Goal: Transaction & Acquisition: Purchase product/service

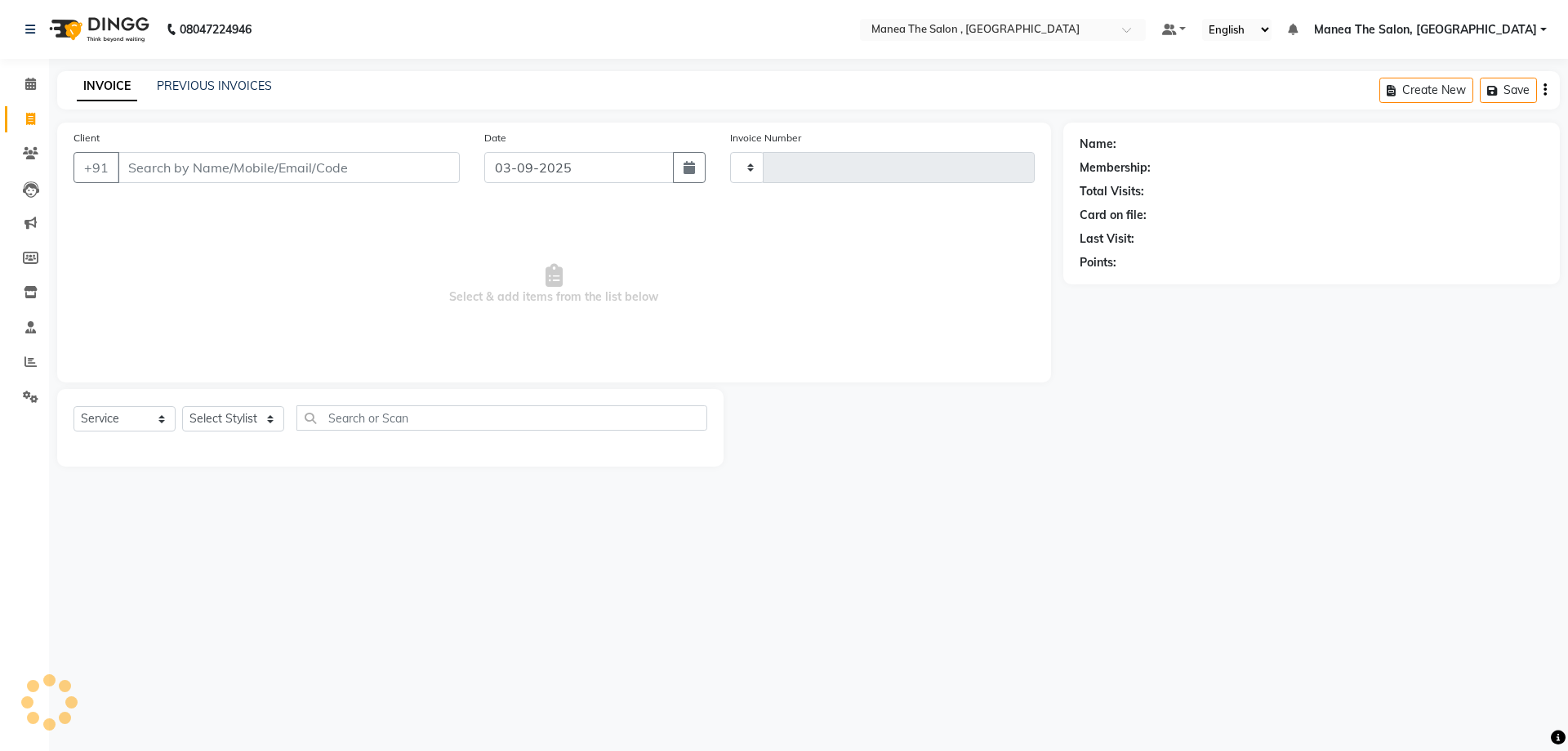
select select "service"
type input "8"
type input "2337"
select select "7201"
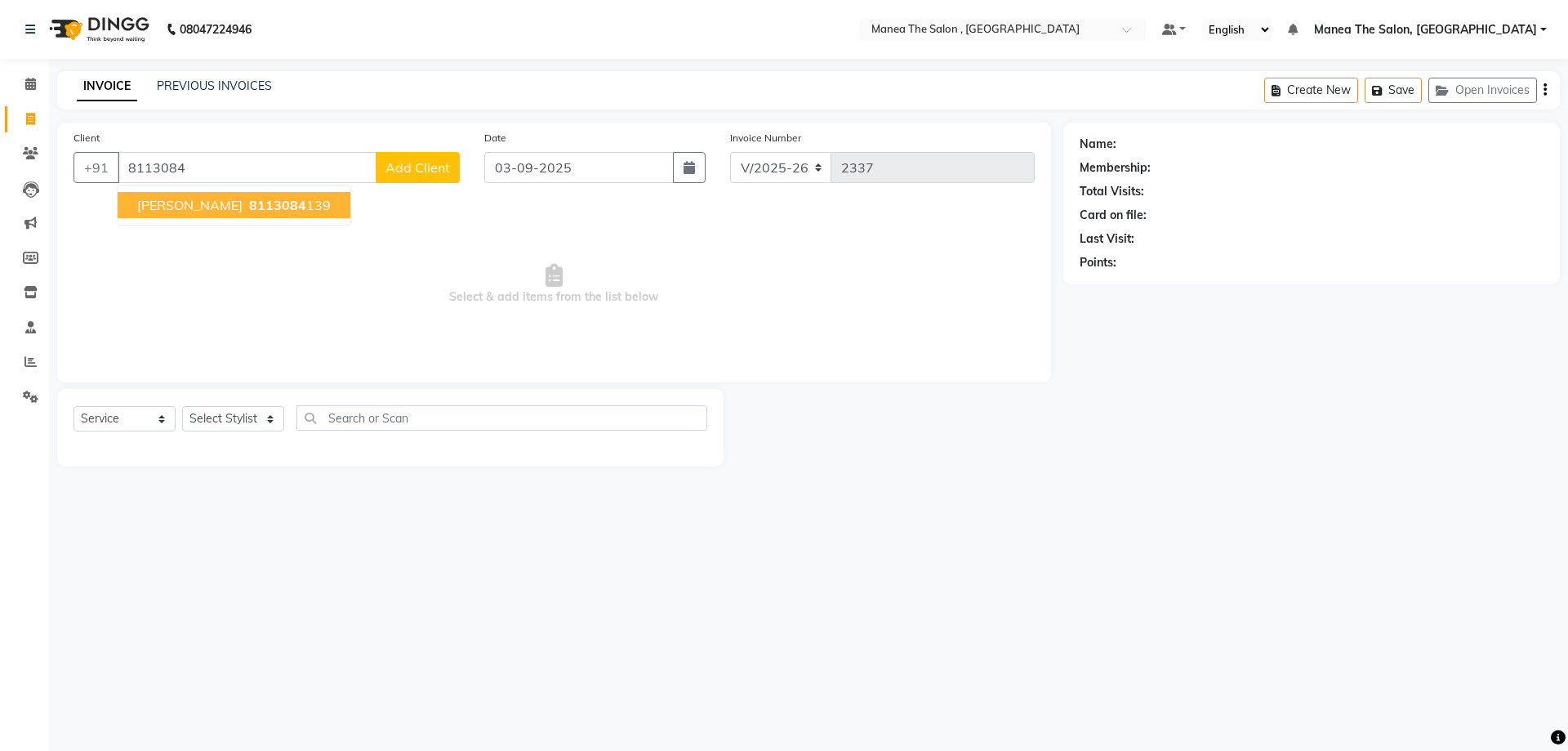
click at [231, 215] on button "yashmin 8113084 139" at bounding box center [234, 205] width 233 height 27
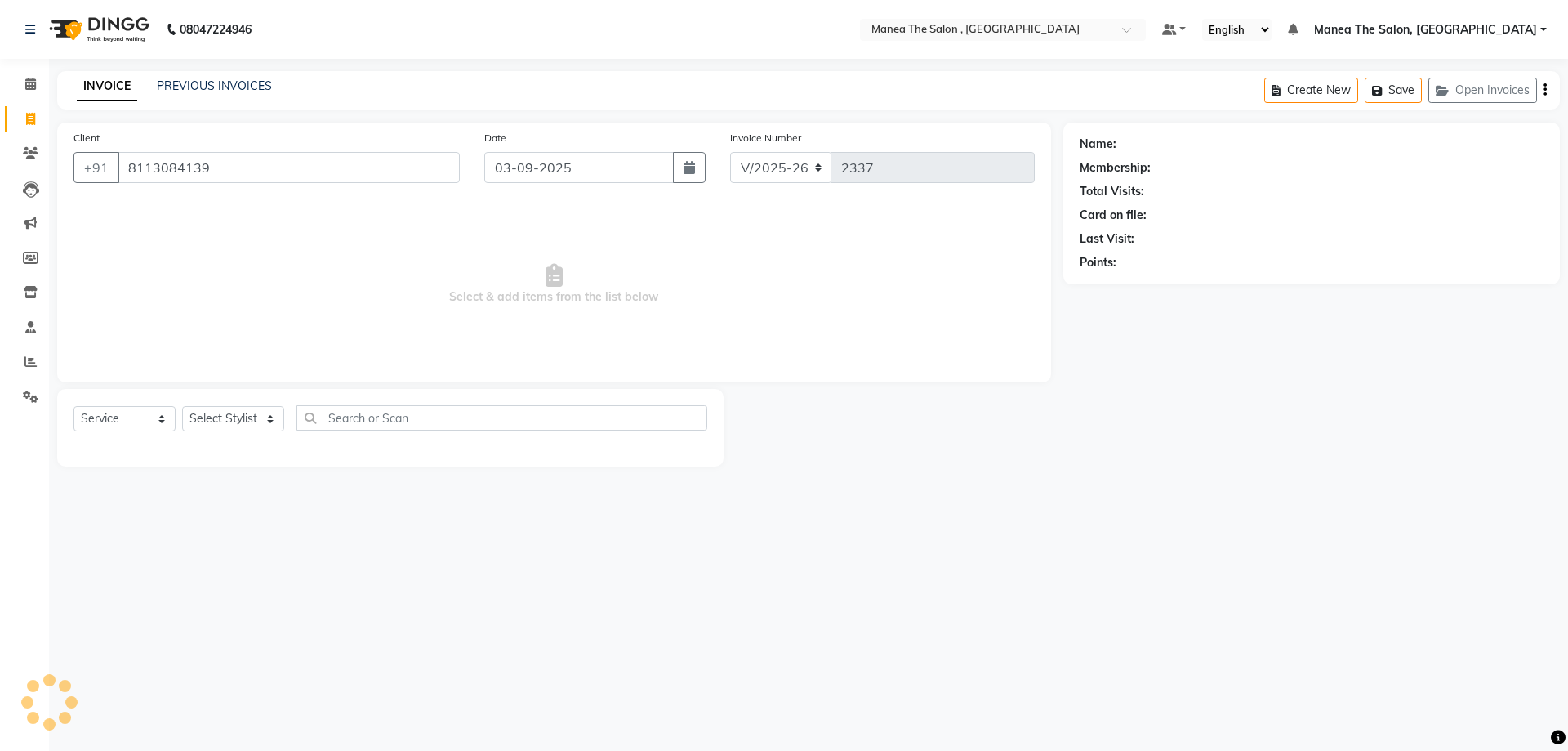
type input "8113084139"
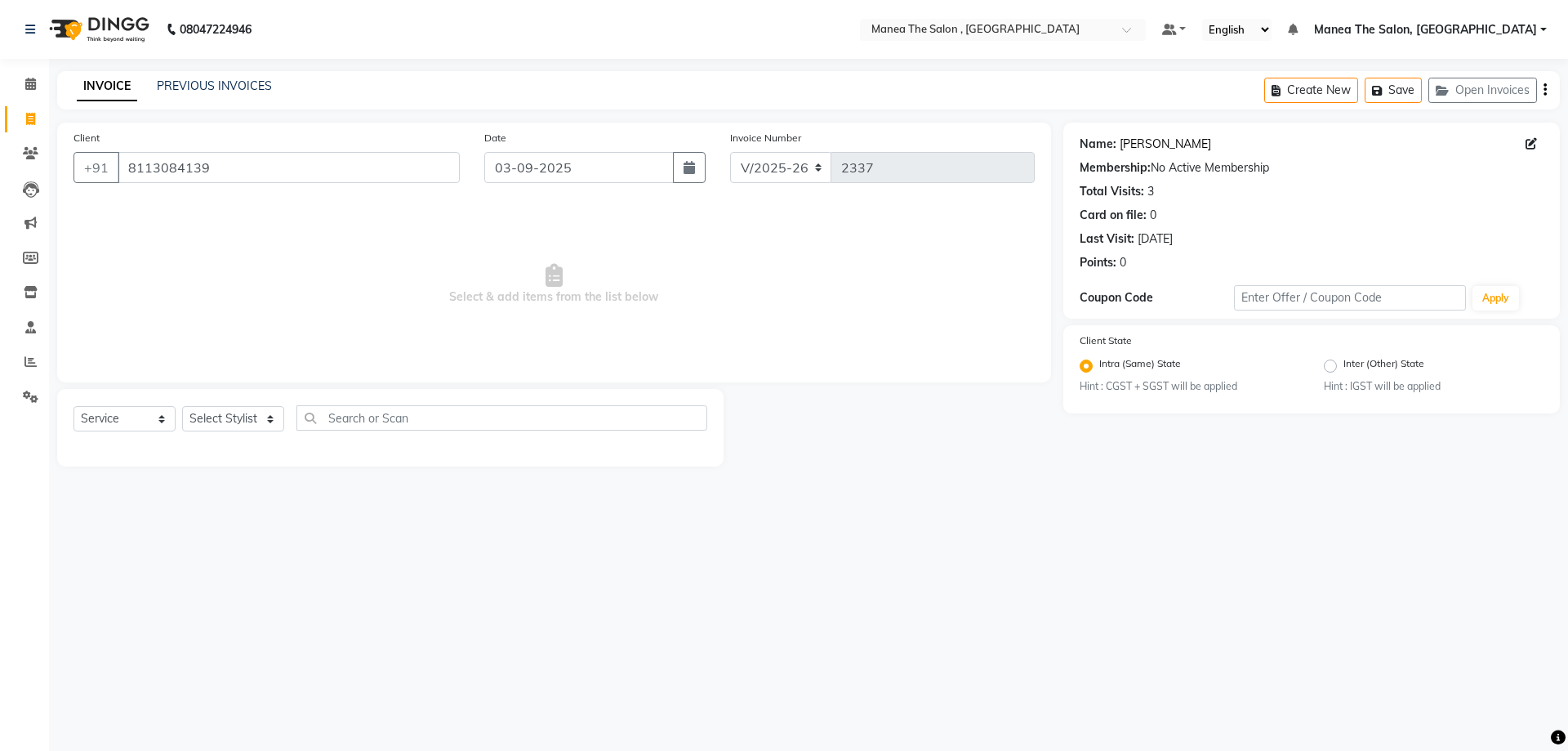
click at [1146, 141] on link "[PERSON_NAME]" at bounding box center [1165, 144] width 92 height 17
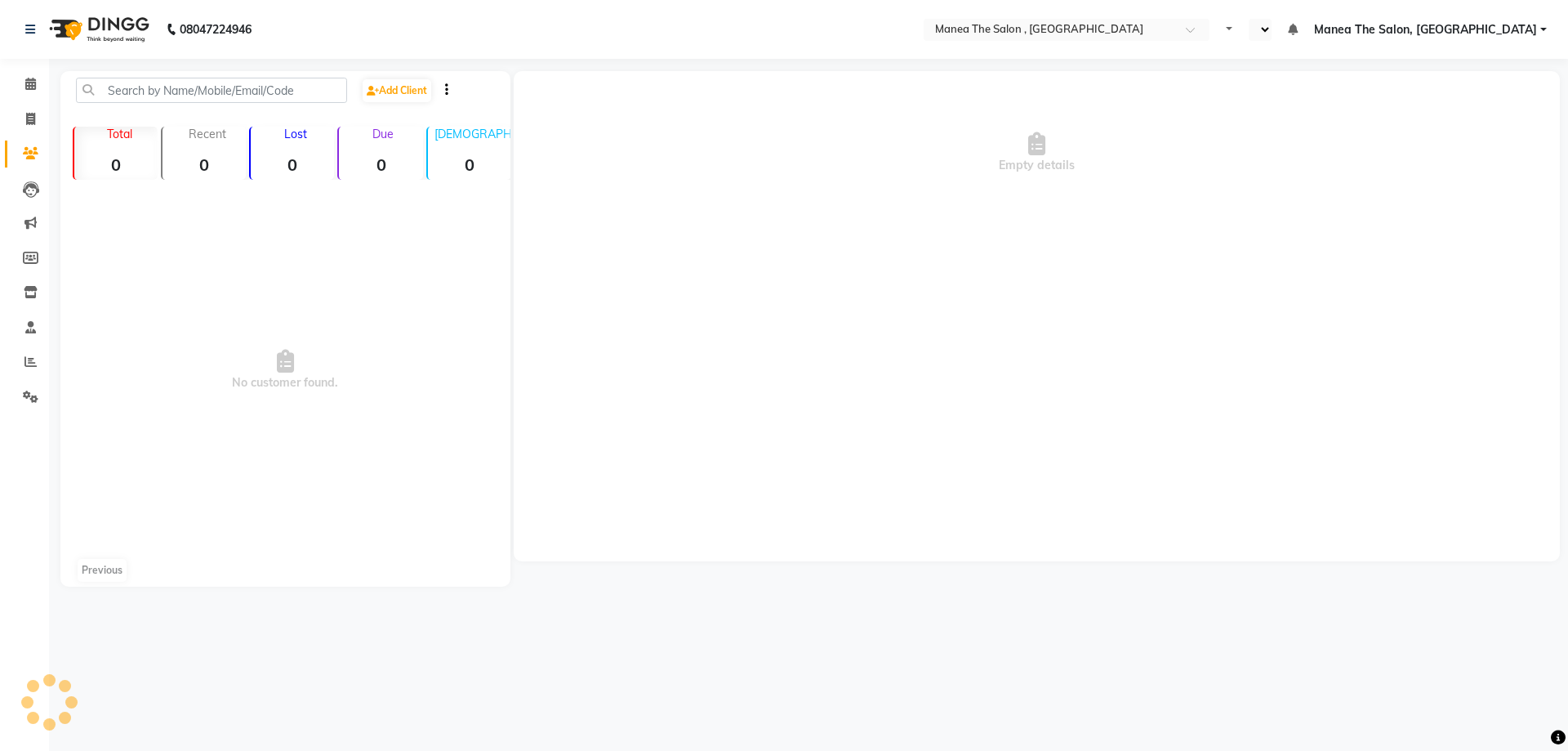
select select "en"
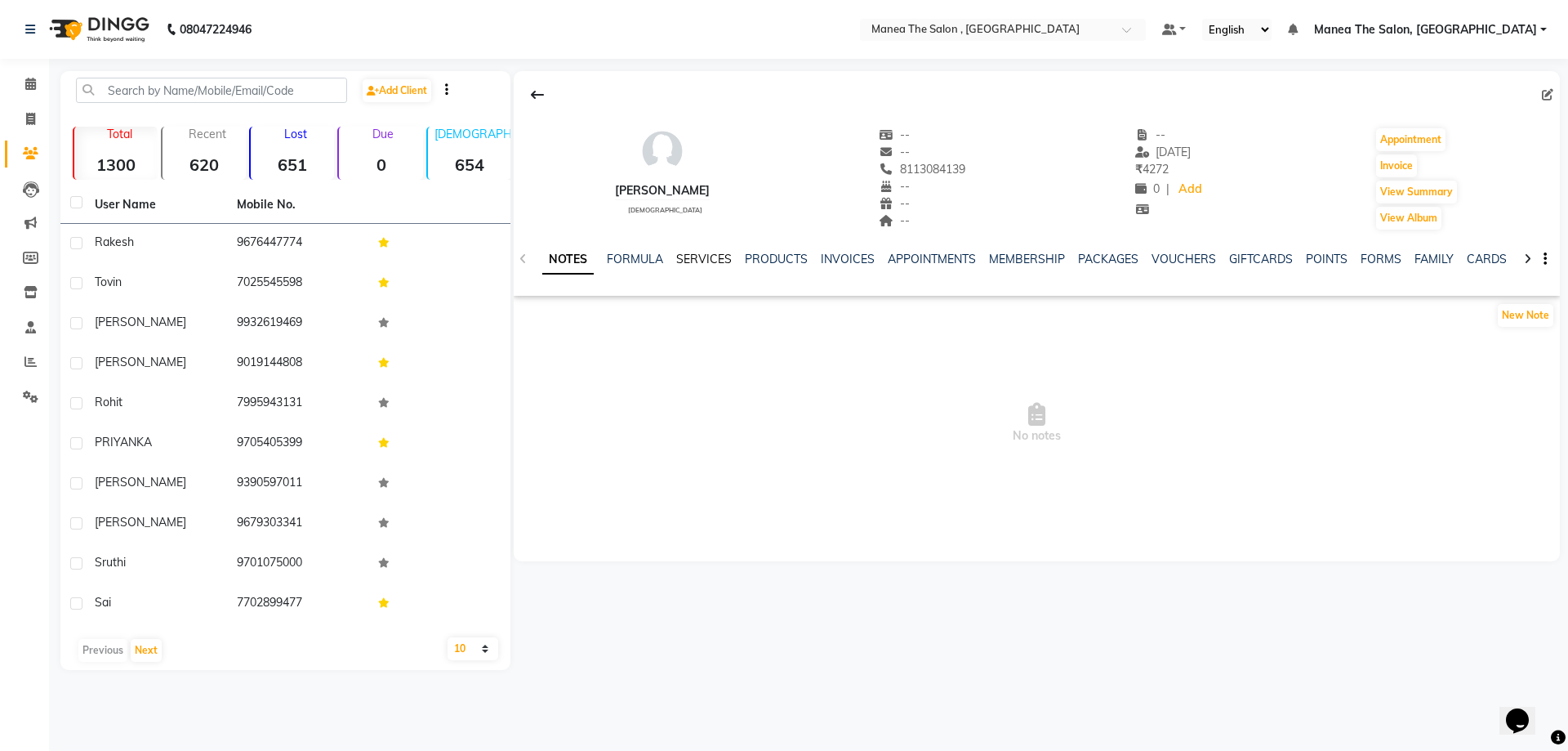
click at [690, 252] on link "SERVICES" at bounding box center [703, 259] width 56 height 15
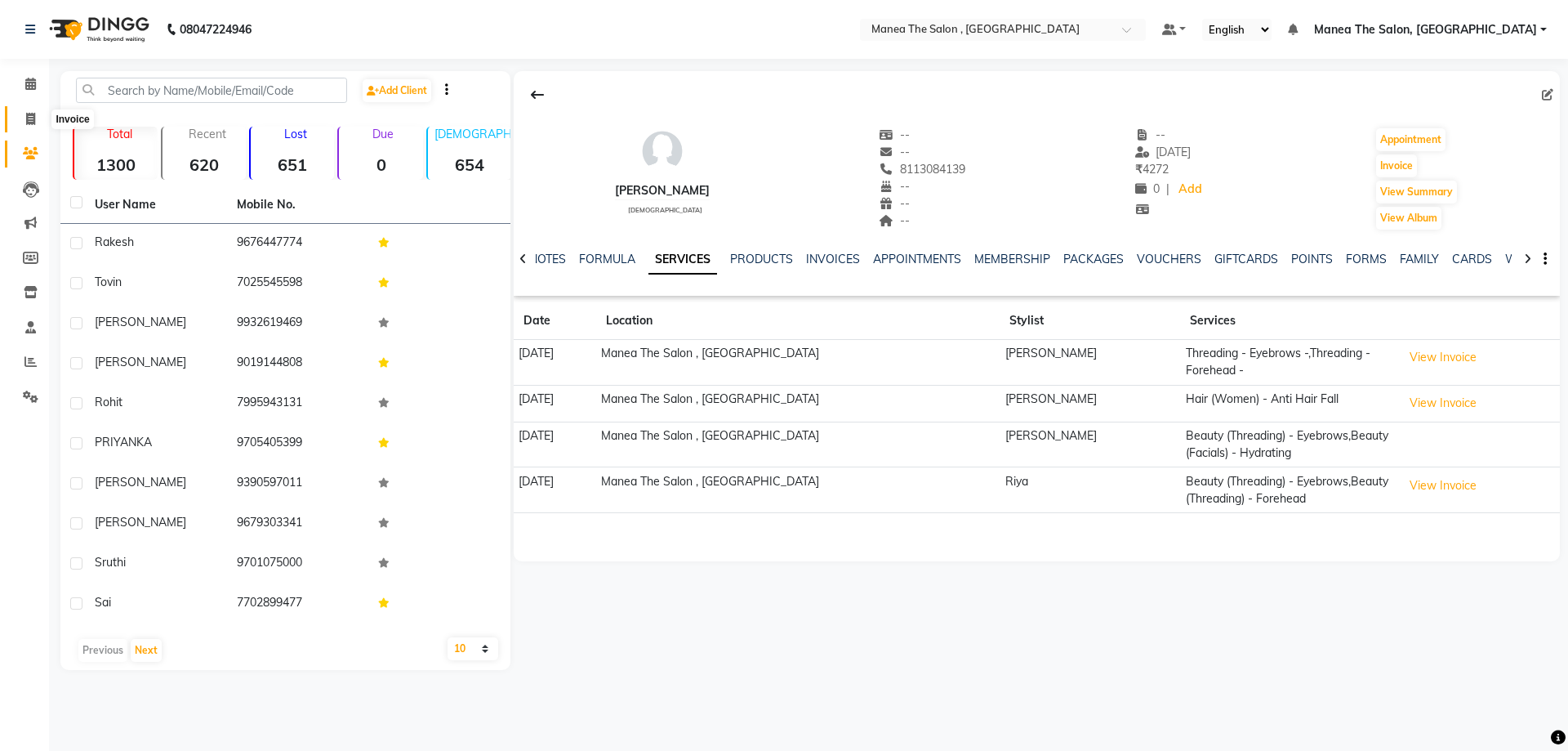
click at [29, 121] on icon at bounding box center [31, 119] width 9 height 12
select select "service"
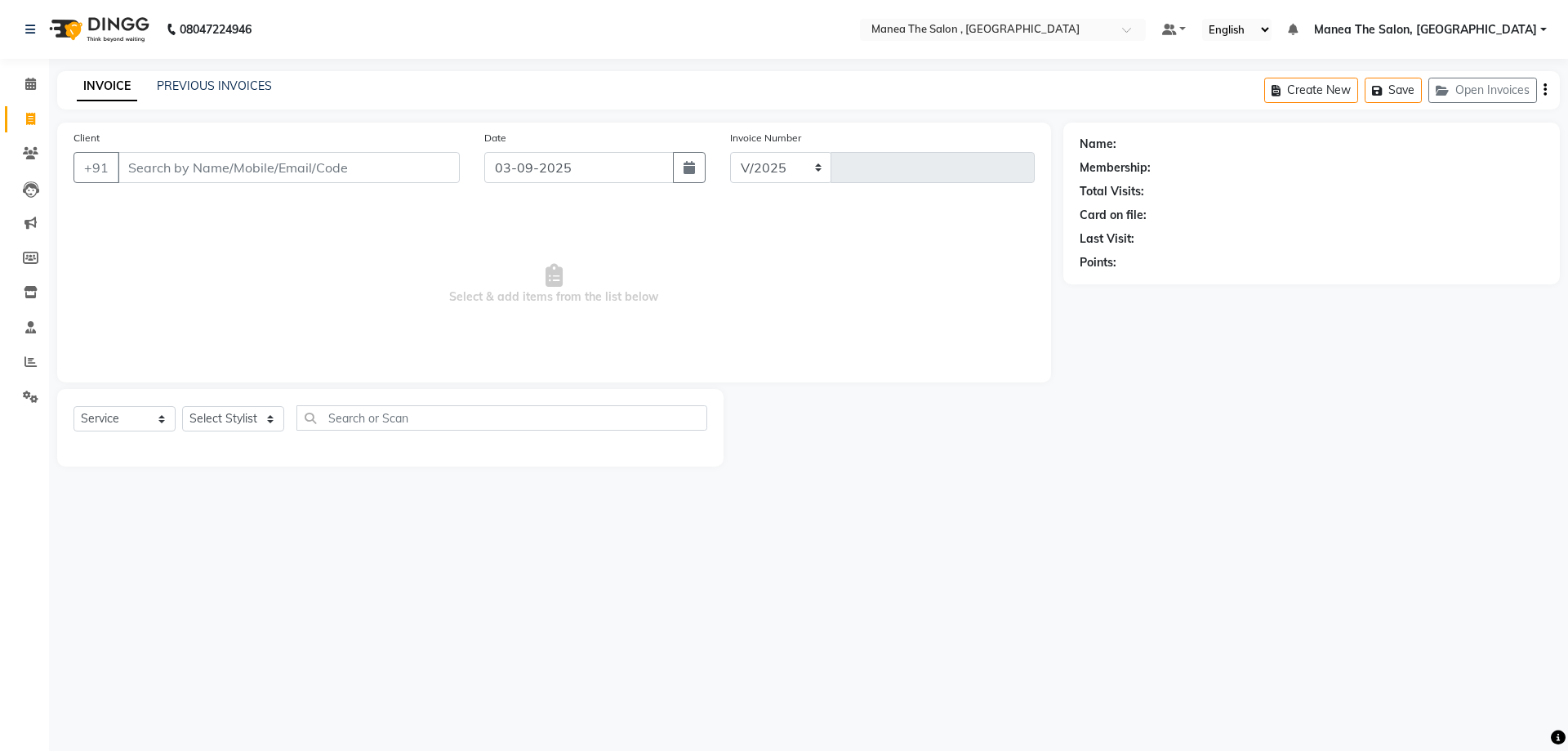
select select "7201"
type input "2337"
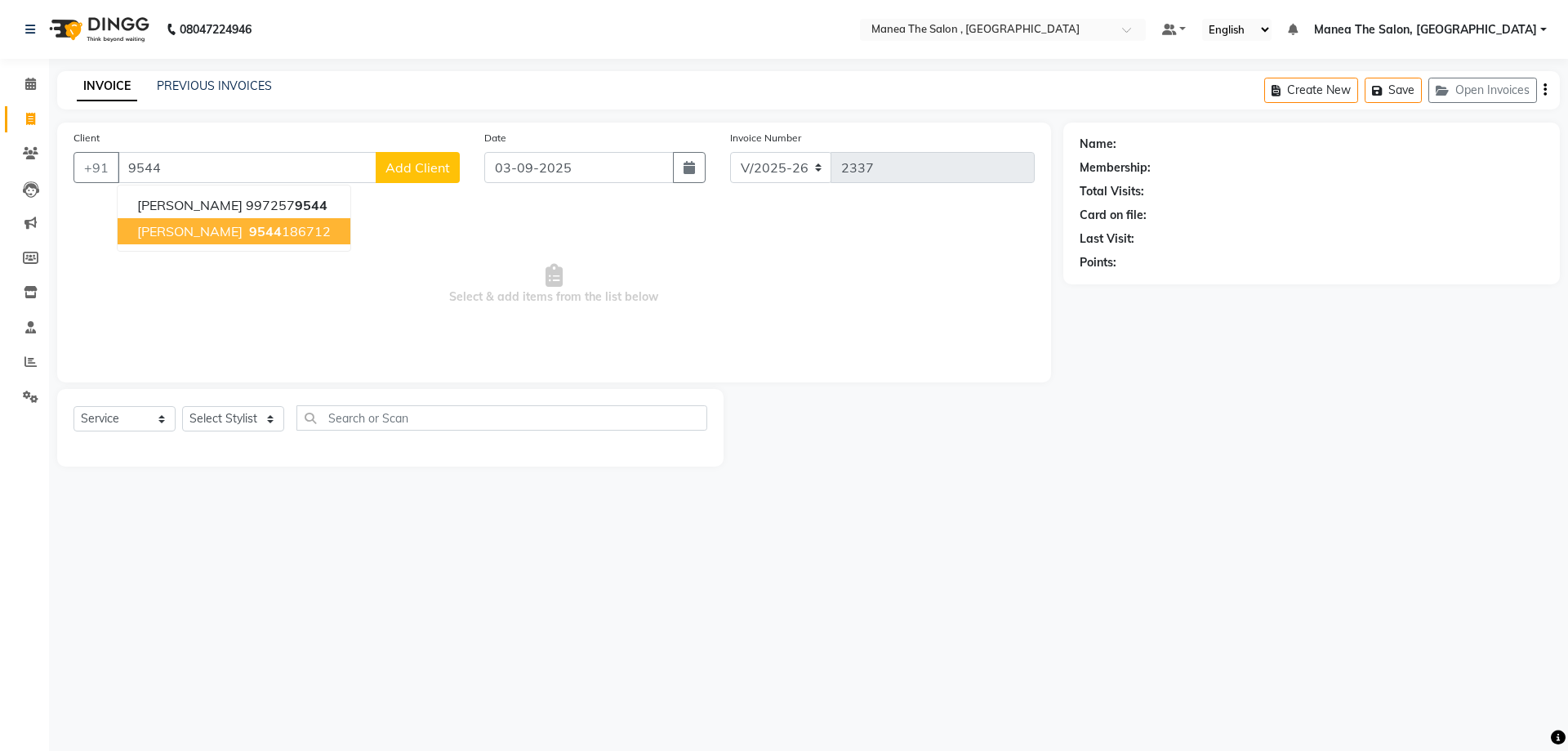
click at [249, 237] on span "9544" at bounding box center [266, 231] width 33 height 16
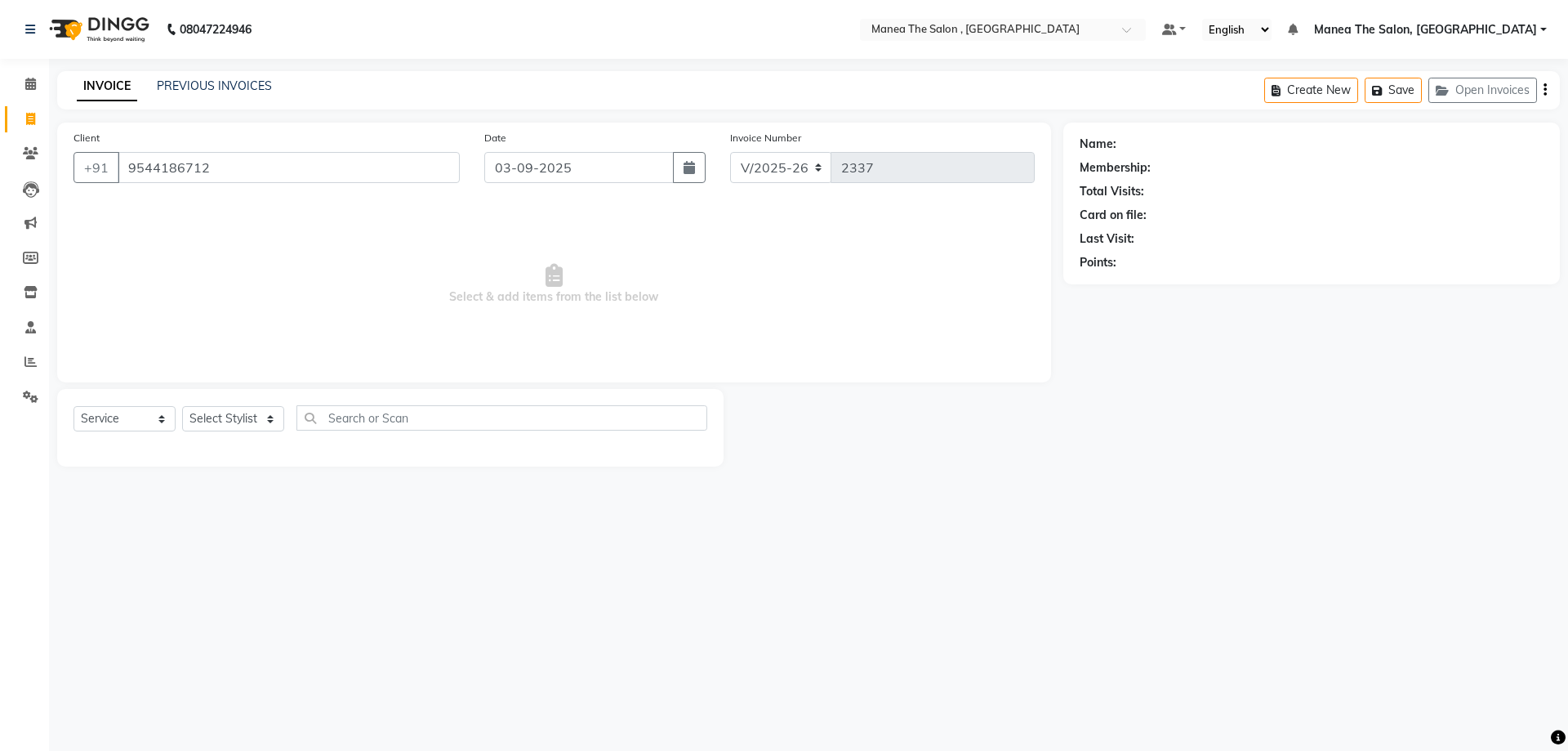
type input "9544186712"
select select "1: Object"
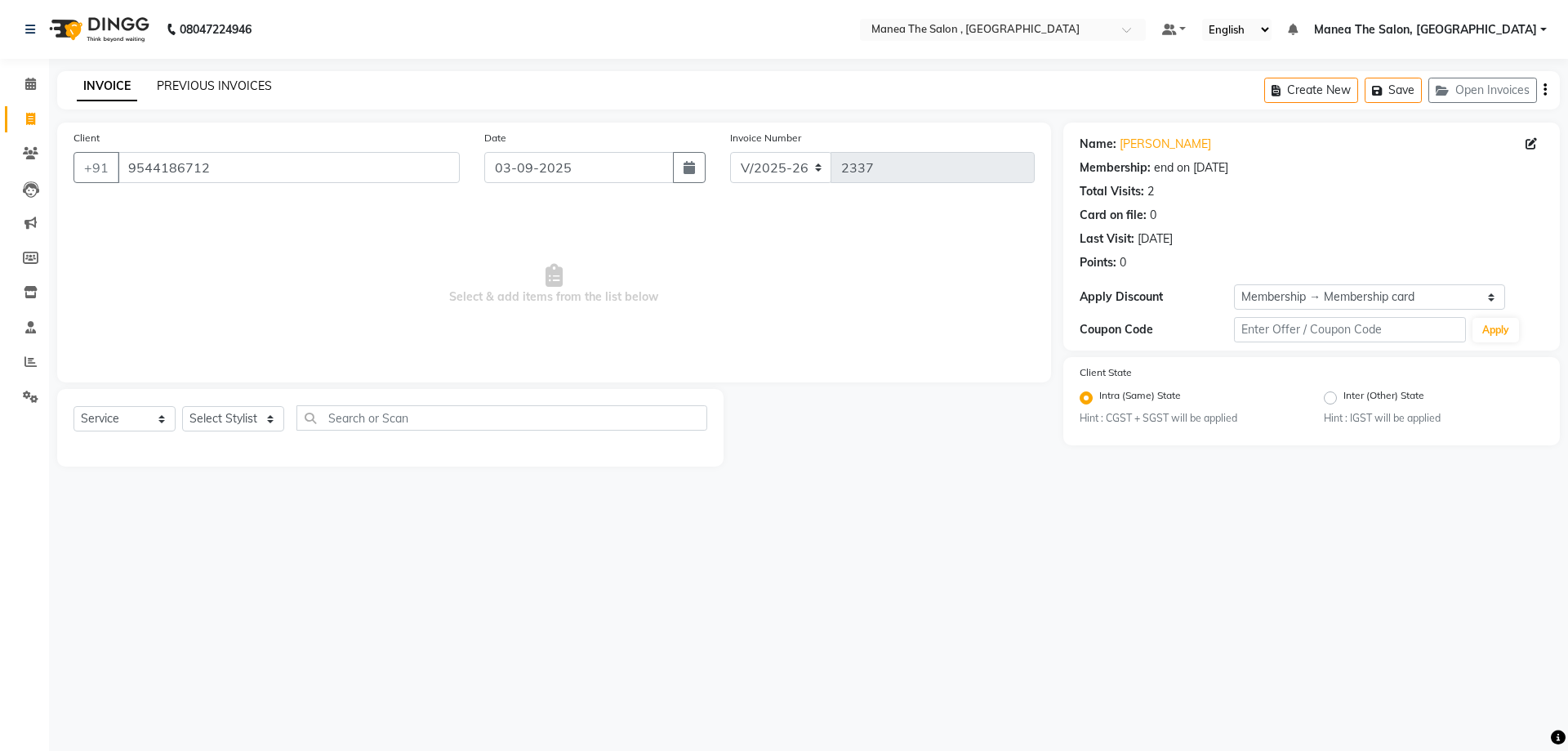
click at [195, 87] on link "PREVIOUS INVOICES" at bounding box center [214, 86] width 115 height 15
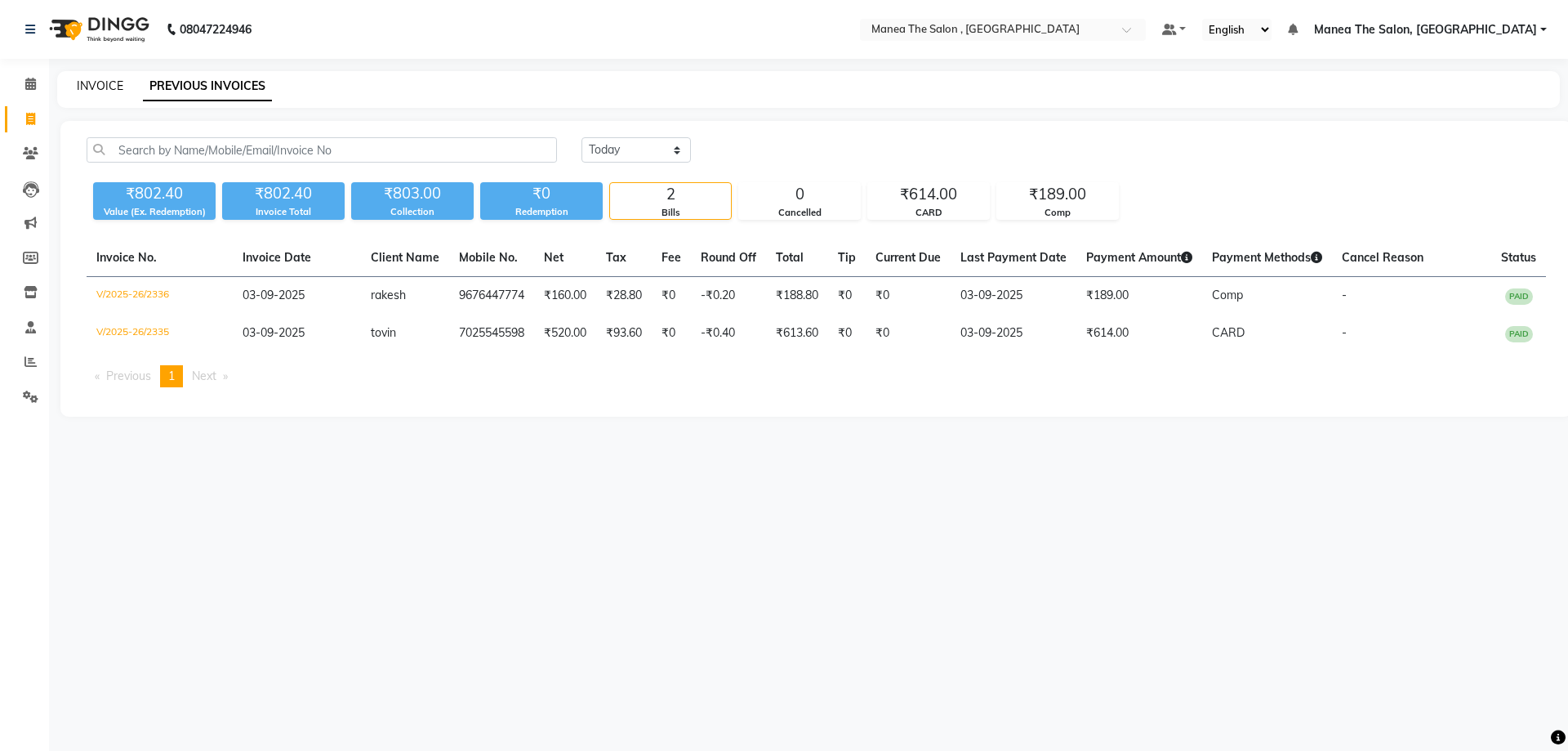
click at [98, 81] on link "INVOICE" at bounding box center [100, 86] width 46 height 15
select select "service"
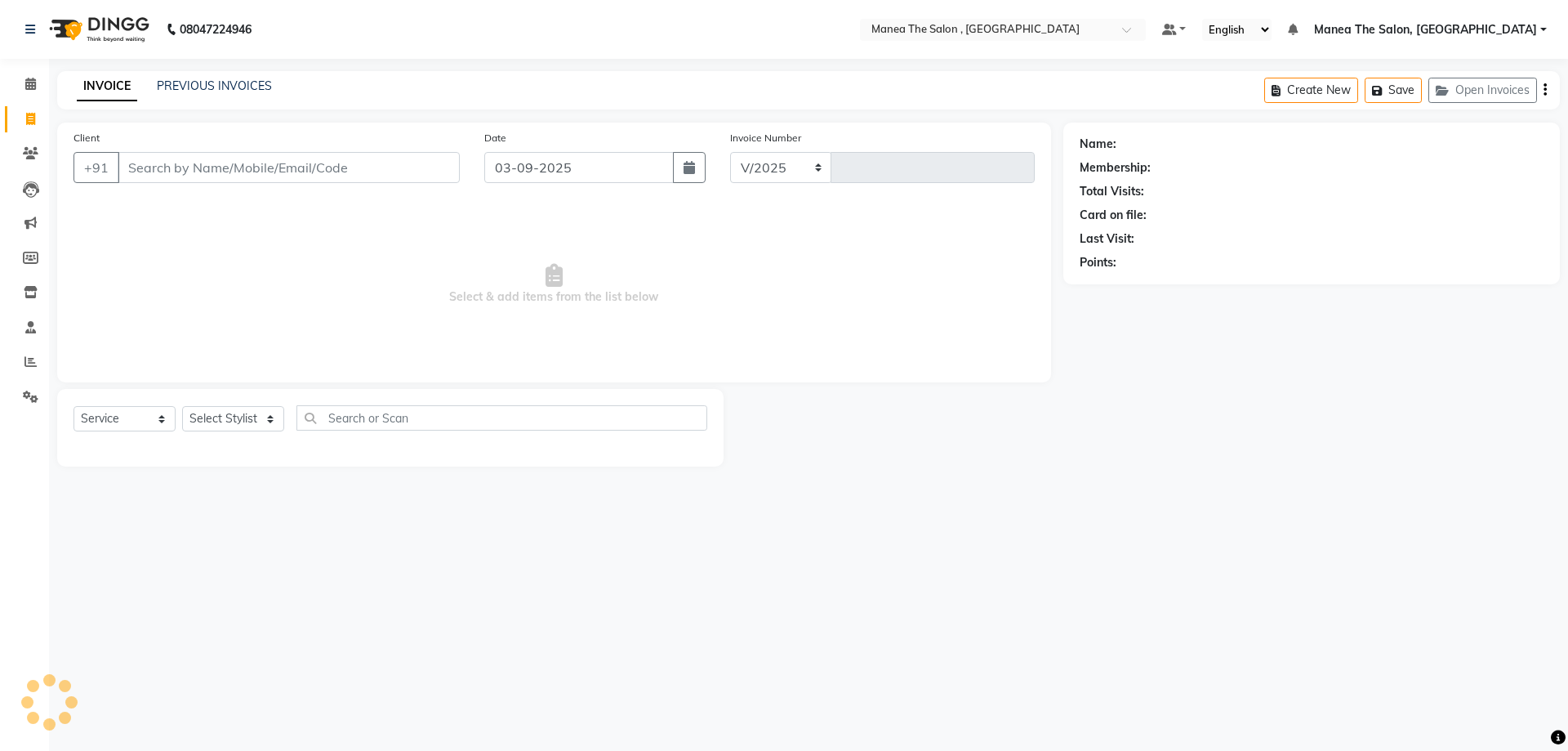
select select "7201"
type input "2337"
click at [256, 424] on select "Select Stylist [PERSON_NAME] Manager [PERSON_NAME] [PERSON_NAME] [PERSON_NAME]" at bounding box center [233, 419] width 102 height 26
select select "70825"
click at [183, 406] on select "Select Stylist [PERSON_NAME] Manager [PERSON_NAME] [PERSON_NAME] [PERSON_NAME]" at bounding box center [233, 419] width 102 height 26
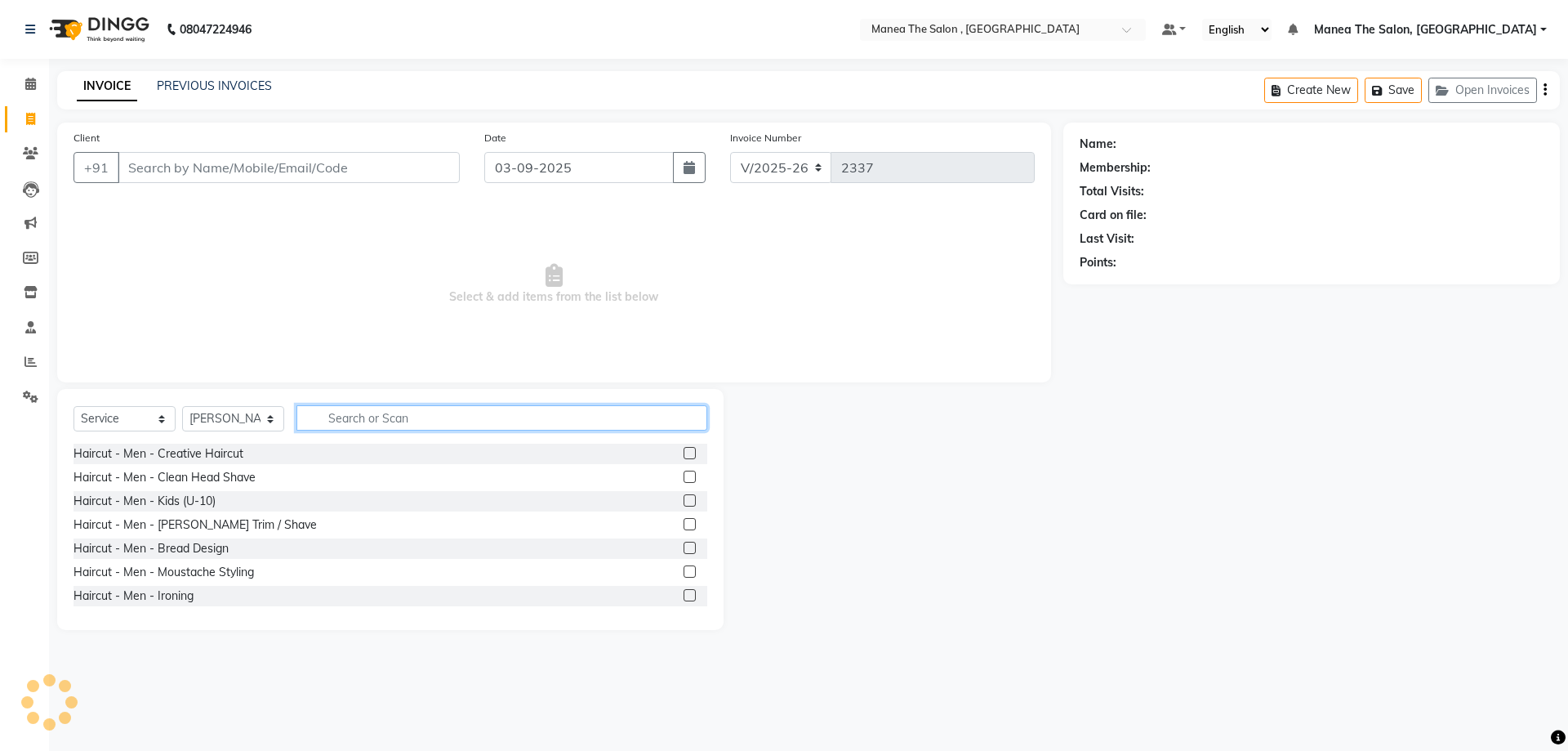
click at [365, 413] on input "text" at bounding box center [502, 418] width 411 height 26
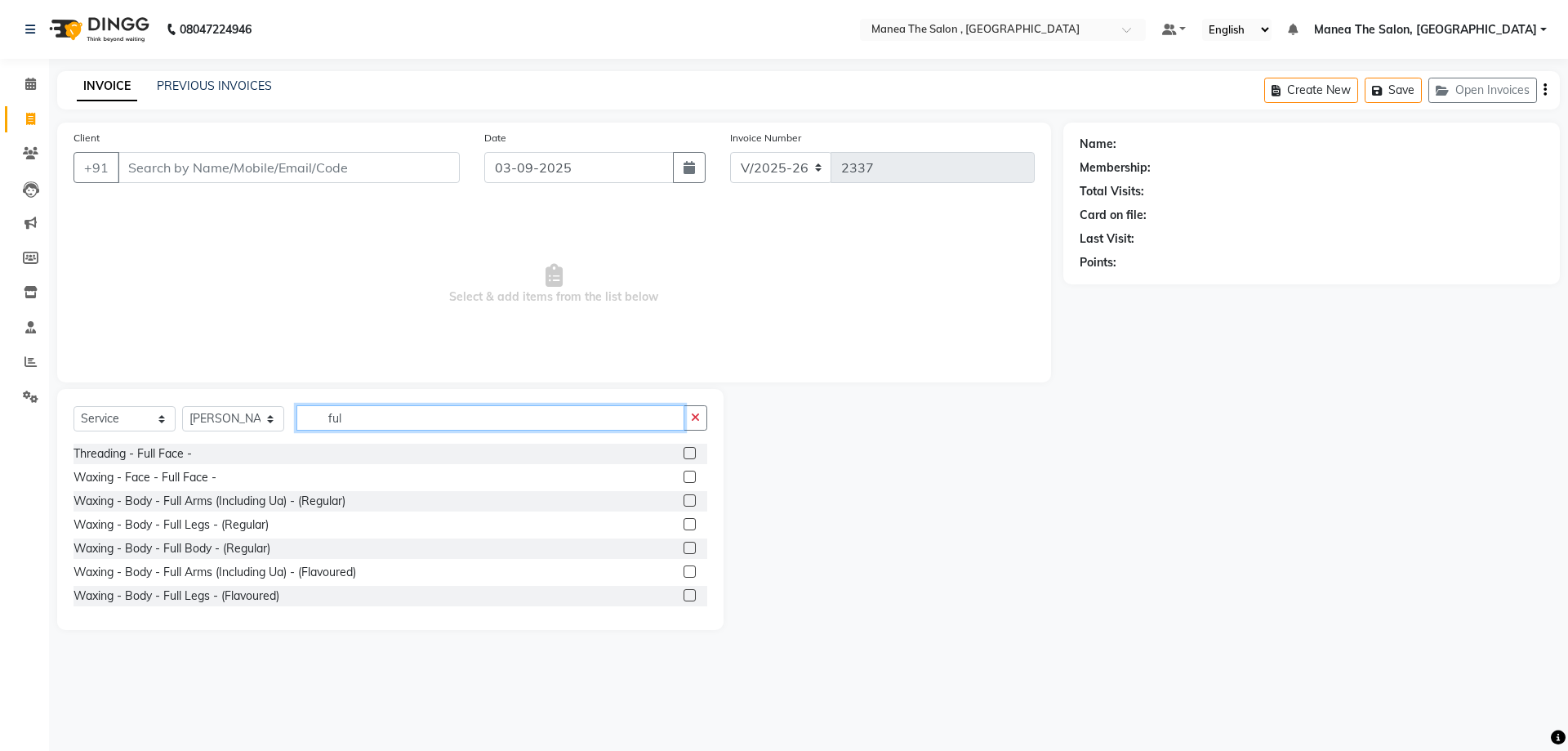
type input "ful"
click at [684, 568] on label at bounding box center [690, 572] width 12 height 12
click at [684, 568] on input "checkbox" at bounding box center [689, 573] width 10 height 10
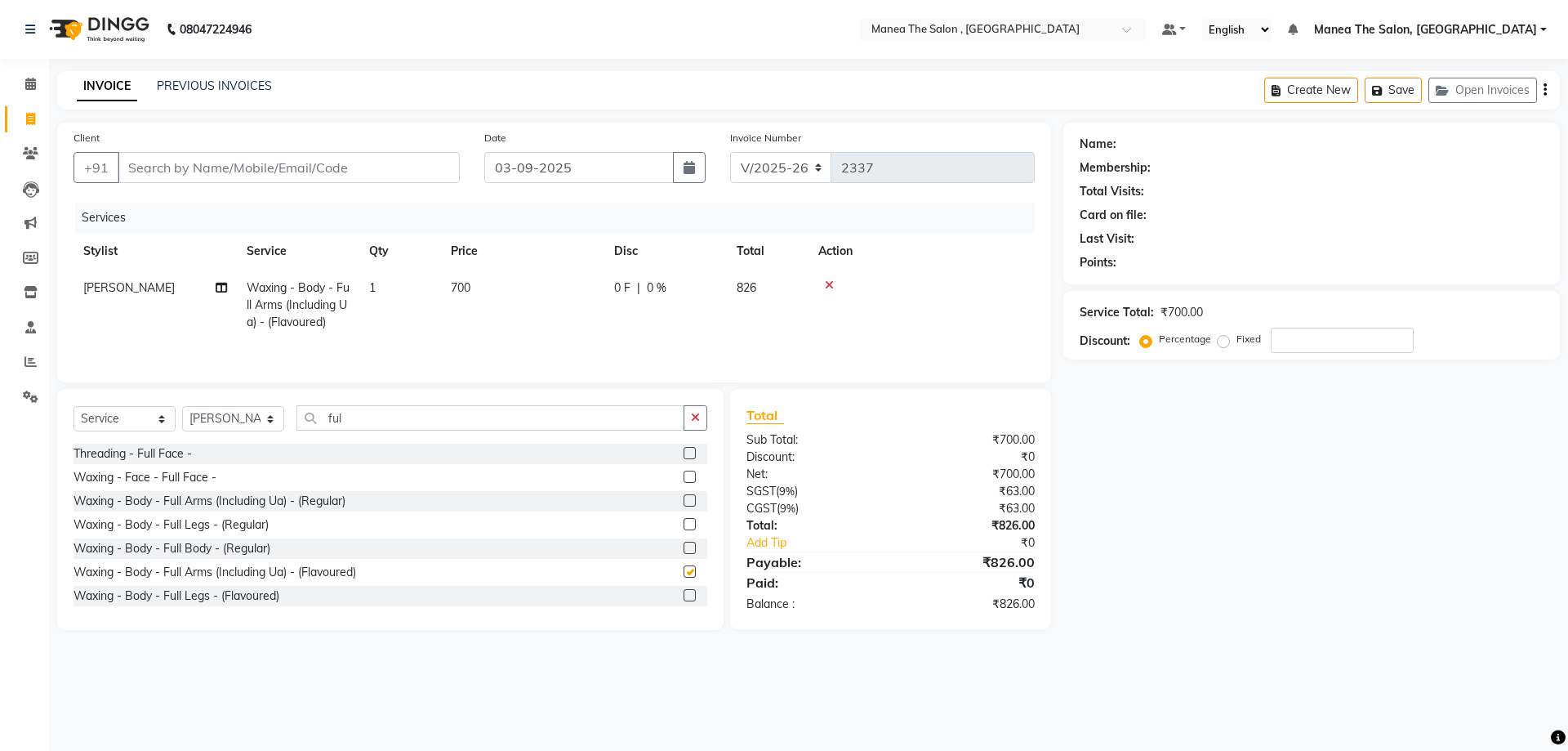
checkbox input "false"
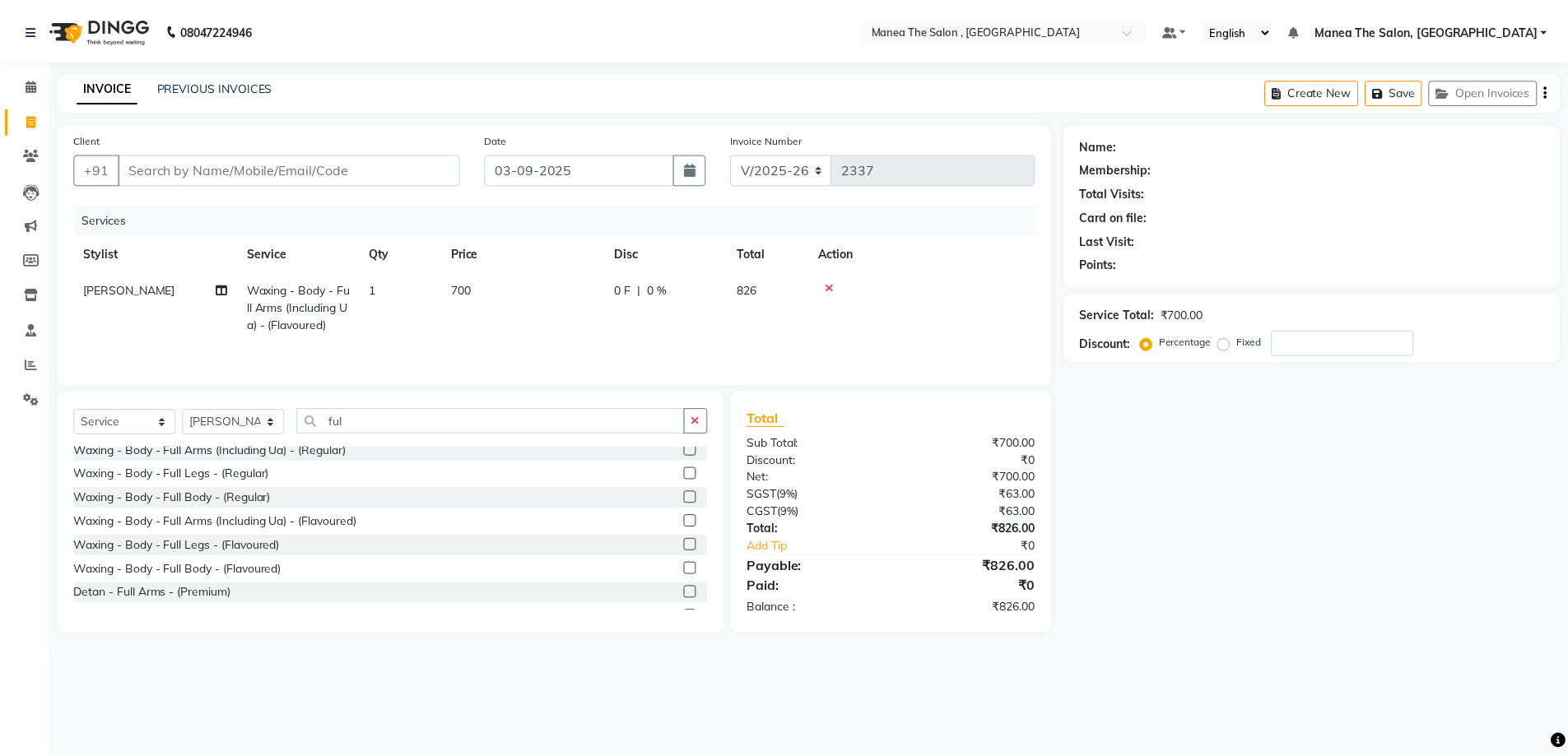
scroll to position [82, 0]
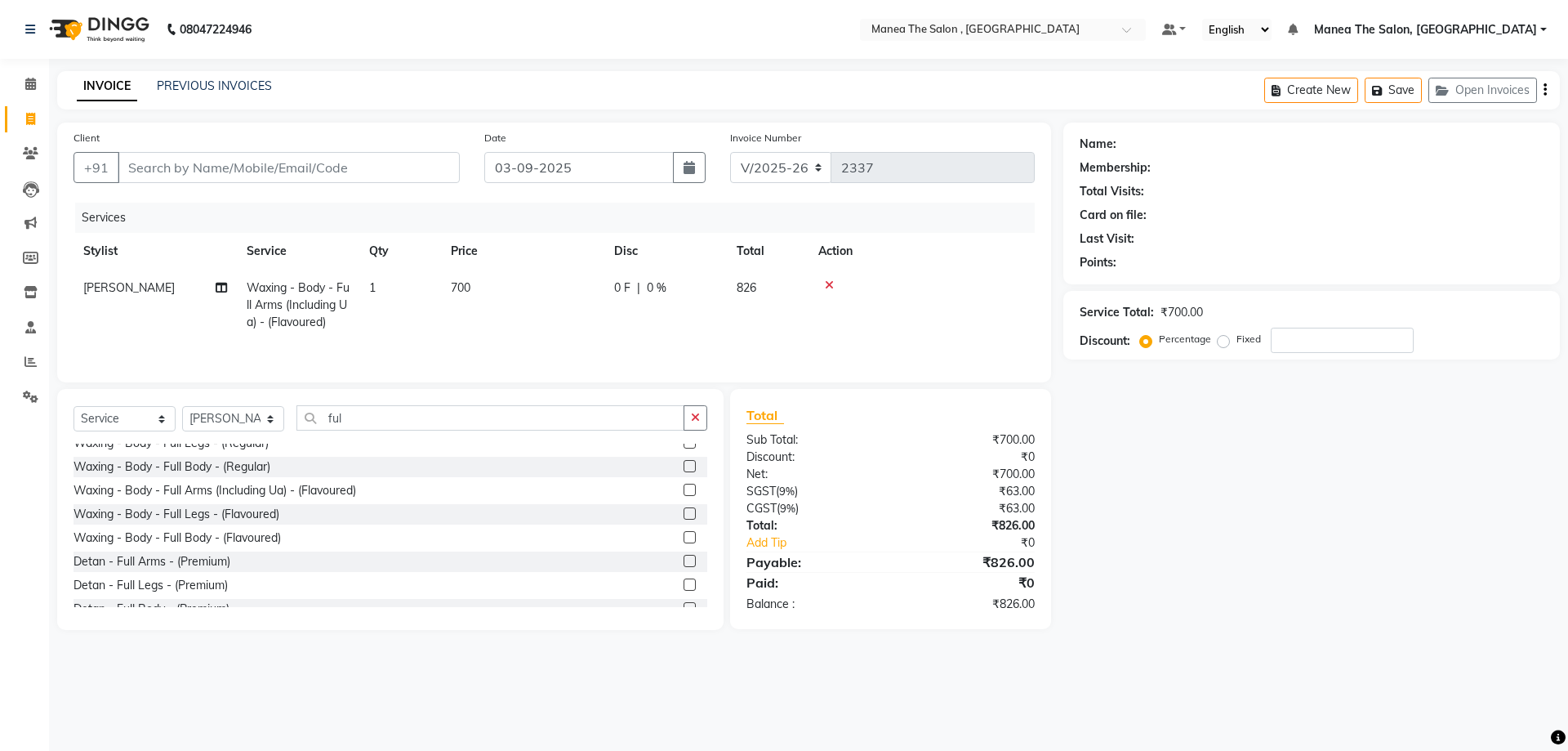
click at [684, 515] on label at bounding box center [690, 514] width 12 height 12
click at [684, 515] on input "checkbox" at bounding box center [689, 514] width 10 height 10
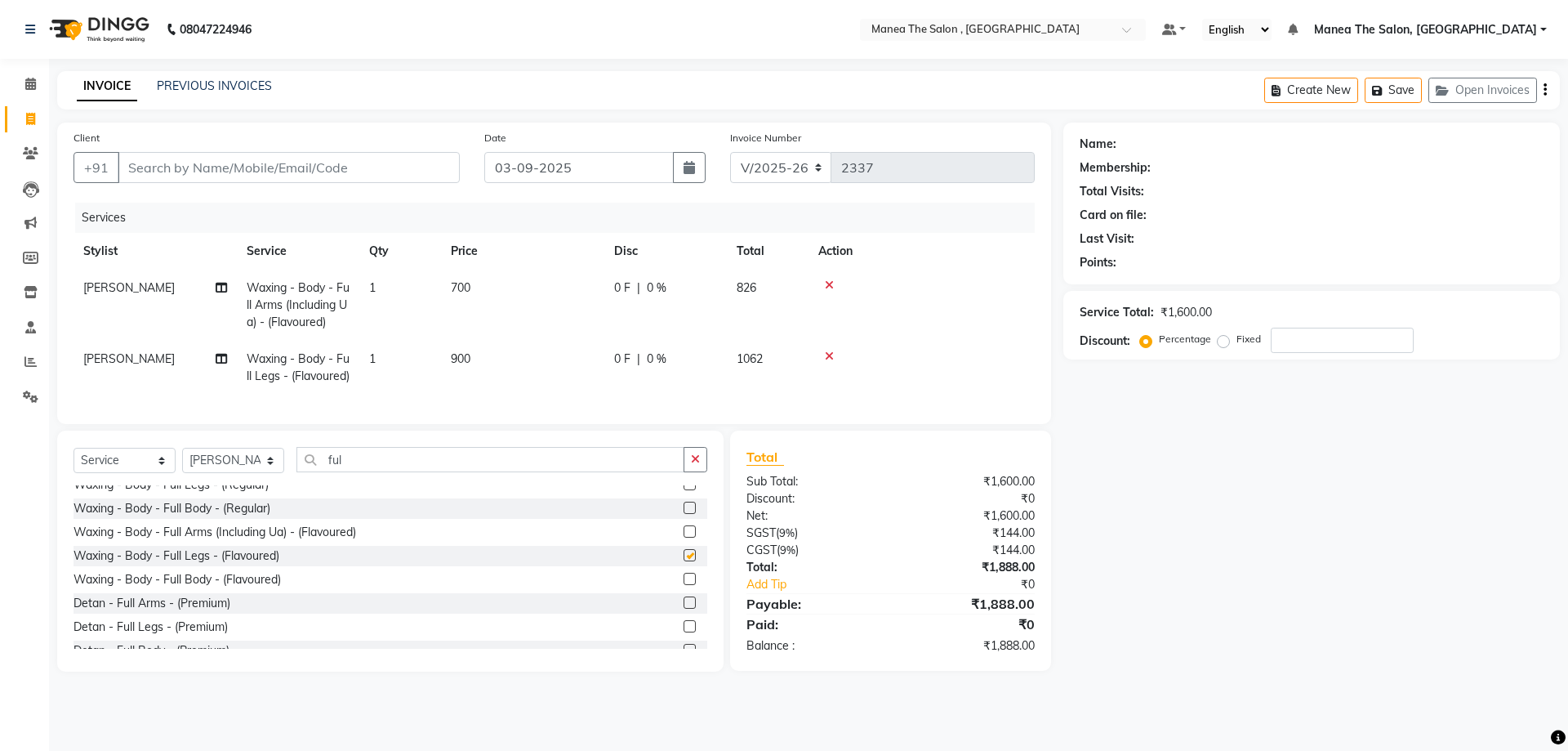
checkbox input "false"
click at [372, 148] on div "Client +91" at bounding box center [266, 163] width 411 height 67
drag, startPoint x: 406, startPoint y: 154, endPoint x: 419, endPoint y: 158, distance: 13.6
click at [407, 154] on input "Client" at bounding box center [288, 167] width 342 height 31
type input "7"
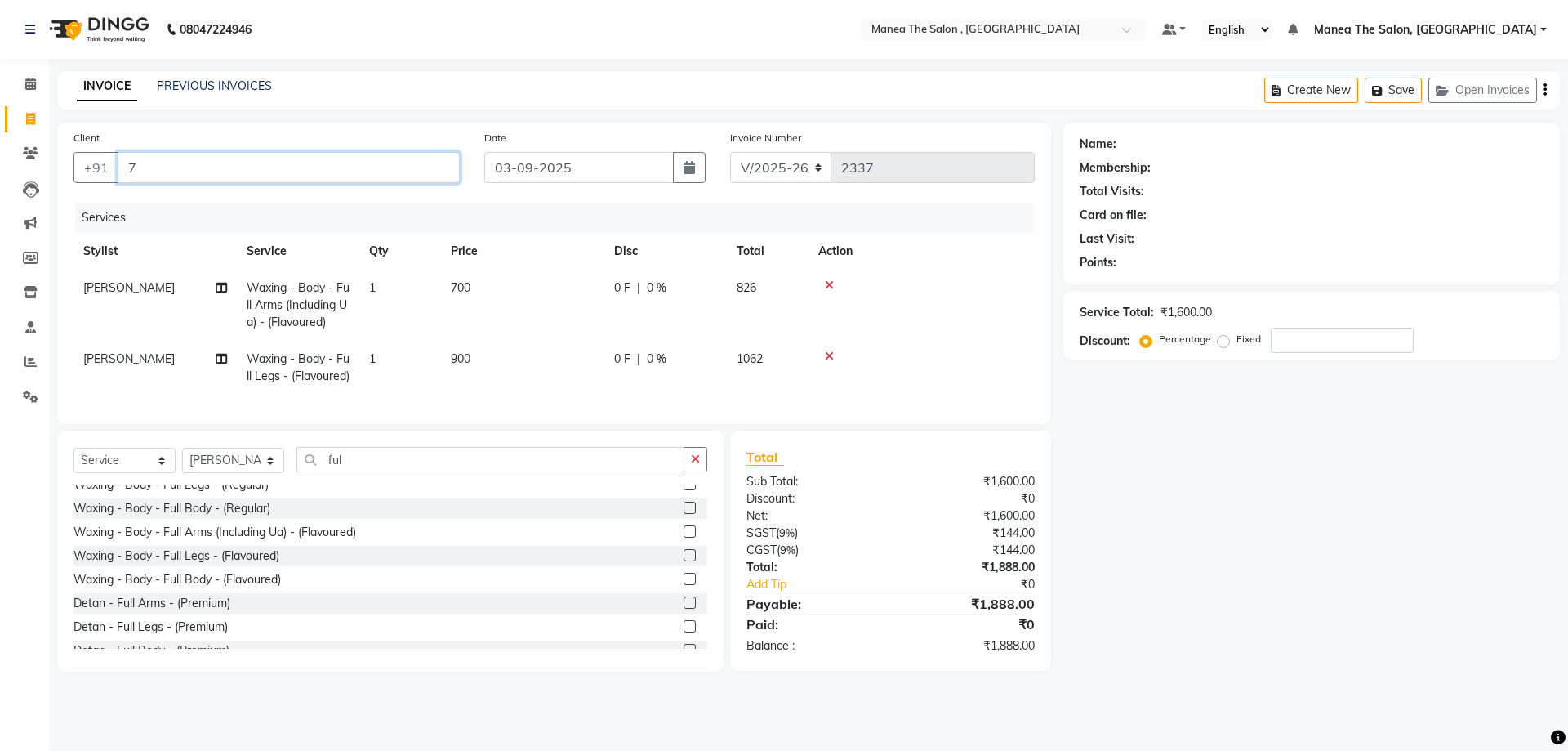
type input "0"
type input "6"
type input "8130364954"
click at [446, 171] on span "Add Client" at bounding box center [417, 167] width 64 height 16
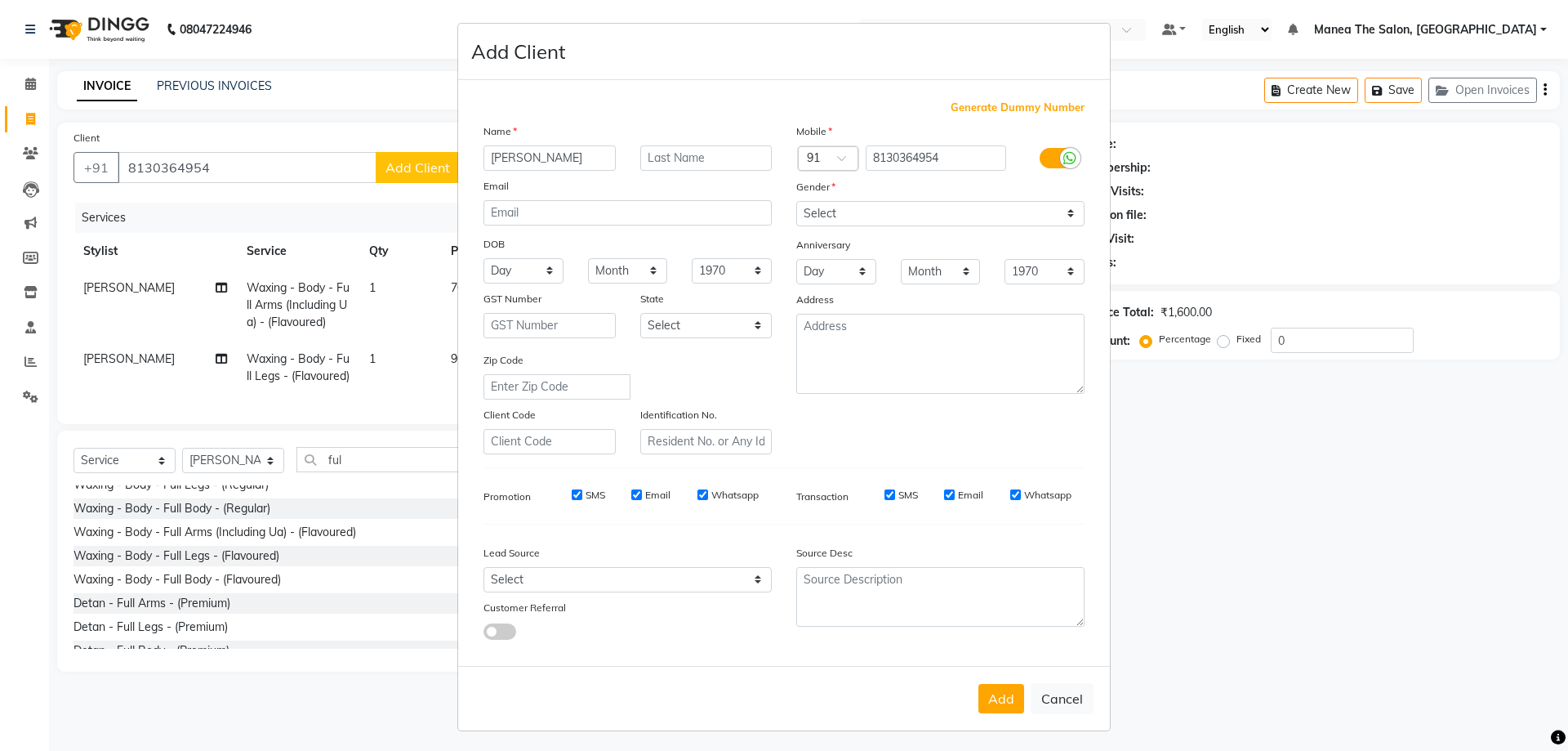
type input "[PERSON_NAME]"
click at [1044, 213] on select "Select Male Female Other Prefer Not To Say" at bounding box center [940, 214] width 289 height 26
select select "female"
click at [796, 201] on select "Select Male Female Other Prefer Not To Say" at bounding box center [940, 214] width 289 height 26
click at [1001, 701] on button "Add" at bounding box center [1001, 699] width 45 height 29
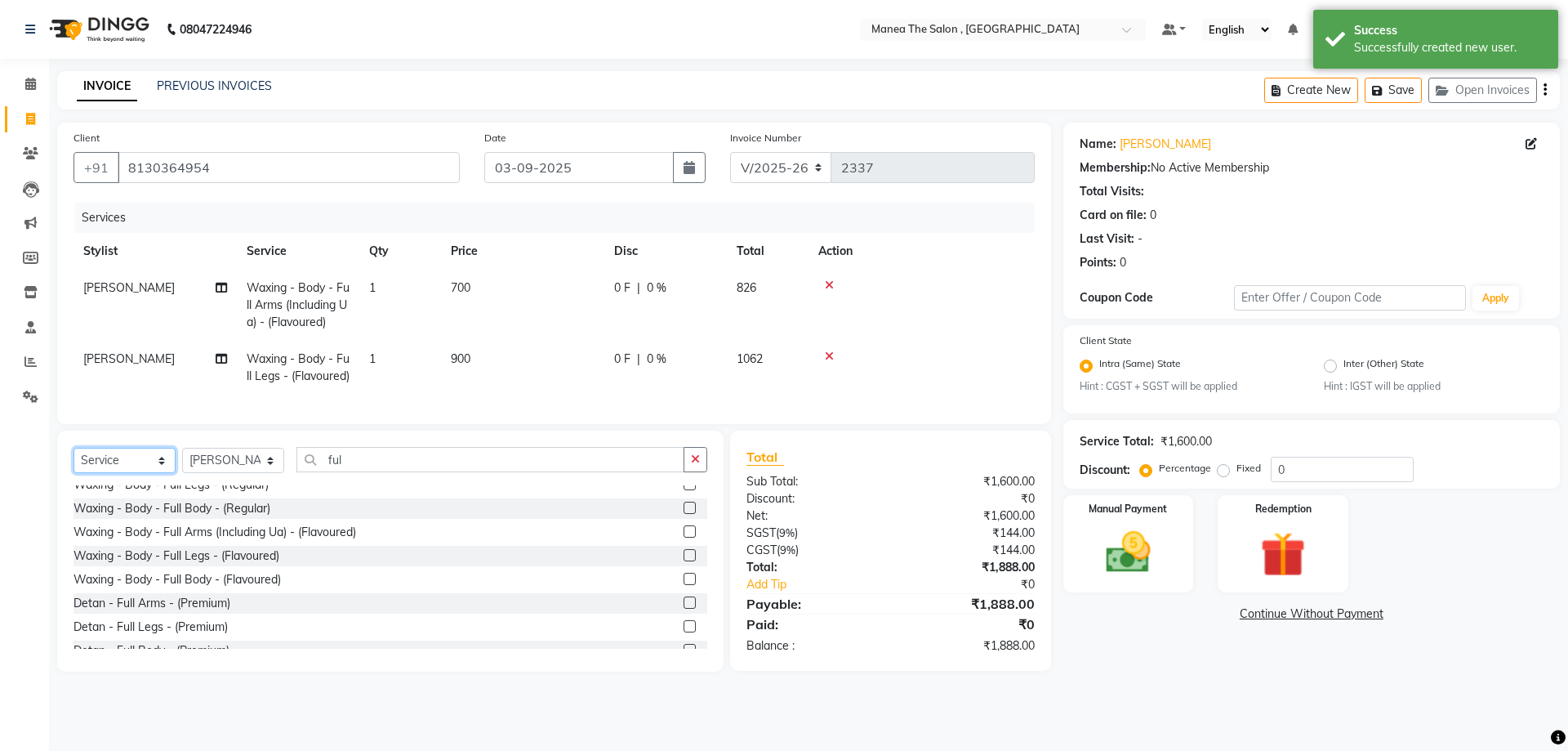
click at [135, 473] on select "Select Service Product Membership Package Voucher Prepaid Gift Card" at bounding box center [124, 460] width 102 height 26
click at [74, 473] on select "Select Service Product Membership Package Voucher Prepaid Gift Card" at bounding box center [124, 460] width 102 height 26
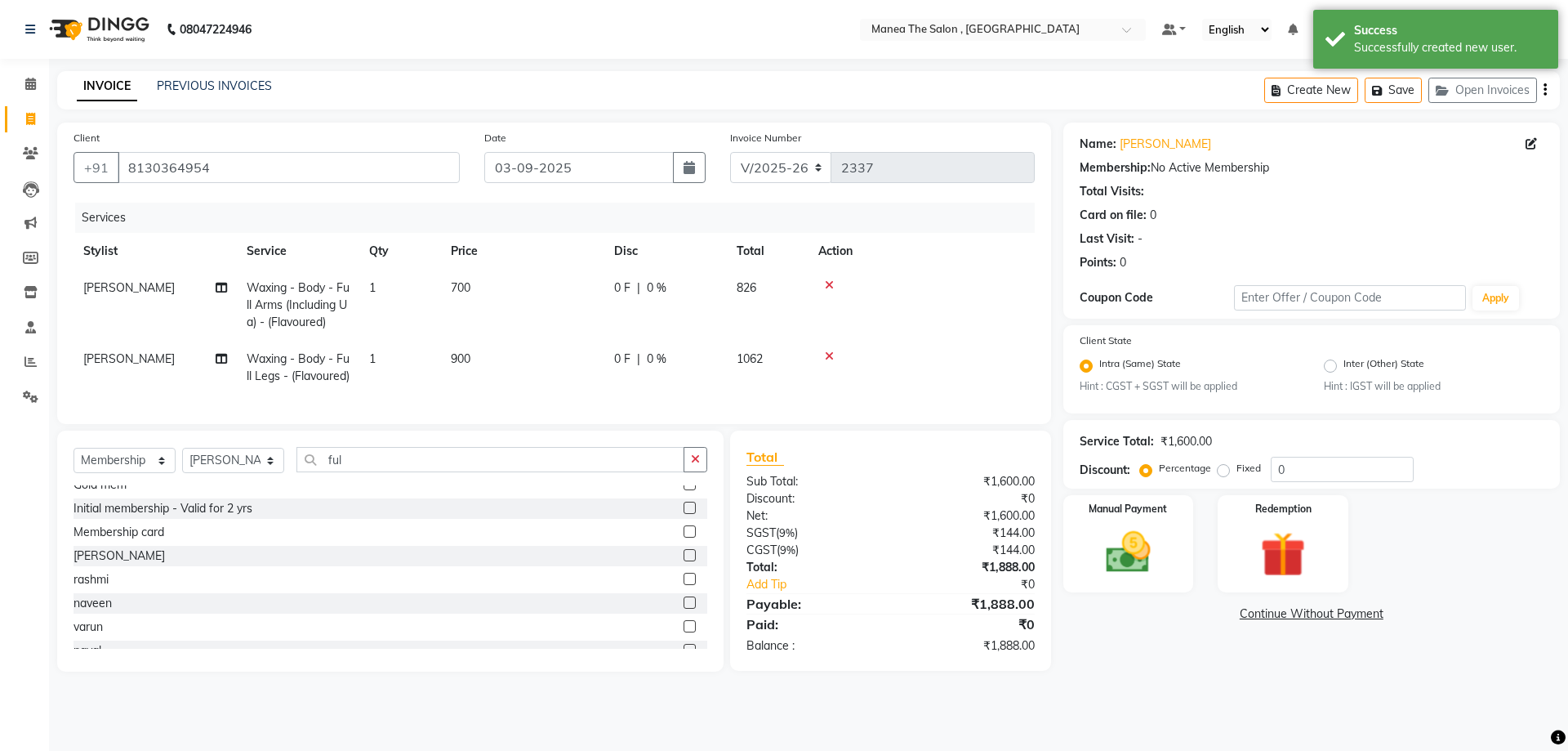
click at [684, 514] on label at bounding box center [690, 508] width 12 height 12
click at [684, 514] on input "checkbox" at bounding box center [689, 508] width 10 height 10
select select "select"
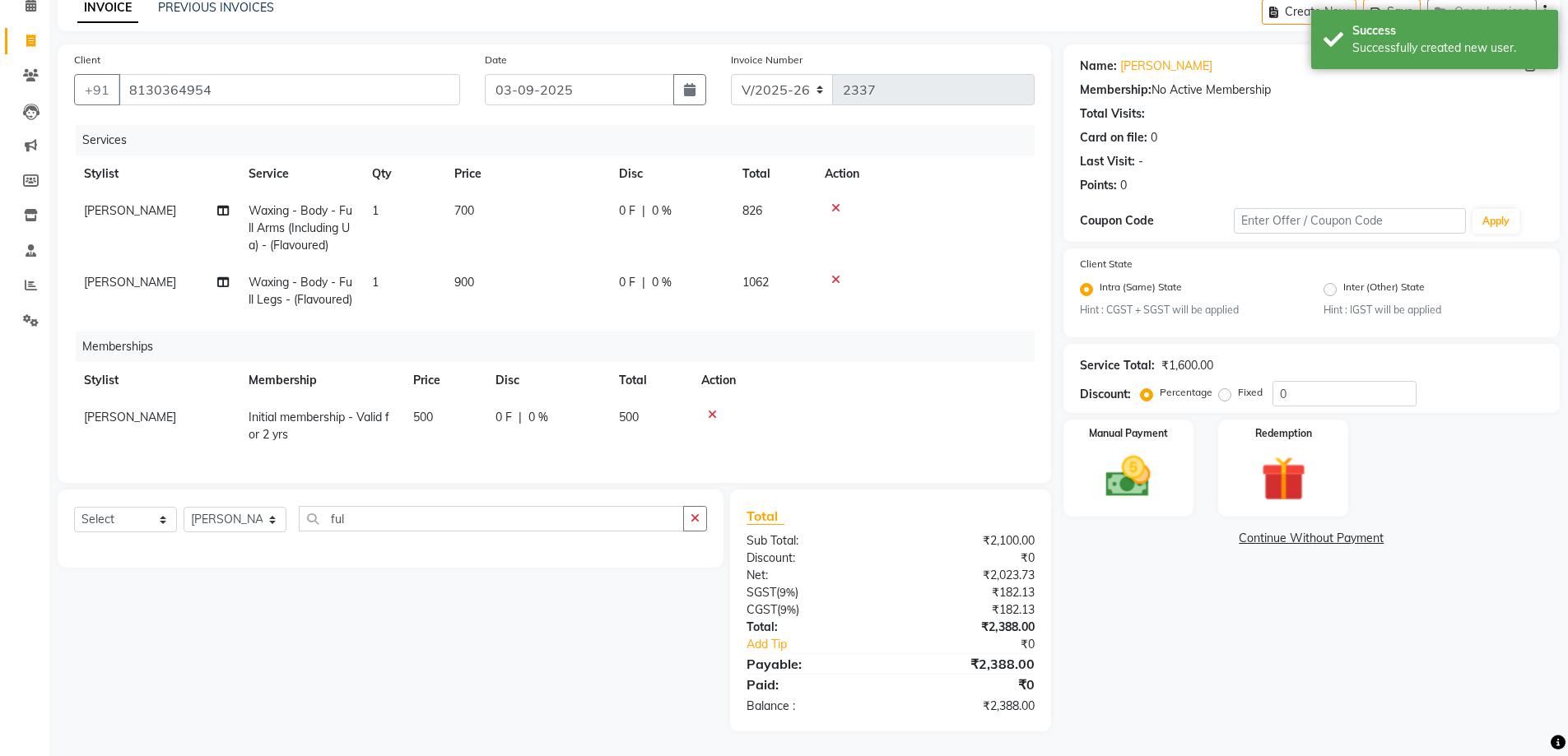
scroll to position [109, 0]
drag, startPoint x: 1312, startPoint y: 373, endPoint x: 1077, endPoint y: 415, distance: 238.7
click at [1129, 406] on div "Name: Ishwarya Membership: No Active Membership Total Visits: Card on file: 0 L…" at bounding box center [1318, 387] width 509 height 687
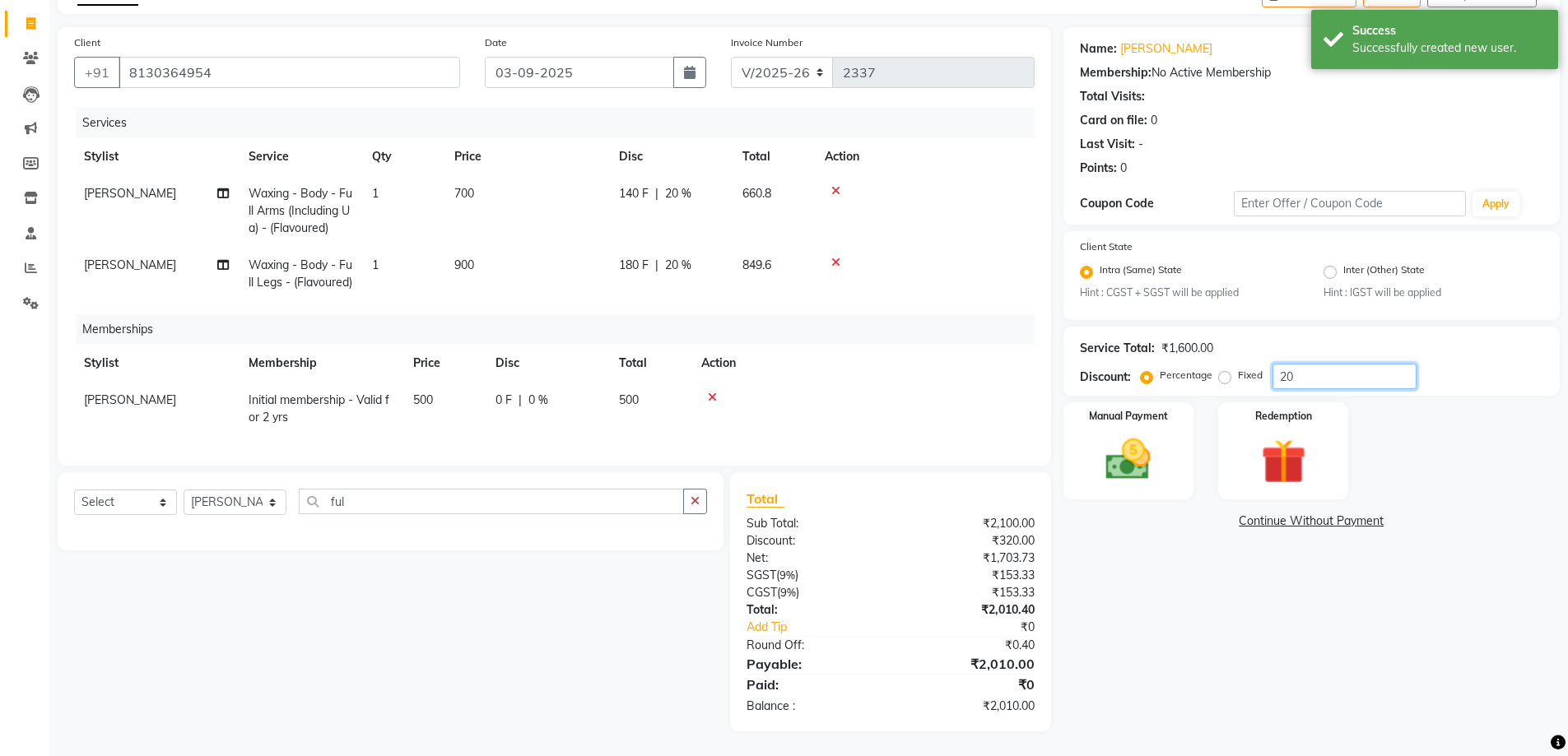
type input "20"
click at [1231, 618] on div "Name: Ishwarya Membership: No Active Membership Total Visits: Card on file: 0 L…" at bounding box center [1318, 379] width 509 height 704
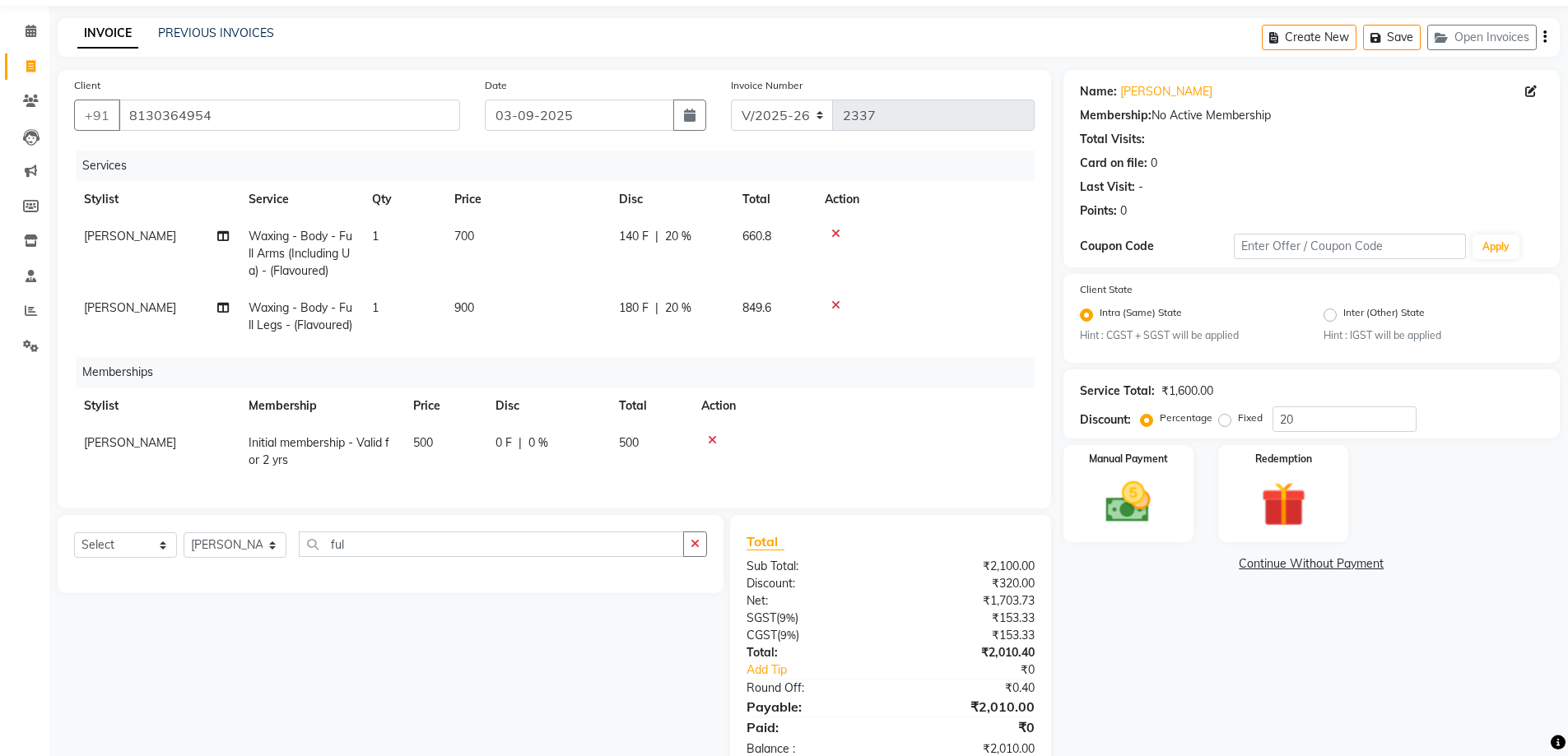
scroll to position [82, 0]
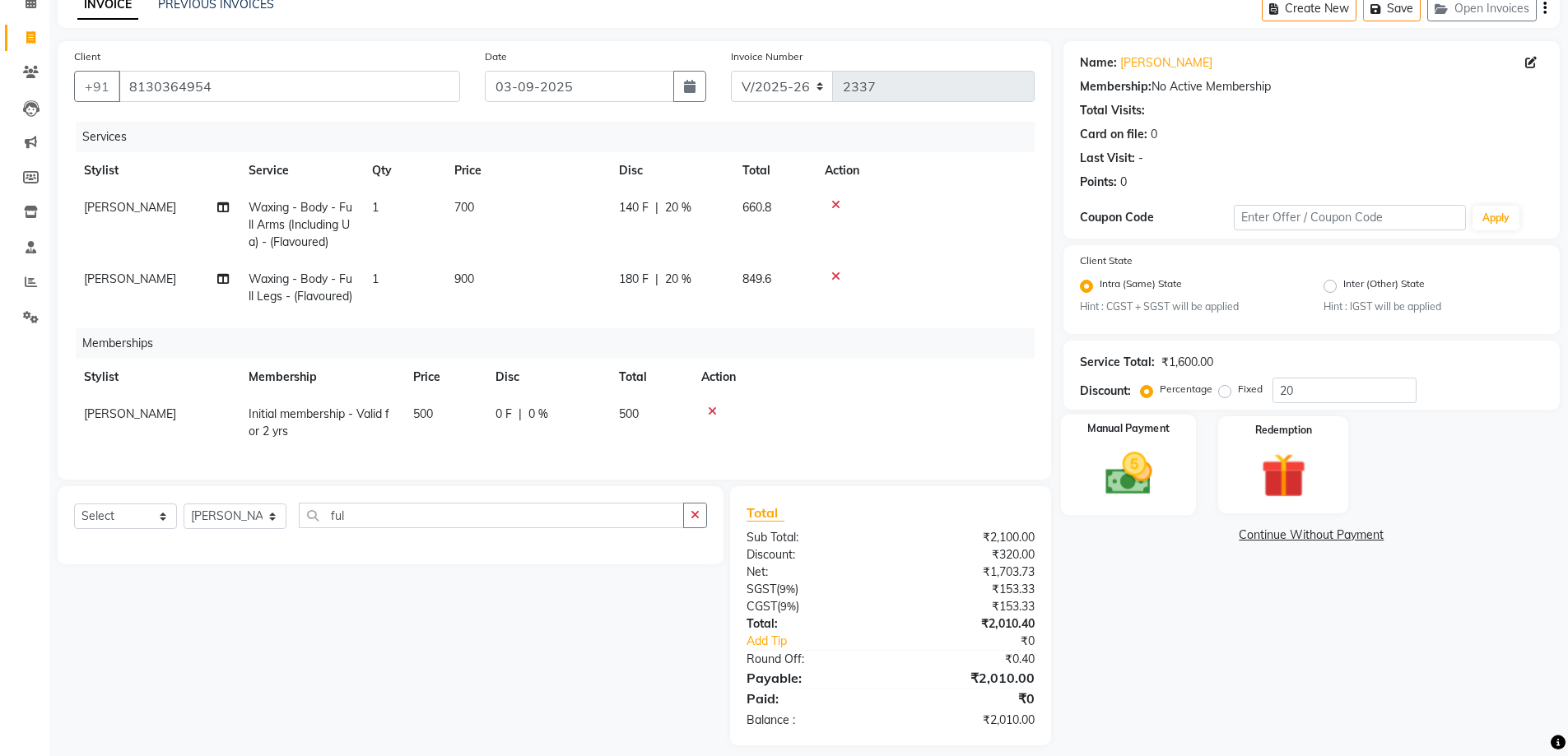
click at [1116, 453] on img at bounding box center [1129, 475] width 76 height 54
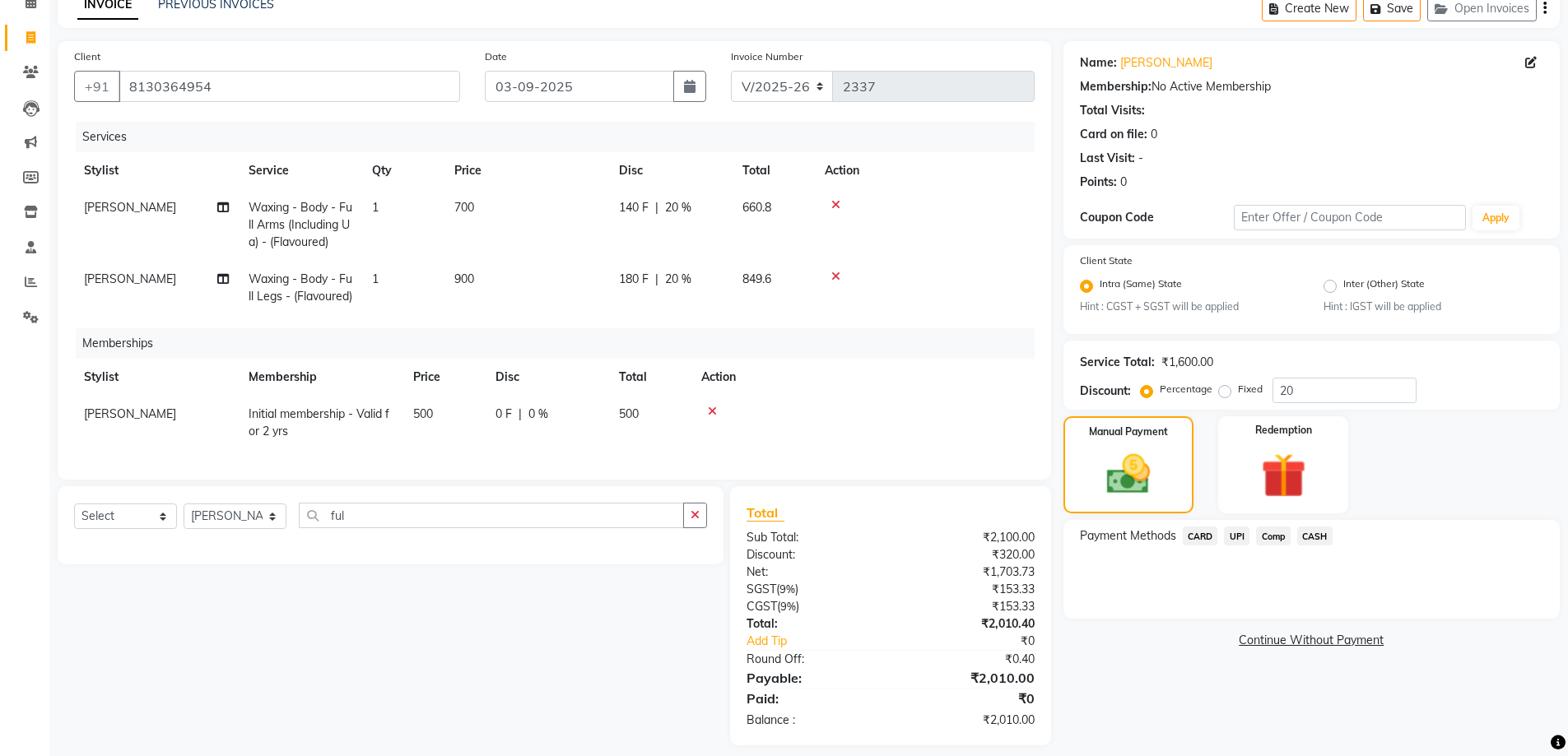
click at [1236, 536] on span "UPI" at bounding box center [1237, 536] width 26 height 19
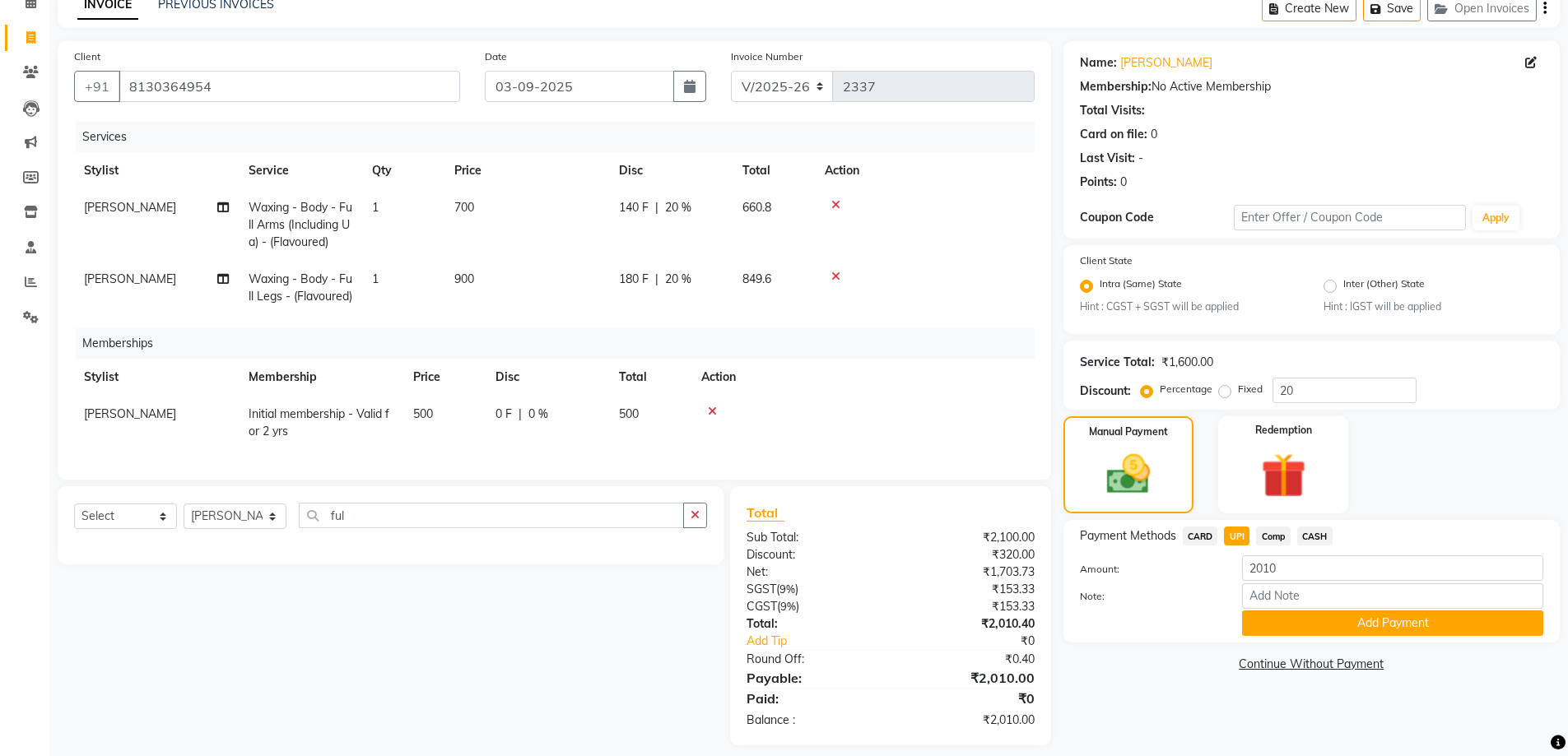
click at [1415, 546] on div "Payment Methods CARD UPI Comp CASH" at bounding box center [1312, 538] width 464 height 22
click at [1316, 534] on span "CASH" at bounding box center [1314, 536] width 35 height 19
click at [1299, 620] on button "Add Payment" at bounding box center [1393, 623] width 301 height 26
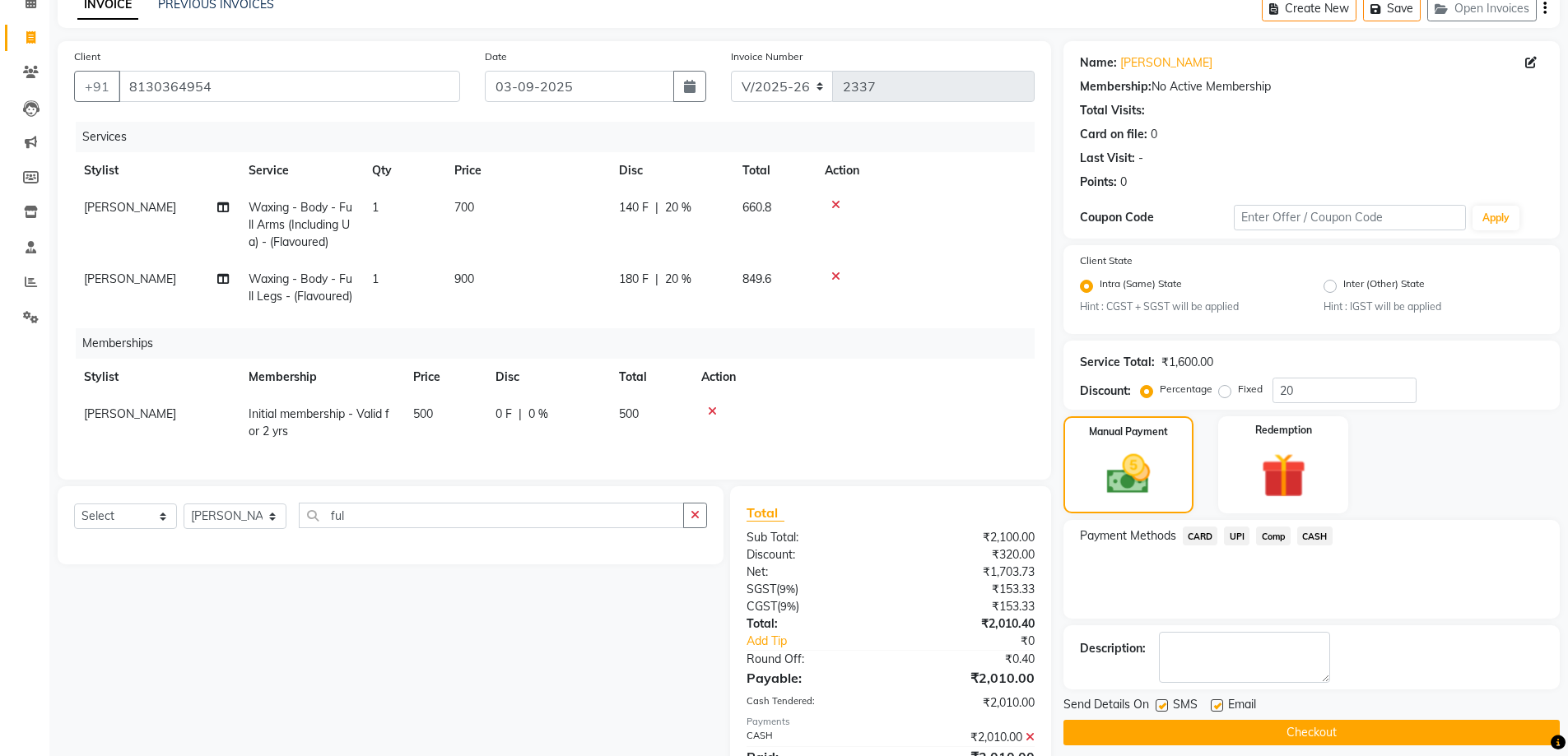
click at [1287, 734] on button "Checkout" at bounding box center [1312, 733] width 496 height 26
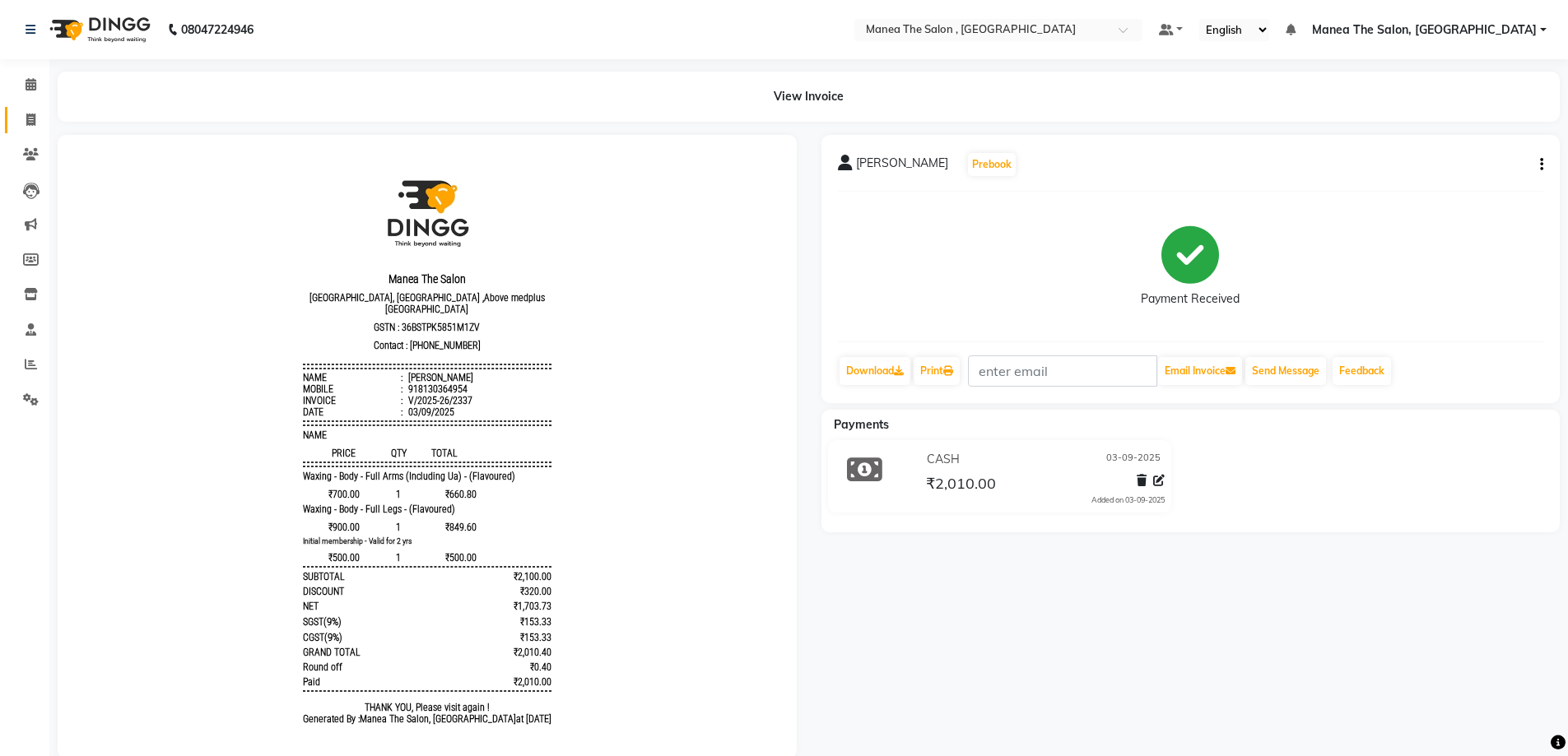
click at [41, 115] on span at bounding box center [30, 121] width 28 height 19
select select "service"
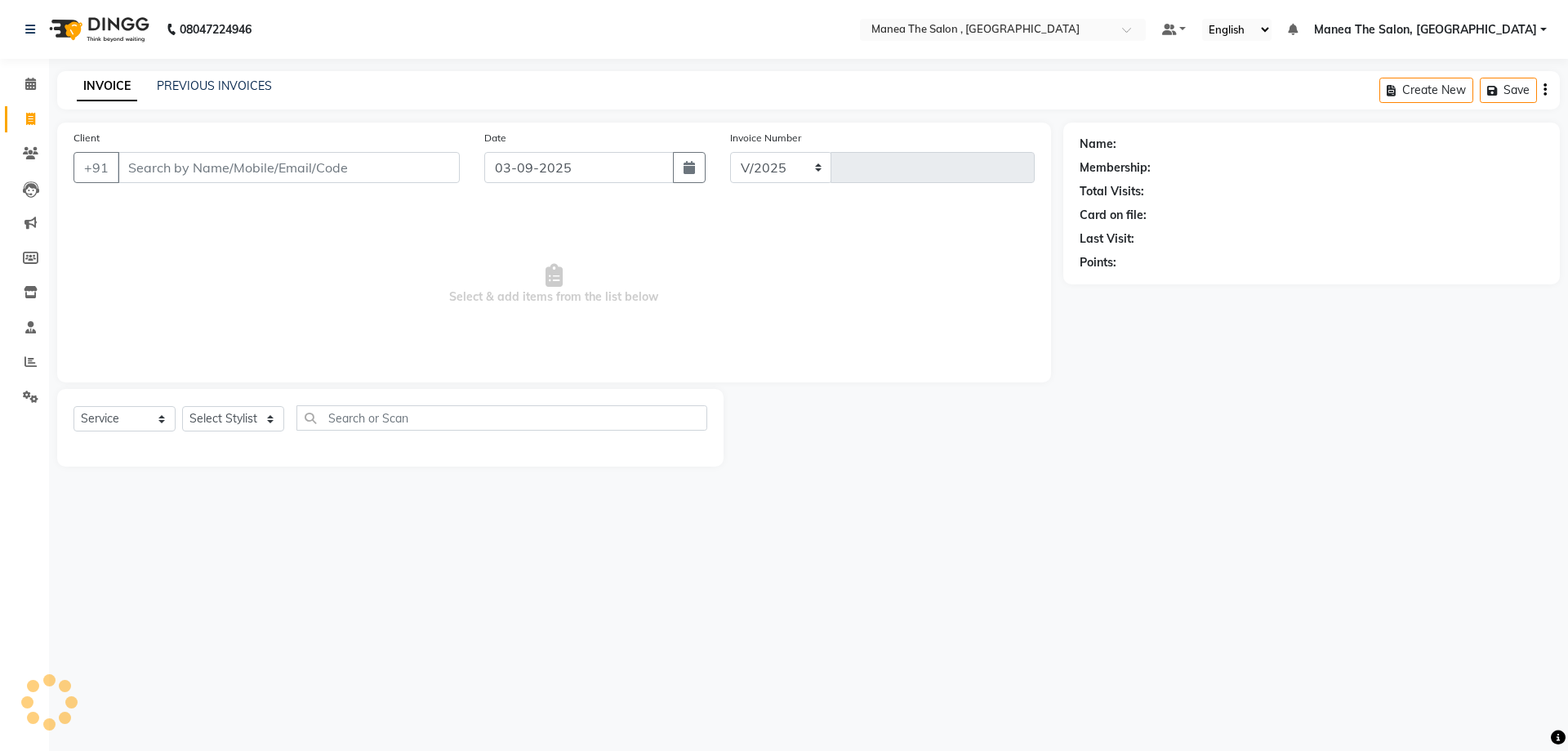
select select "7201"
type input "2338"
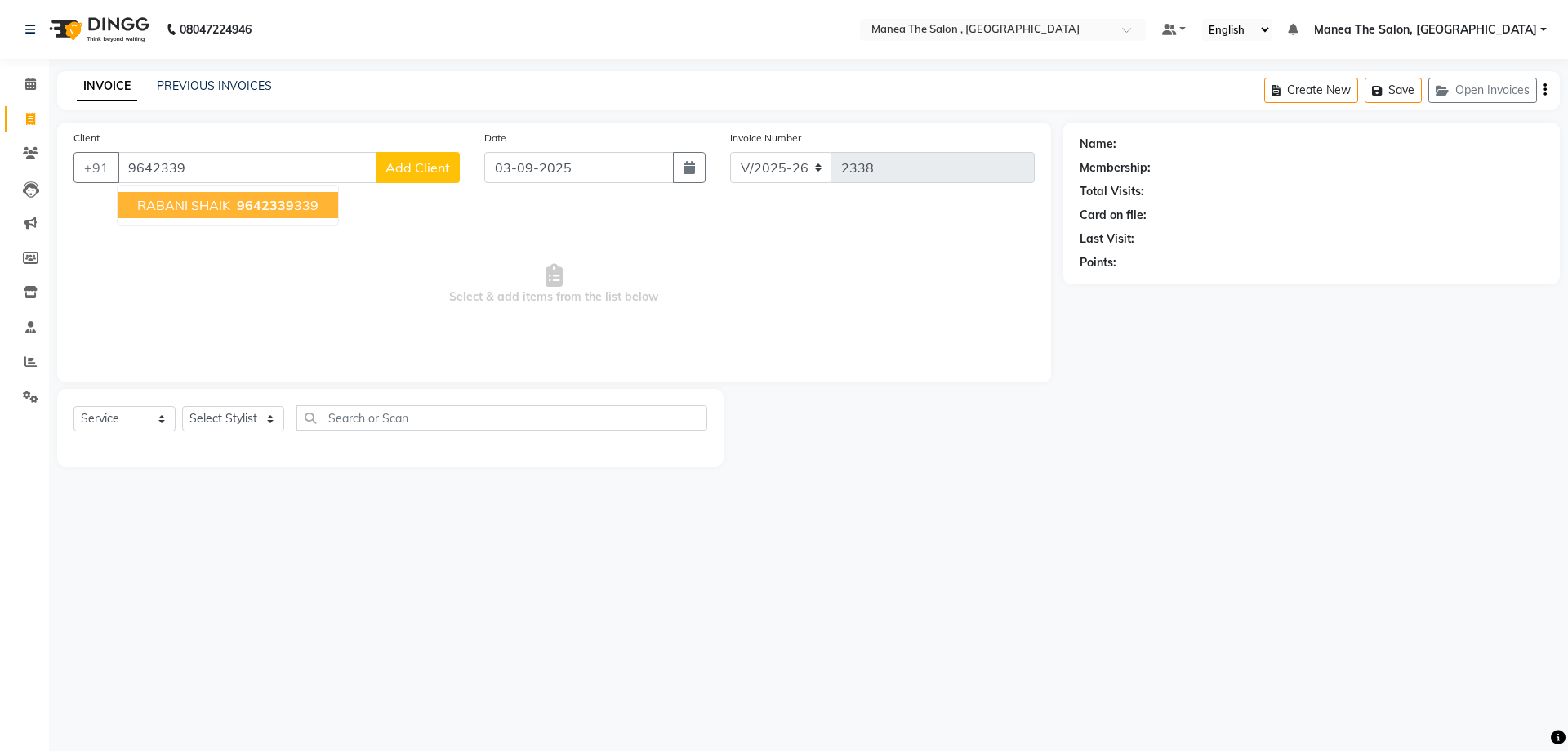
click at [249, 201] on span "9642339" at bounding box center [265, 205] width 57 height 16
type input "9642339339"
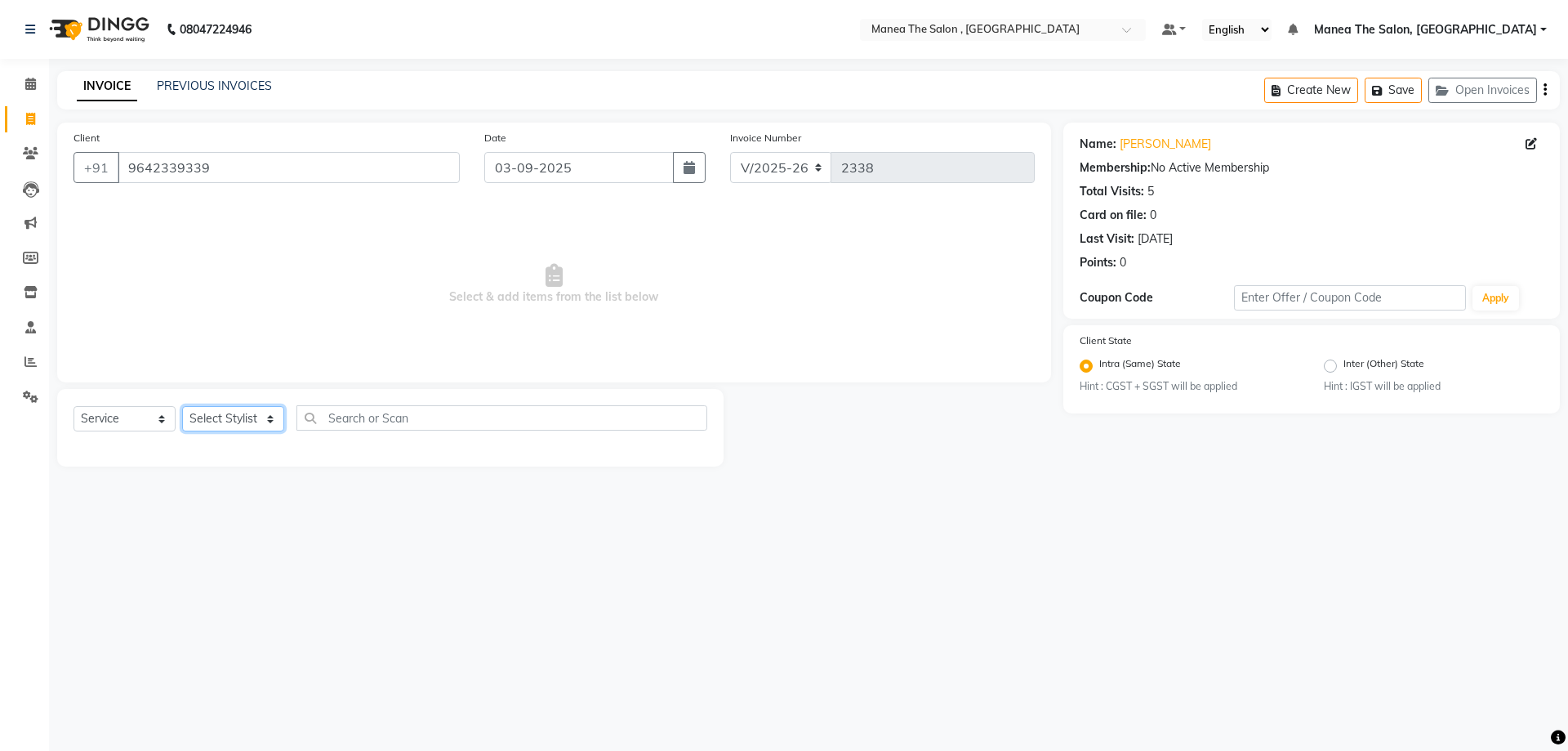
click at [236, 420] on select "Select Stylist AYAZ Manager prameela PUNITH Raj tillu SALMAN Soujanya" at bounding box center [233, 419] width 102 height 26
select select "78150"
click at [183, 406] on select "Select Stylist AYAZ Manager prameela PUNITH Raj tillu SALMAN Soujanya" at bounding box center [233, 419] width 102 height 26
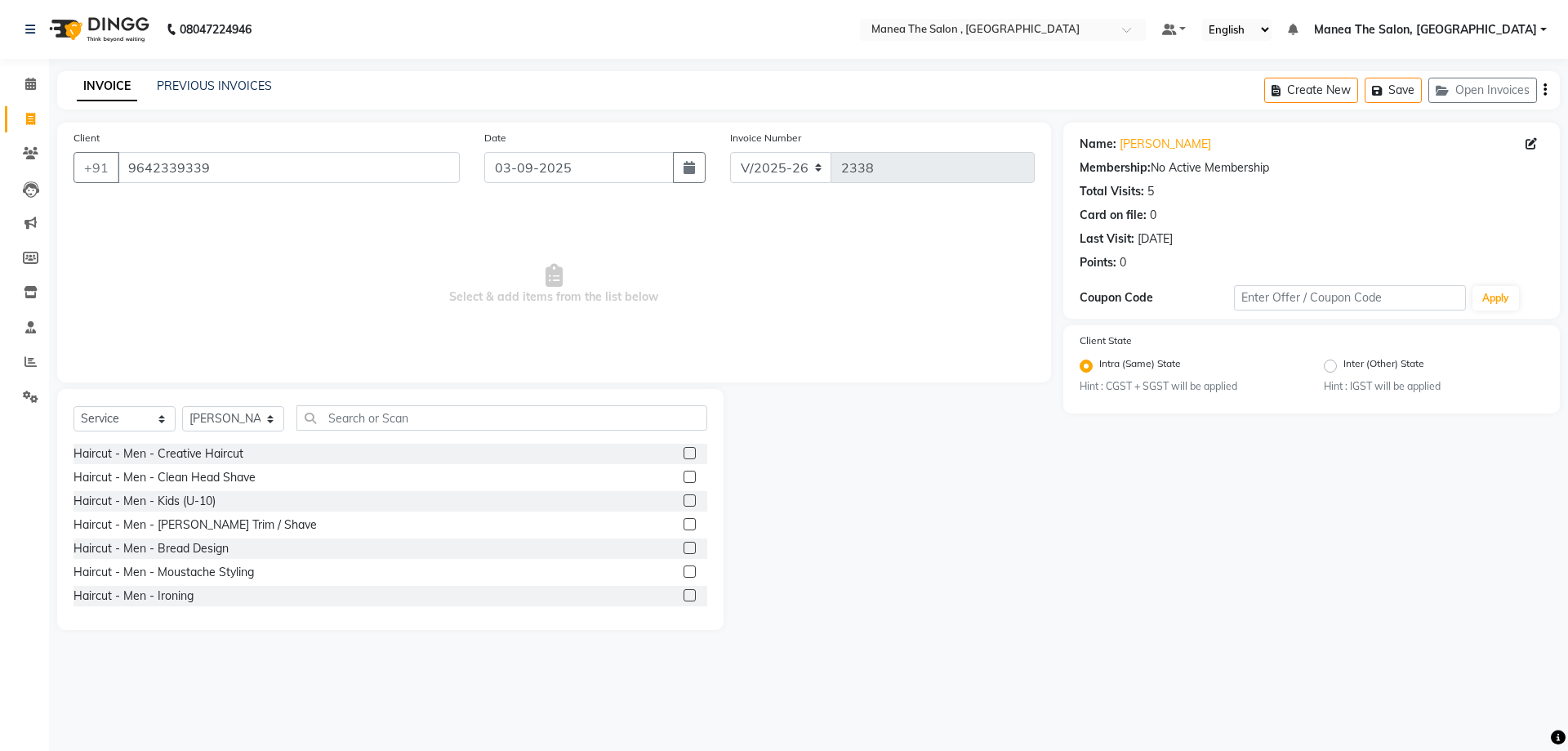
click at [684, 452] on label at bounding box center [690, 453] width 12 height 12
click at [684, 452] on input "checkbox" at bounding box center [689, 454] width 10 height 10
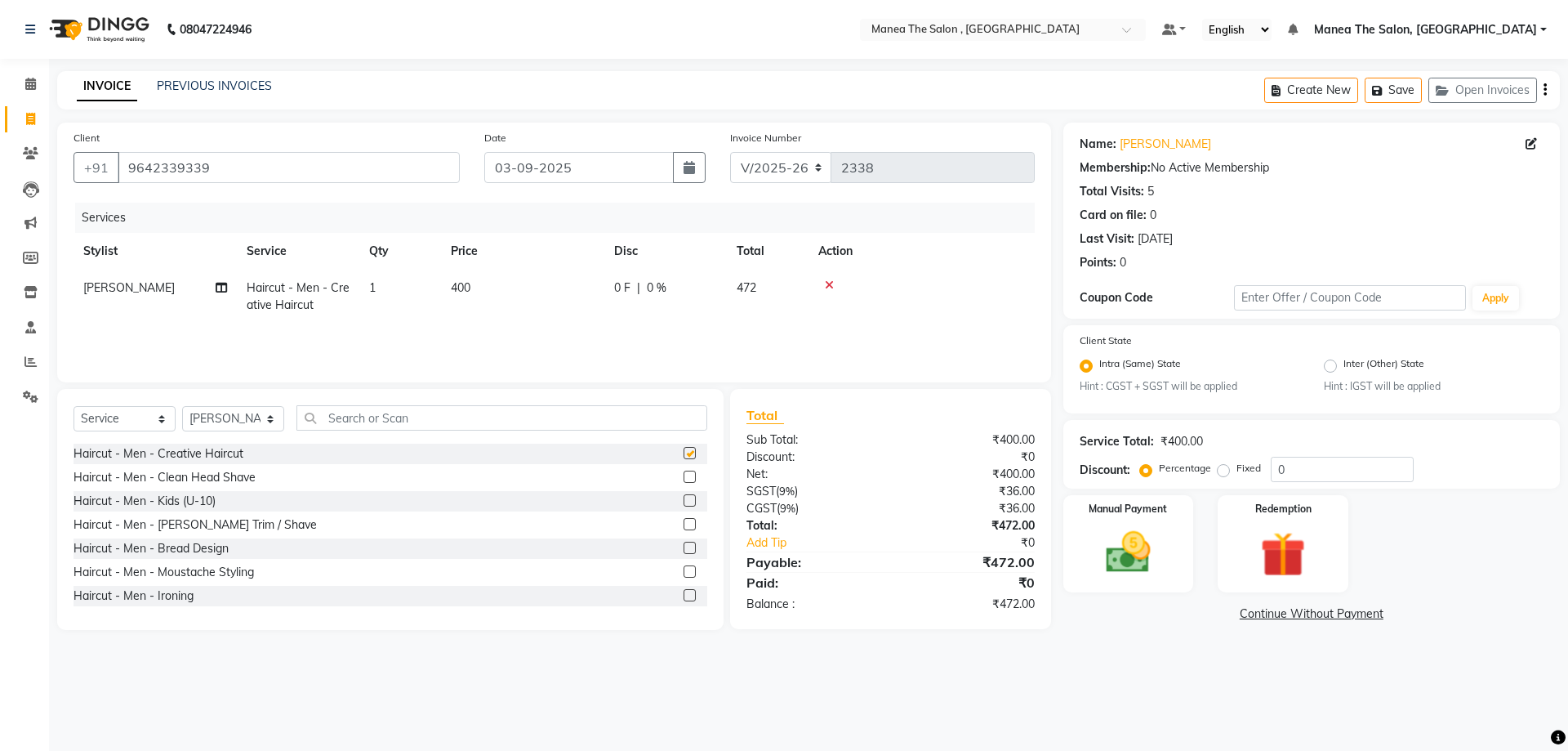
checkbox input "false"
click at [1116, 540] on img at bounding box center [1128, 553] width 76 height 54
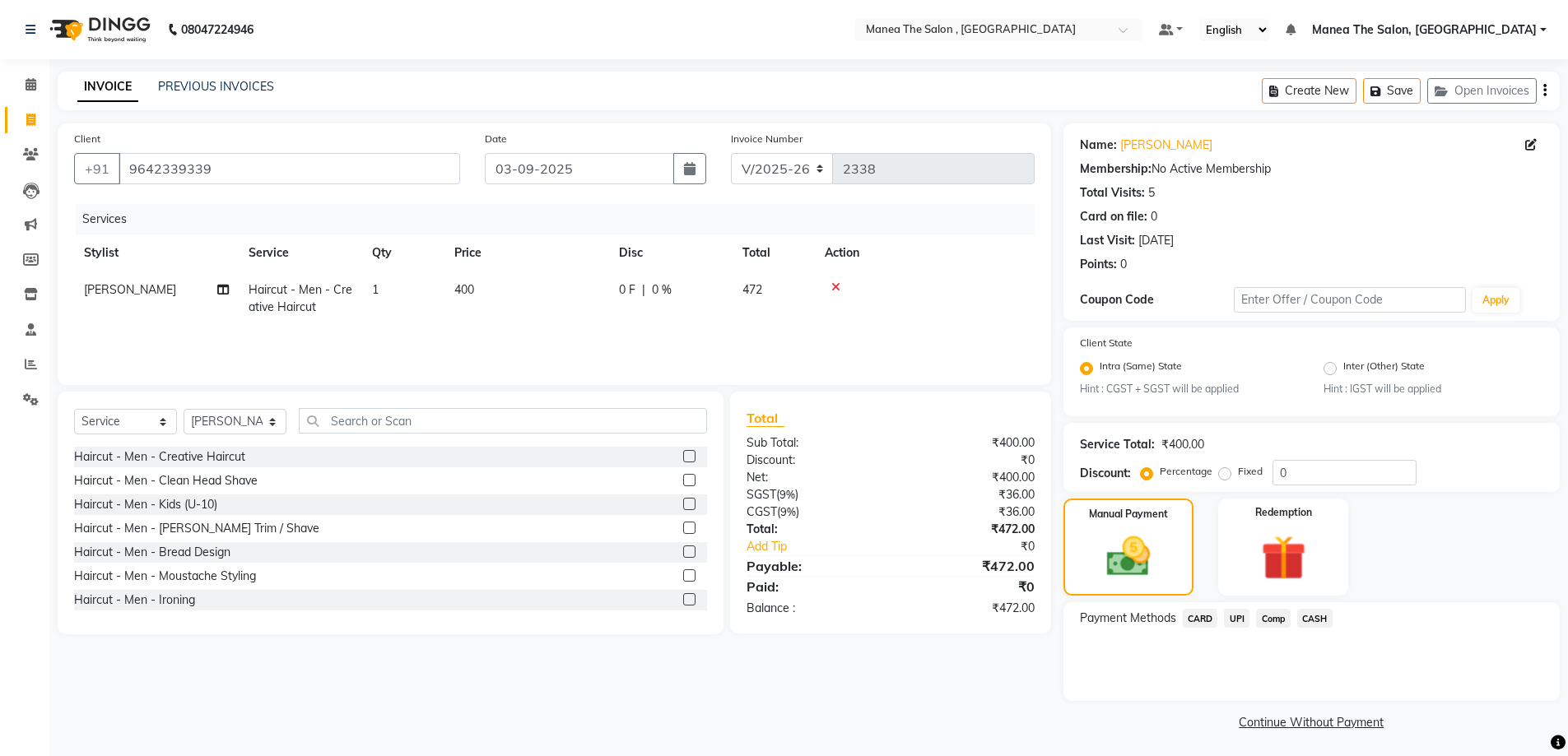
click at [1318, 617] on span "CASH" at bounding box center [1314, 618] width 35 height 19
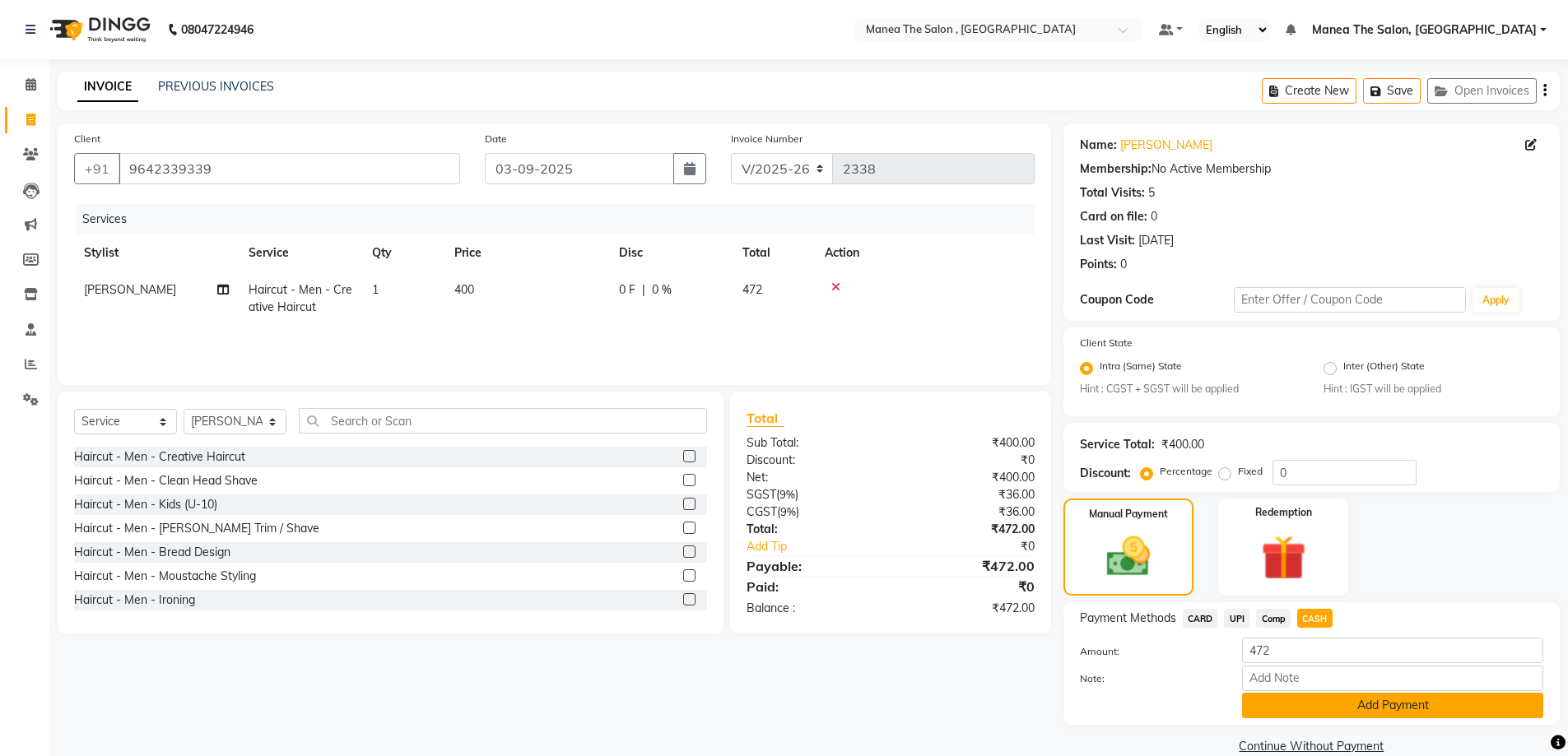
click at [1353, 705] on button "Add Payment" at bounding box center [1393, 706] width 301 height 26
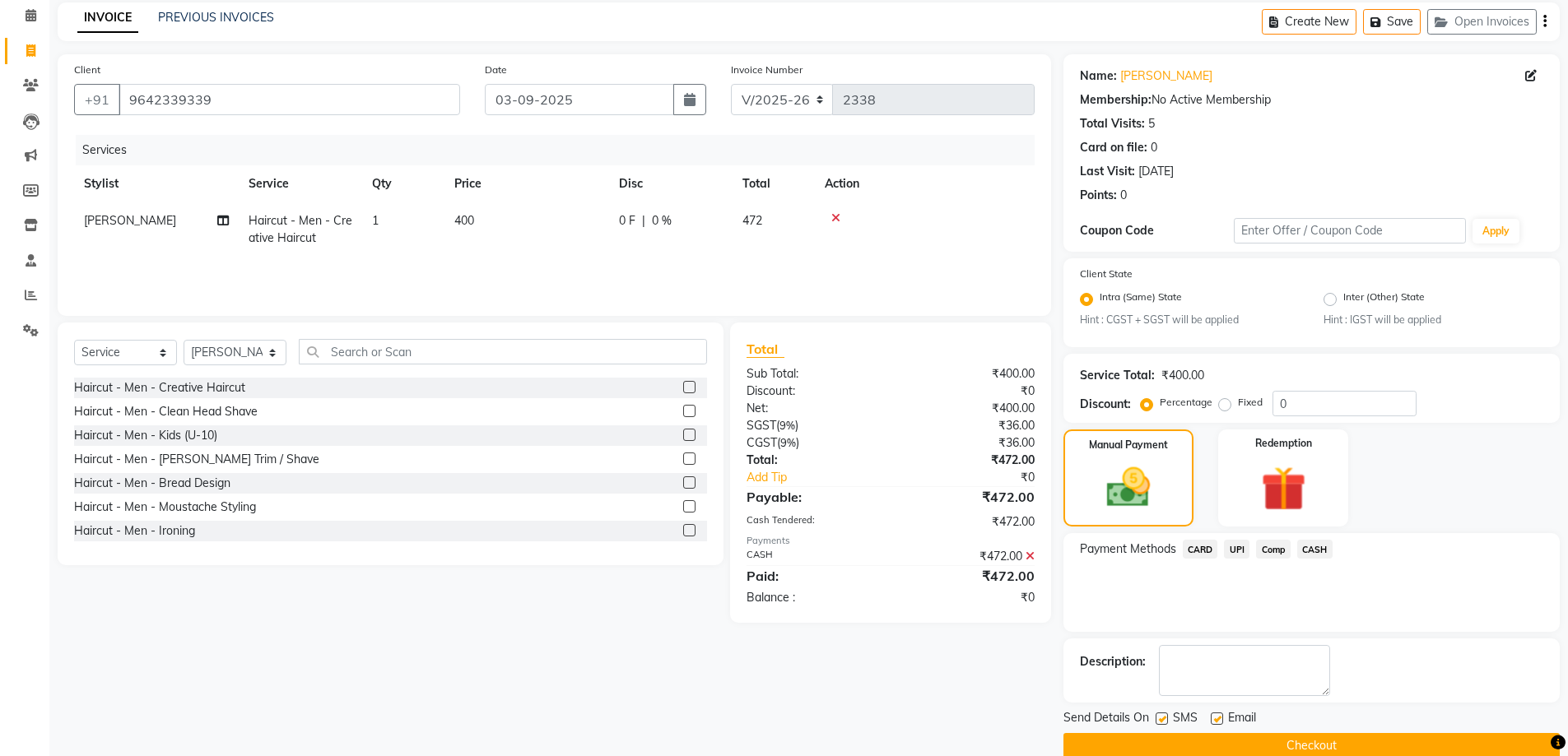
scroll to position [97, 0]
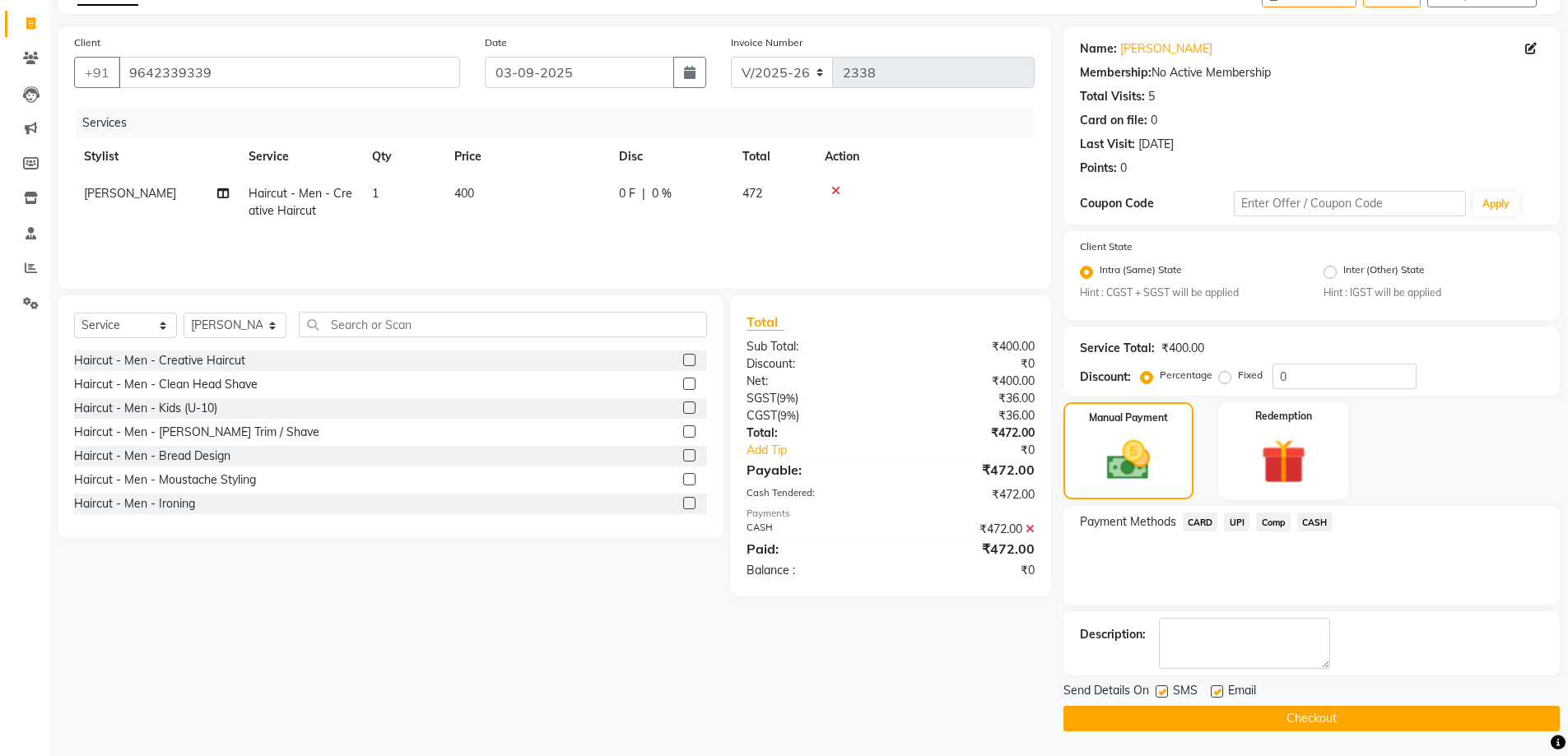
click at [1308, 718] on button "Checkout" at bounding box center [1312, 719] width 496 height 26
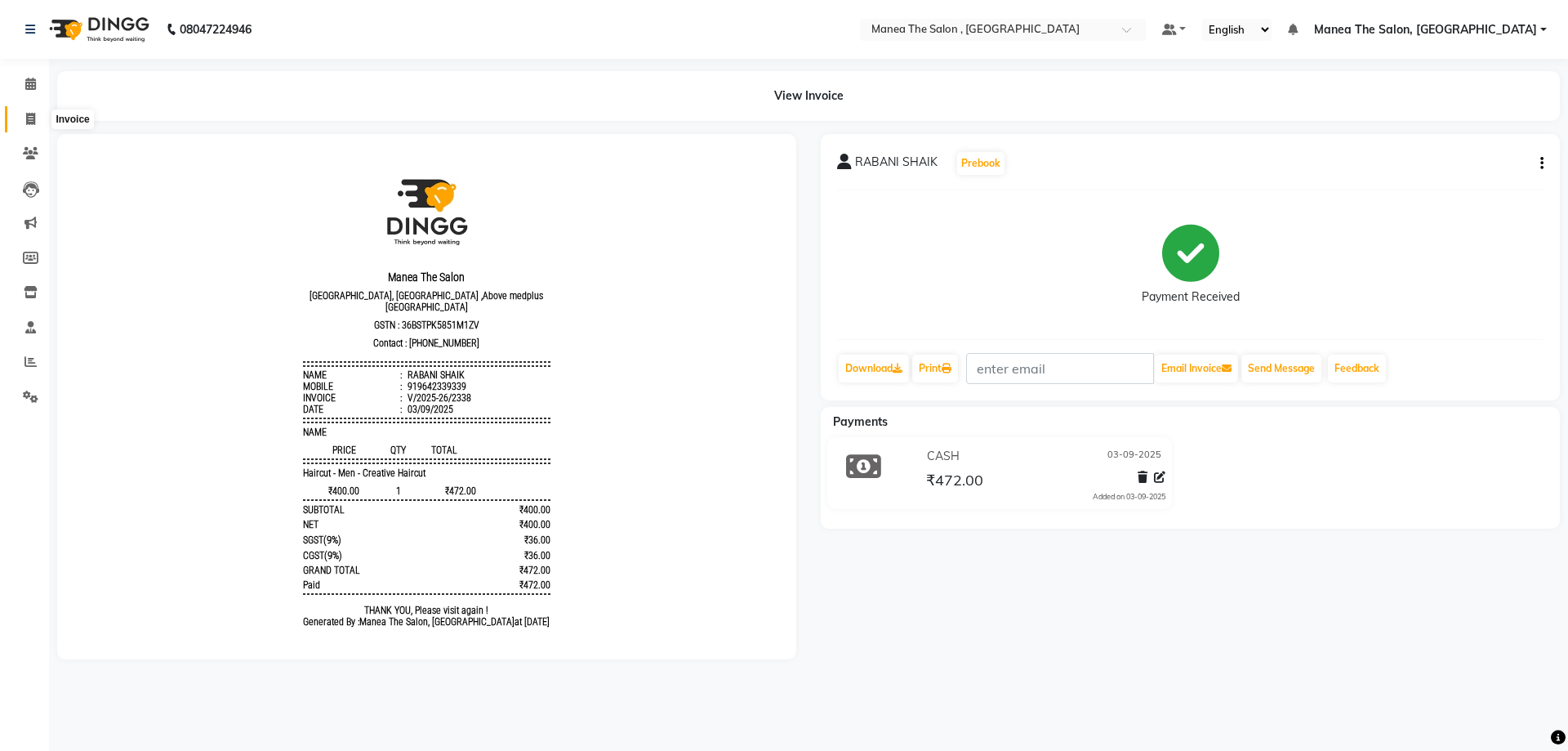
click at [38, 115] on span at bounding box center [30, 120] width 28 height 19
select select "service"
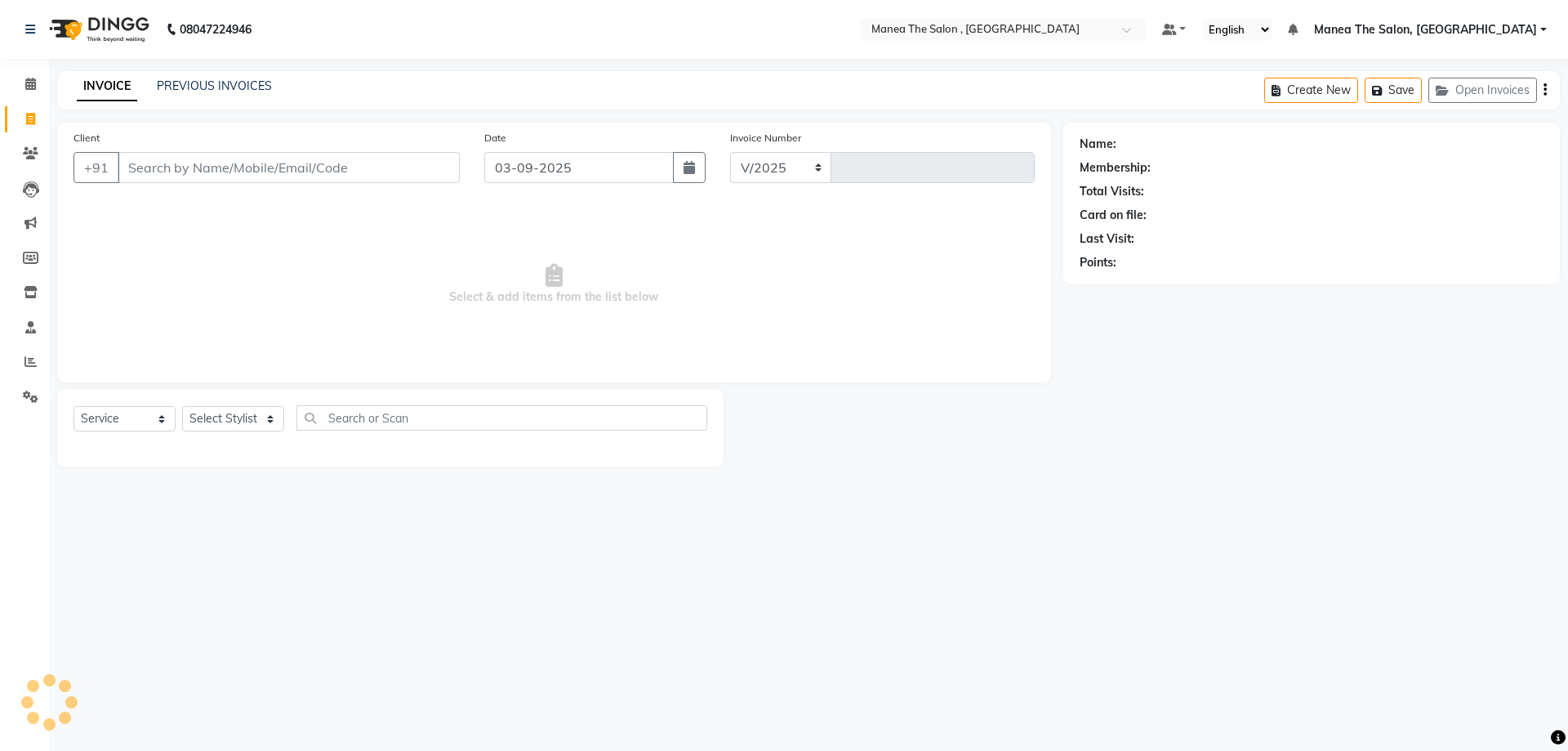
select select "7201"
type input "2339"
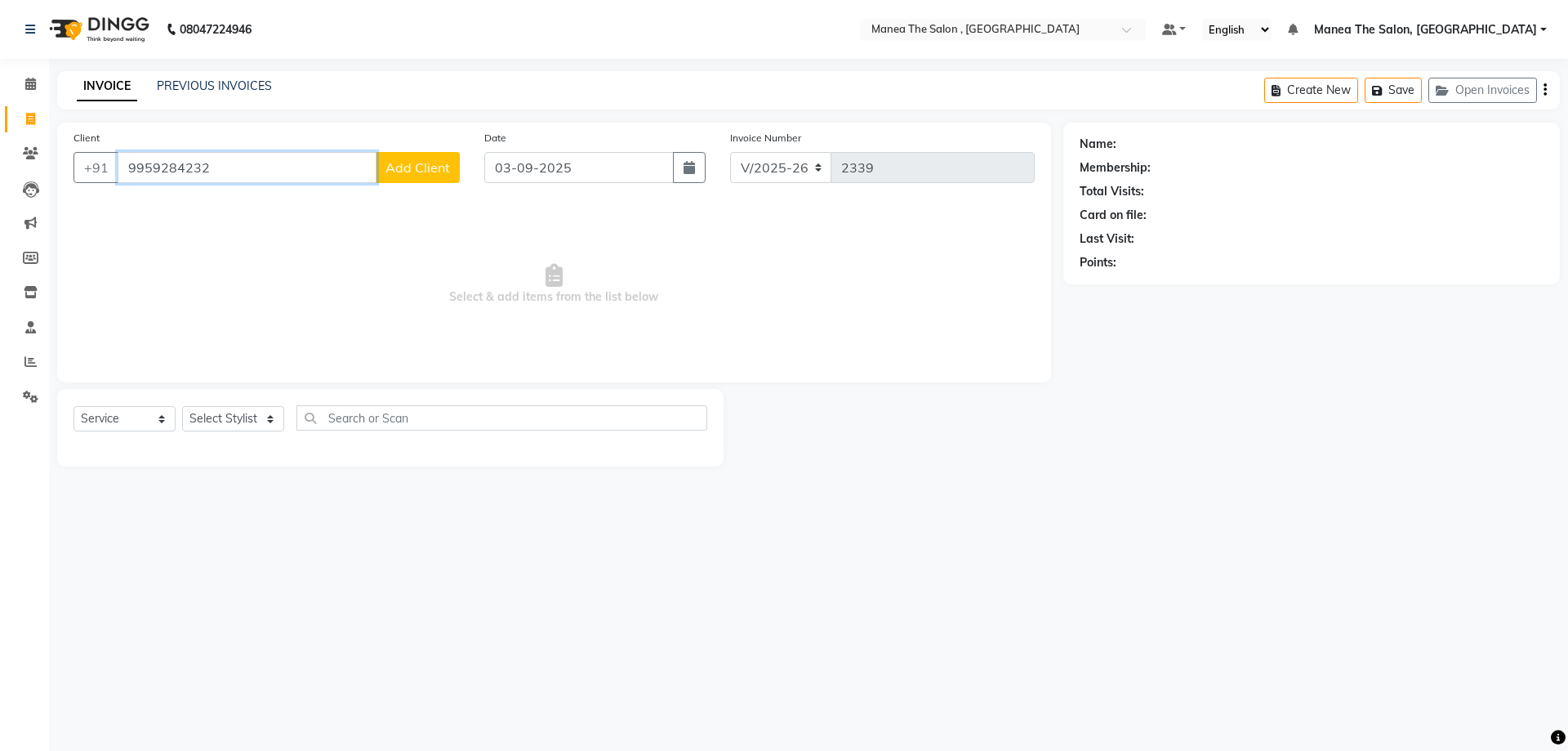
type input "9959284232"
click at [416, 167] on span "Add Client" at bounding box center [417, 167] width 64 height 16
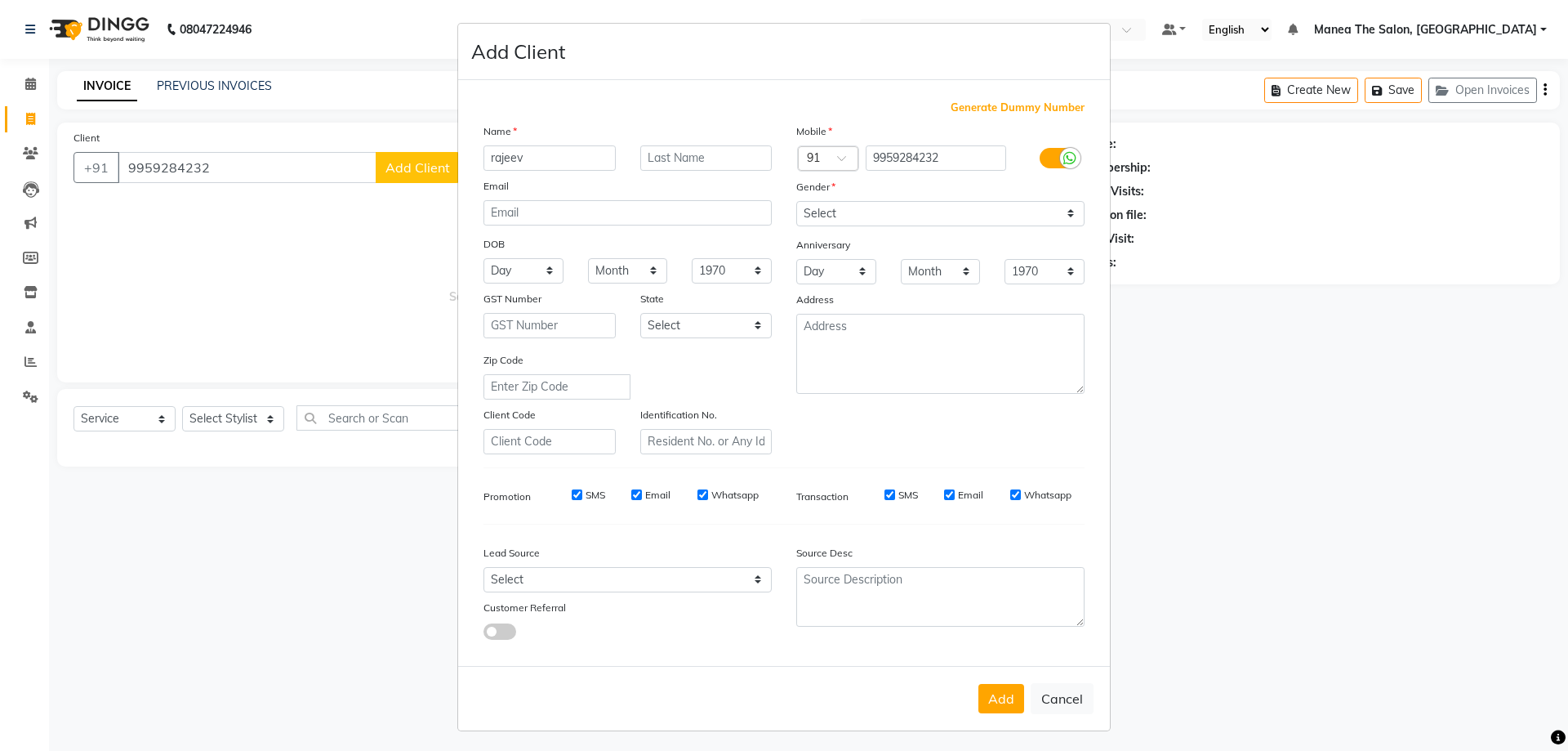
type input "rajeev"
click at [835, 209] on select "Select Male Female Other Prefer Not To Say" at bounding box center [940, 214] width 289 height 26
select select "male"
click at [796, 201] on select "Select Male Female Other Prefer Not To Say" at bounding box center [940, 214] width 289 height 26
click at [995, 693] on button "Add" at bounding box center [1001, 699] width 45 height 29
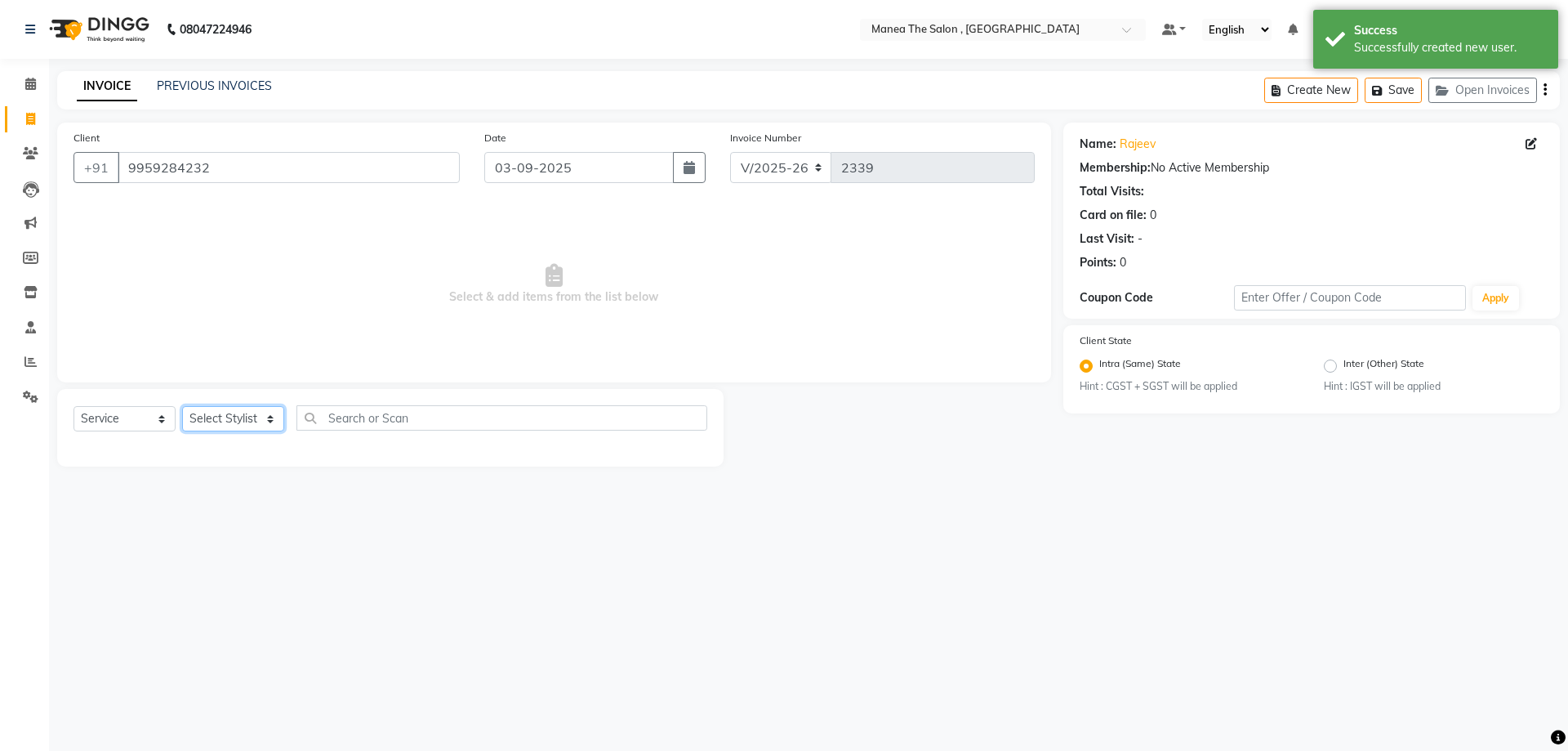
drag, startPoint x: 250, startPoint y: 418, endPoint x: 246, endPoint y: 430, distance: 12.6
click at [250, 418] on select "Select Stylist AYAZ Manager prameela PUNITH Raj tillu SALMAN Soujanya" at bounding box center [233, 419] width 102 height 26
select select "84418"
click at [183, 406] on select "Select Stylist AYAZ Manager prameela PUNITH Raj tillu SALMAN Soujanya" at bounding box center [233, 419] width 102 height 26
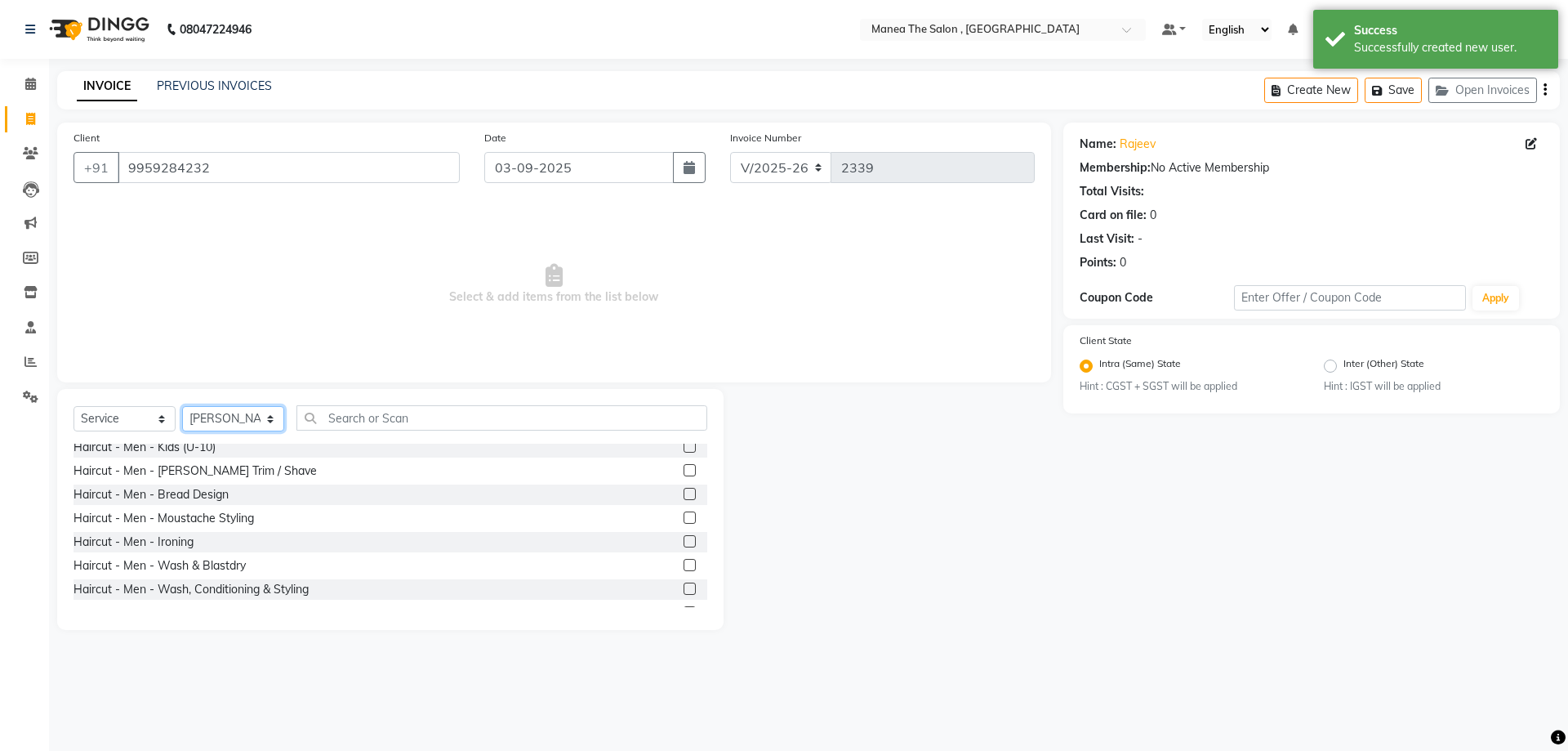
scroll to position [81, 0]
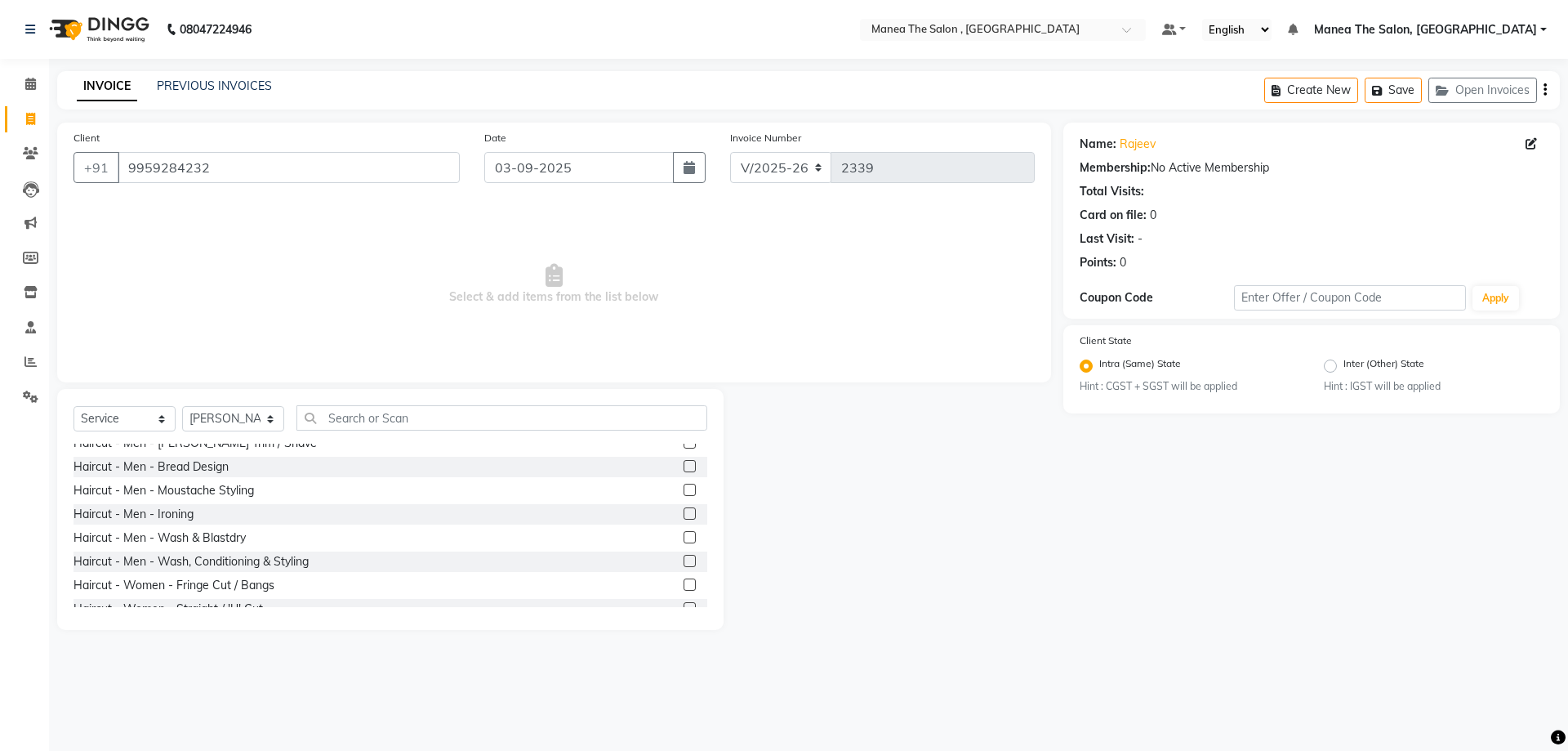
click at [684, 559] on label at bounding box center [690, 561] width 12 height 12
click at [684, 559] on input "checkbox" at bounding box center [689, 562] width 10 height 10
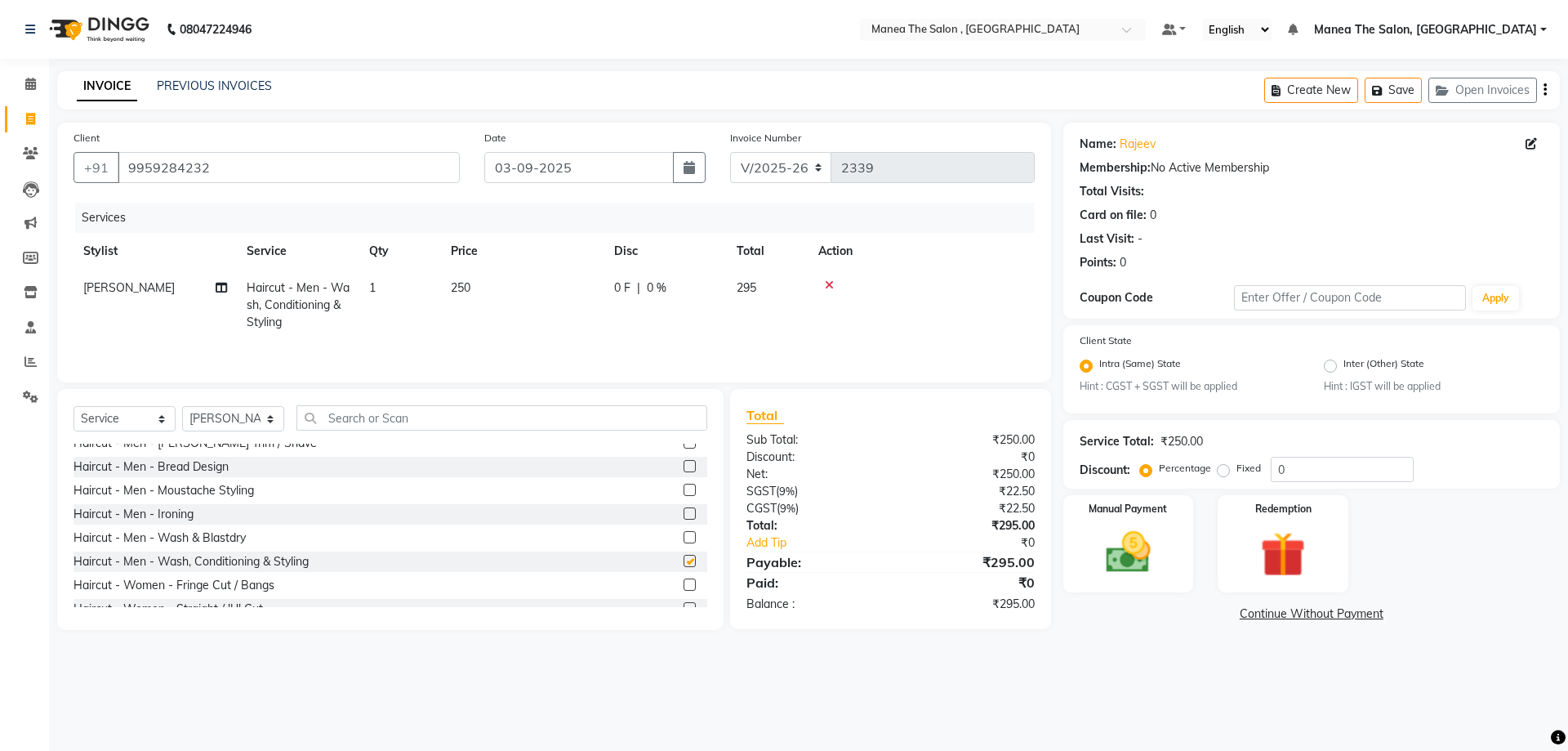
checkbox input "false"
click at [830, 281] on icon at bounding box center [829, 285] width 9 height 11
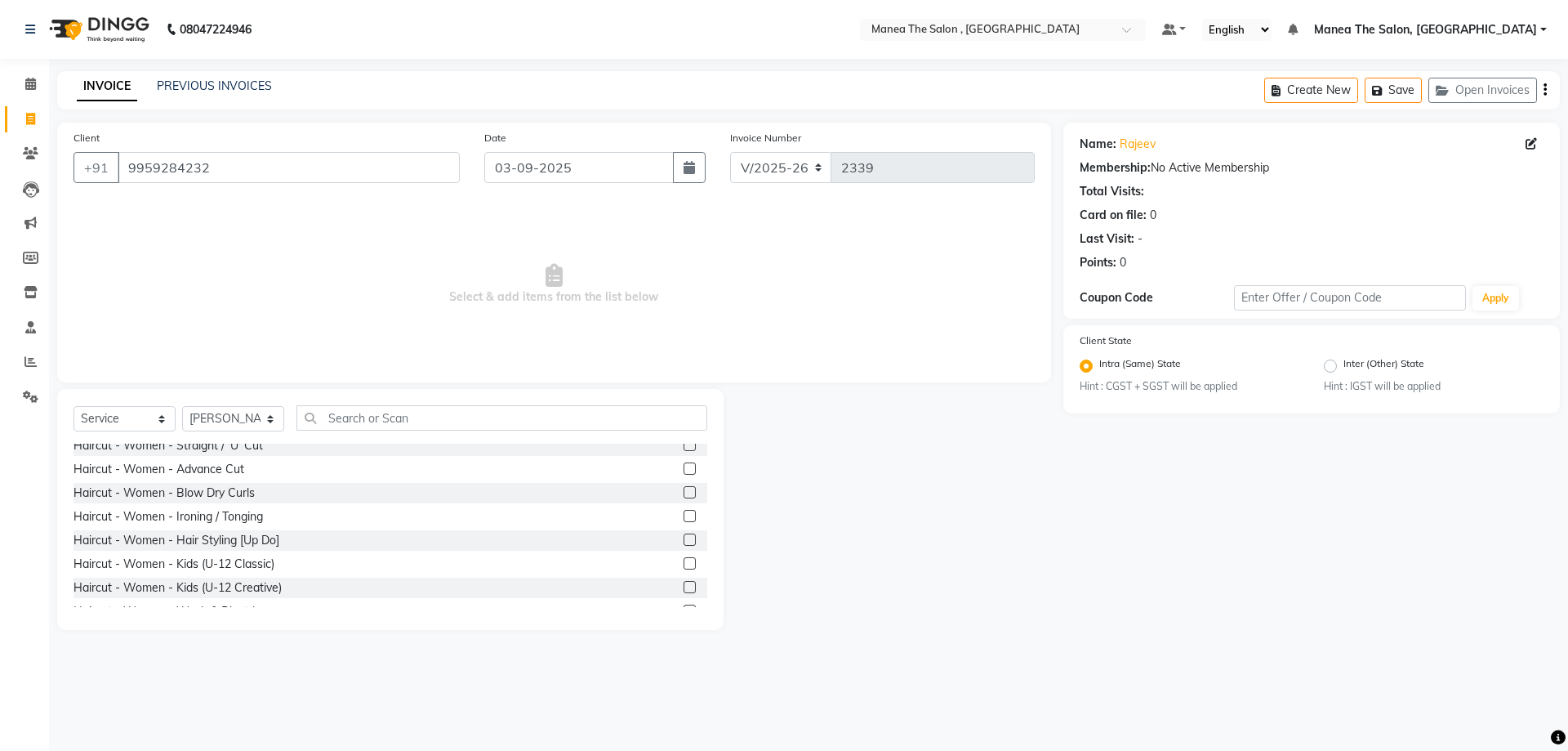
scroll to position [327, 0]
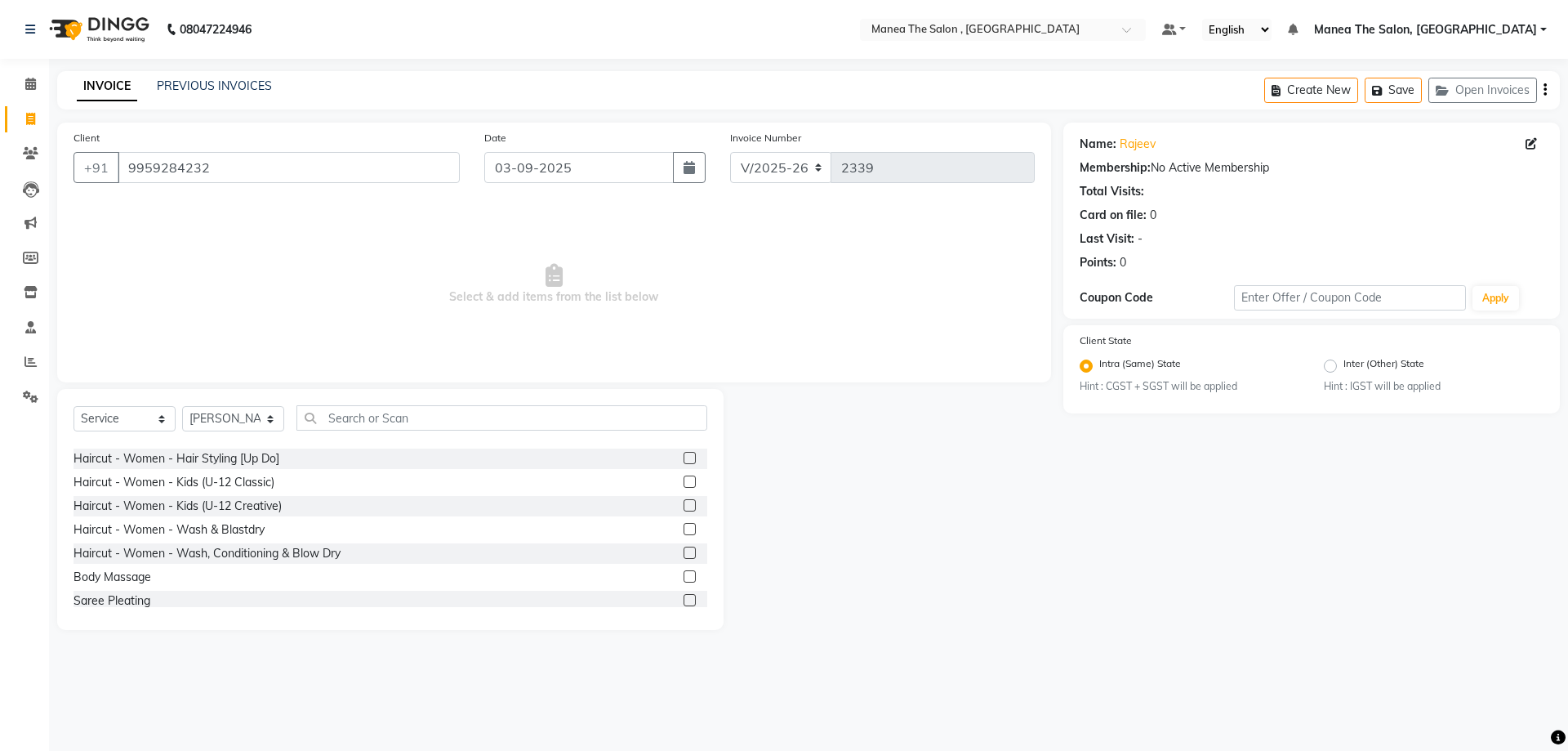
click at [684, 529] on label at bounding box center [690, 529] width 12 height 12
click at [684, 529] on input "checkbox" at bounding box center [689, 530] width 10 height 10
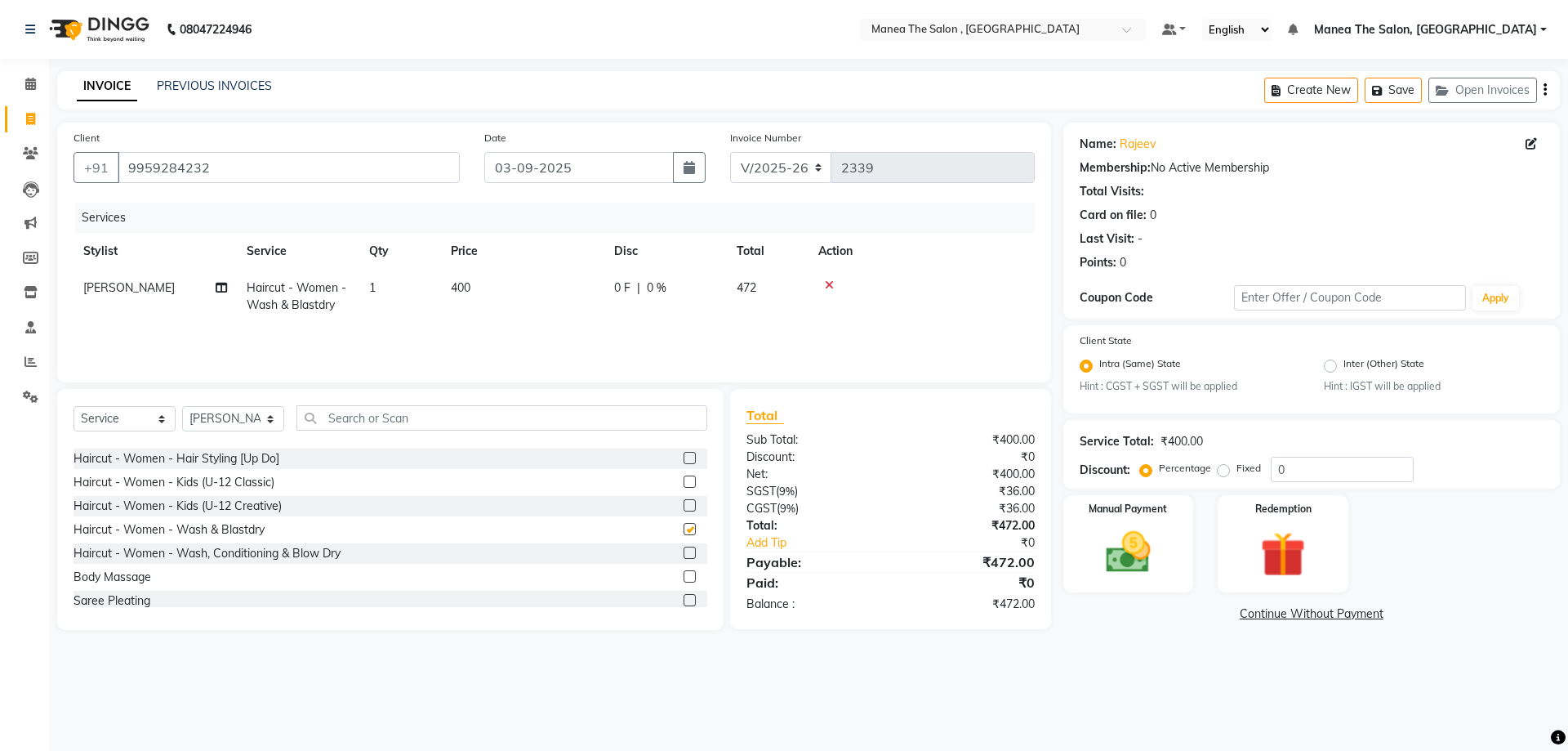
checkbox input "false"
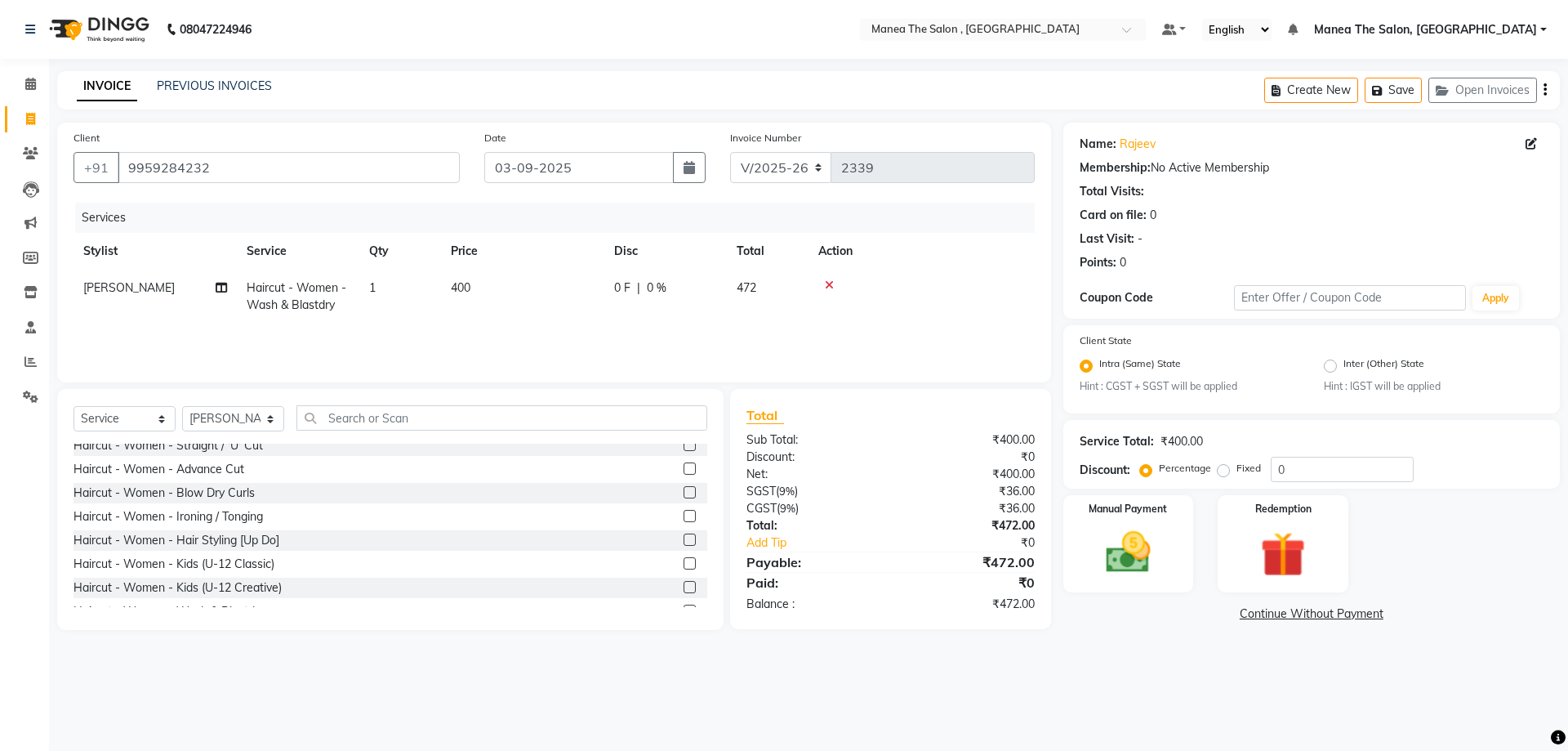
click at [829, 283] on icon at bounding box center [829, 285] width 9 height 11
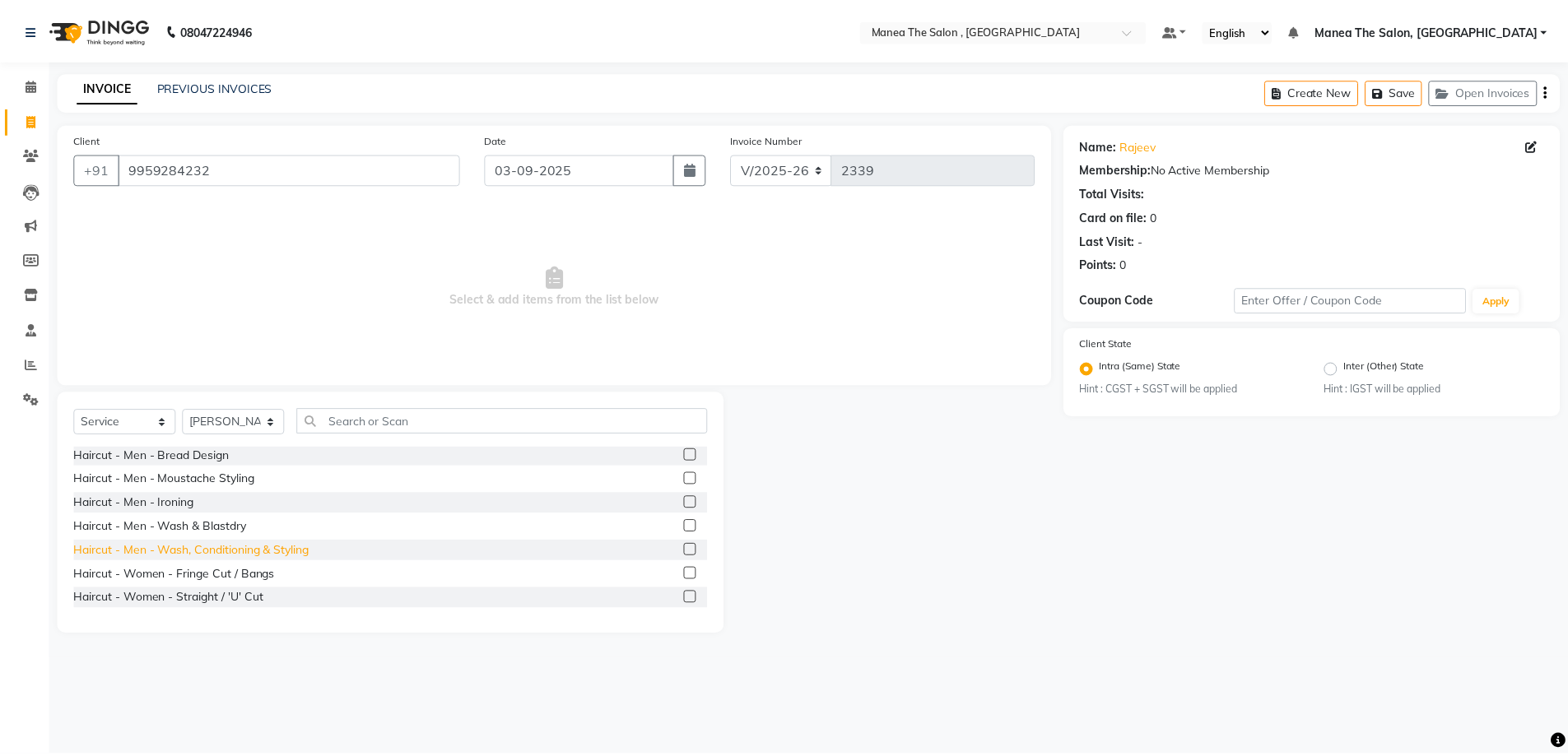
scroll to position [82, 0]
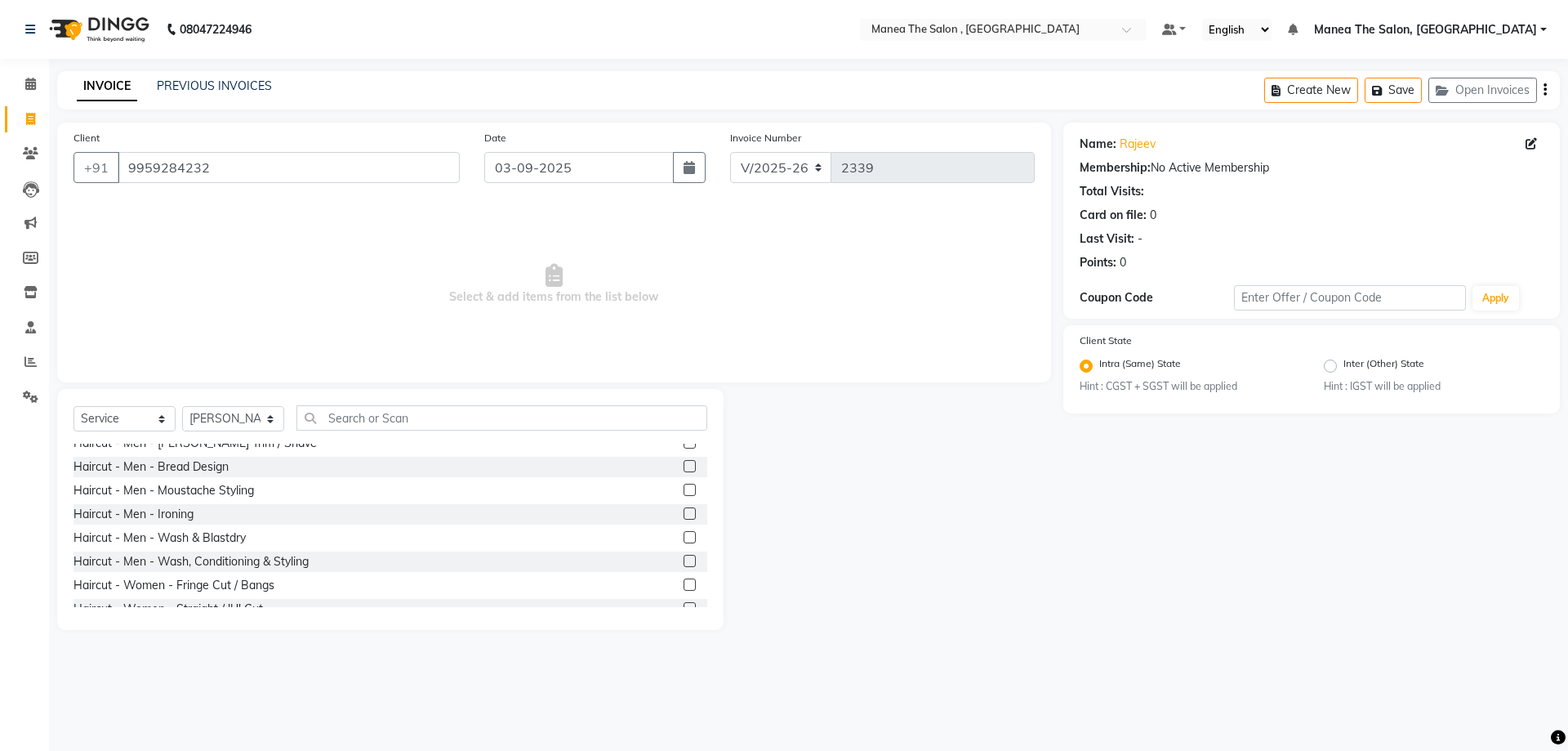
click at [684, 562] on label at bounding box center [690, 561] width 12 height 12
click at [684, 562] on input "checkbox" at bounding box center [689, 562] width 10 height 10
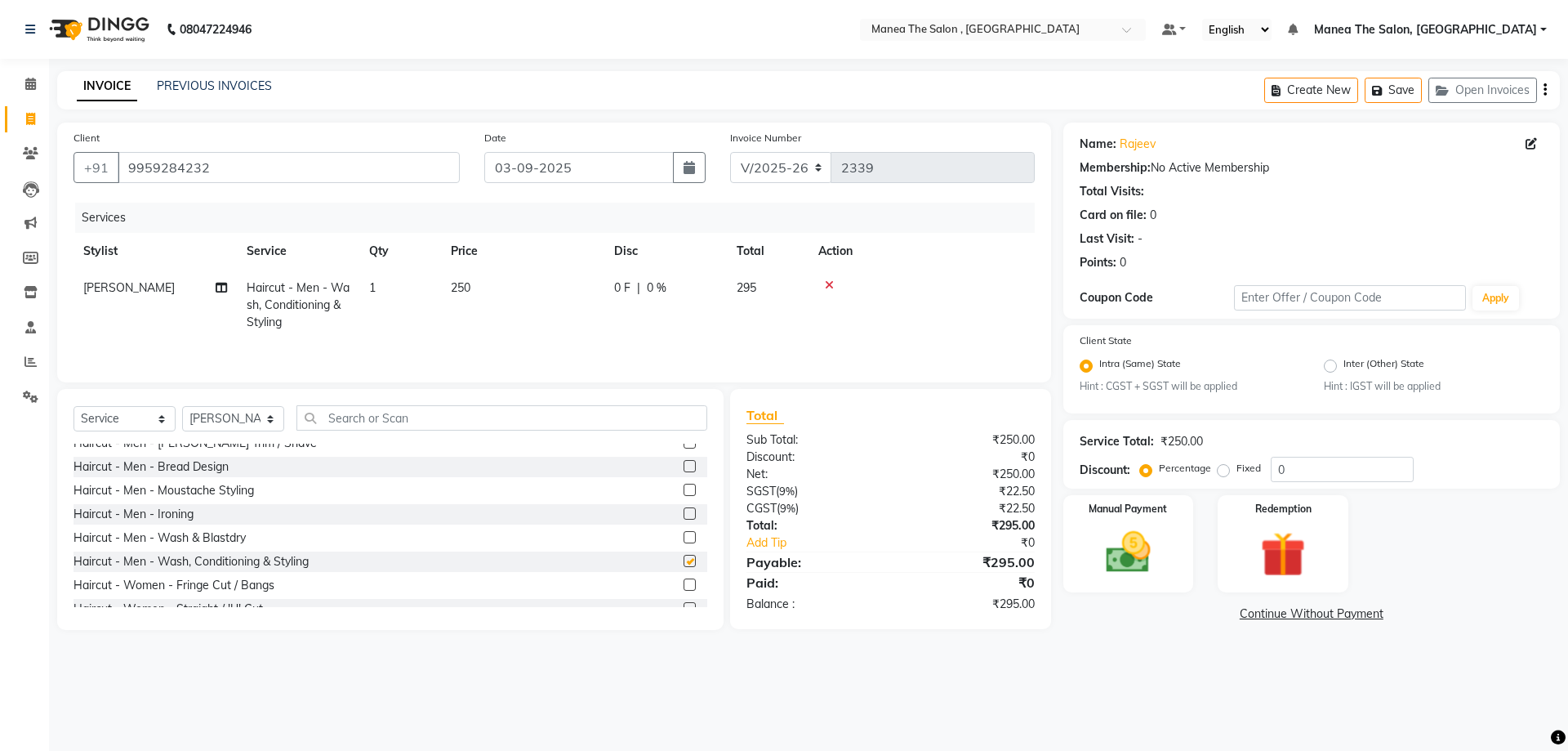
checkbox input "false"
click at [456, 287] on span "250" at bounding box center [460, 287] width 20 height 15
select select "84418"
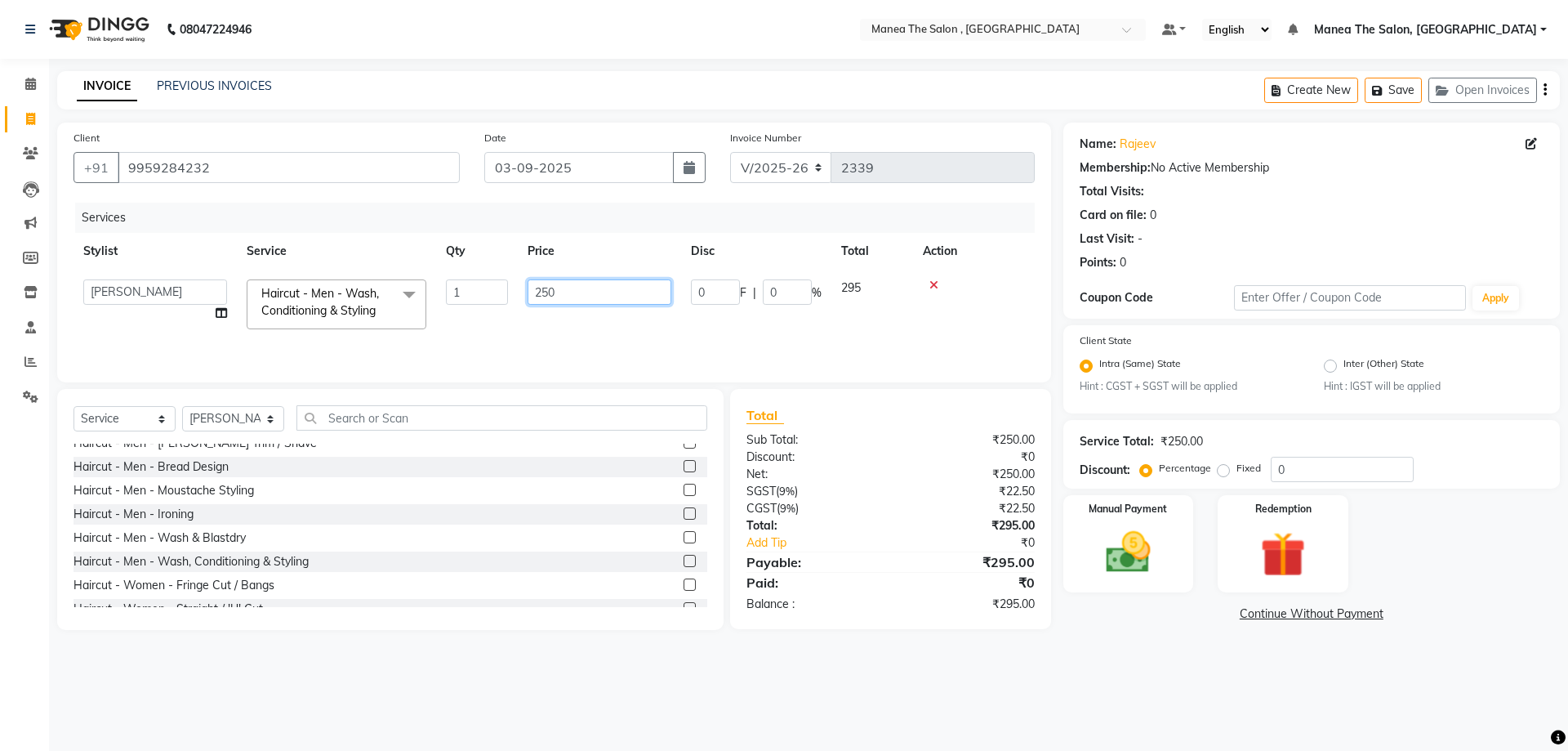
drag, startPoint x: 560, startPoint y: 297, endPoint x: 421, endPoint y: 340, distance: 145.5
click at [401, 331] on tr "AYAZ Manager prameela PUNITH Raj tillu SALMAN Soujanya Haircut - Men - Wash, Co…" at bounding box center [554, 304] width 961 height 69
type input "400"
click at [875, 311] on tr "SALMAN Haircut - Men - Wash, Conditioning & Styling 1 400 0 F | 0 % 472" at bounding box center [554, 305] width 961 height 71
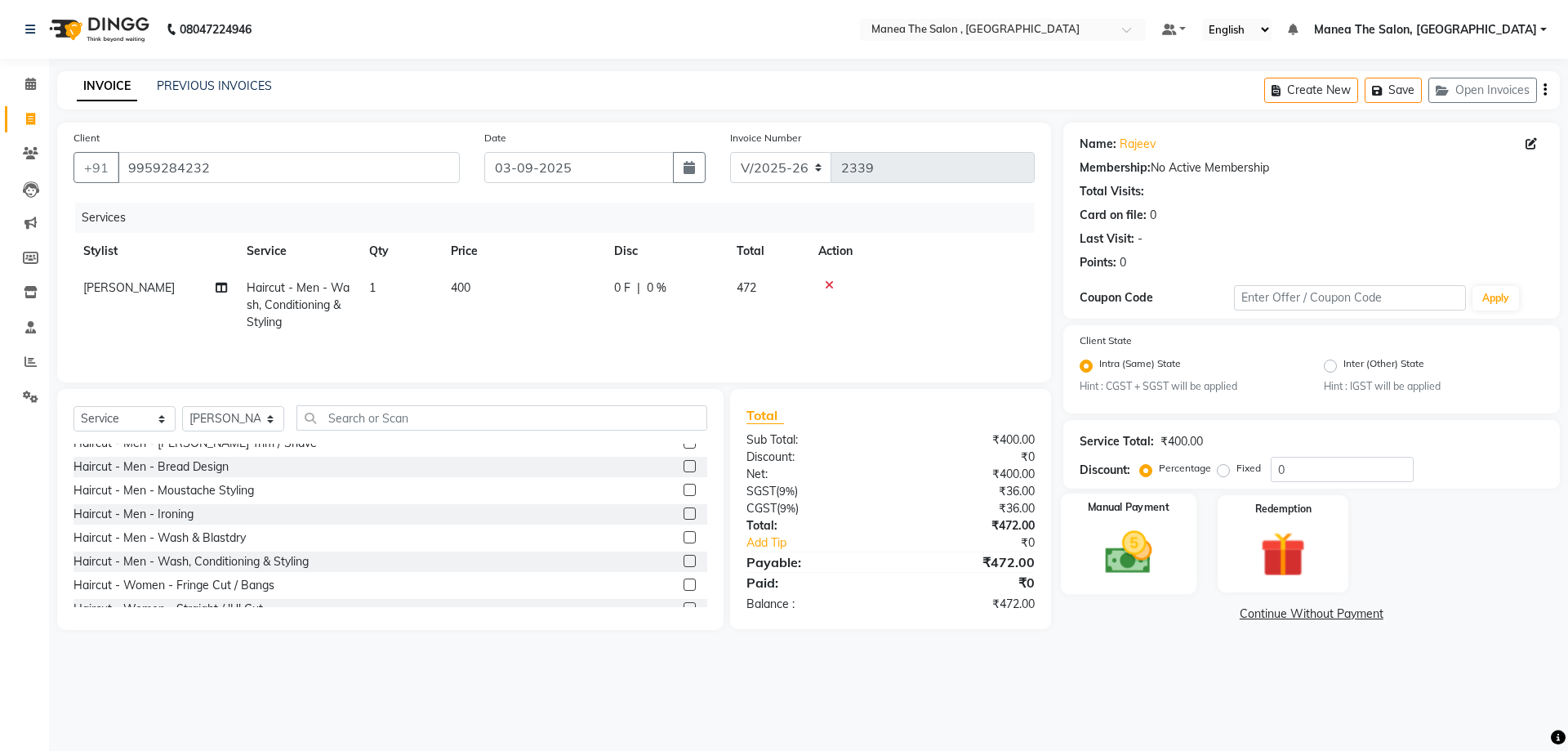
click at [1068, 549] on div "Manual Payment" at bounding box center [1128, 544] width 135 height 100
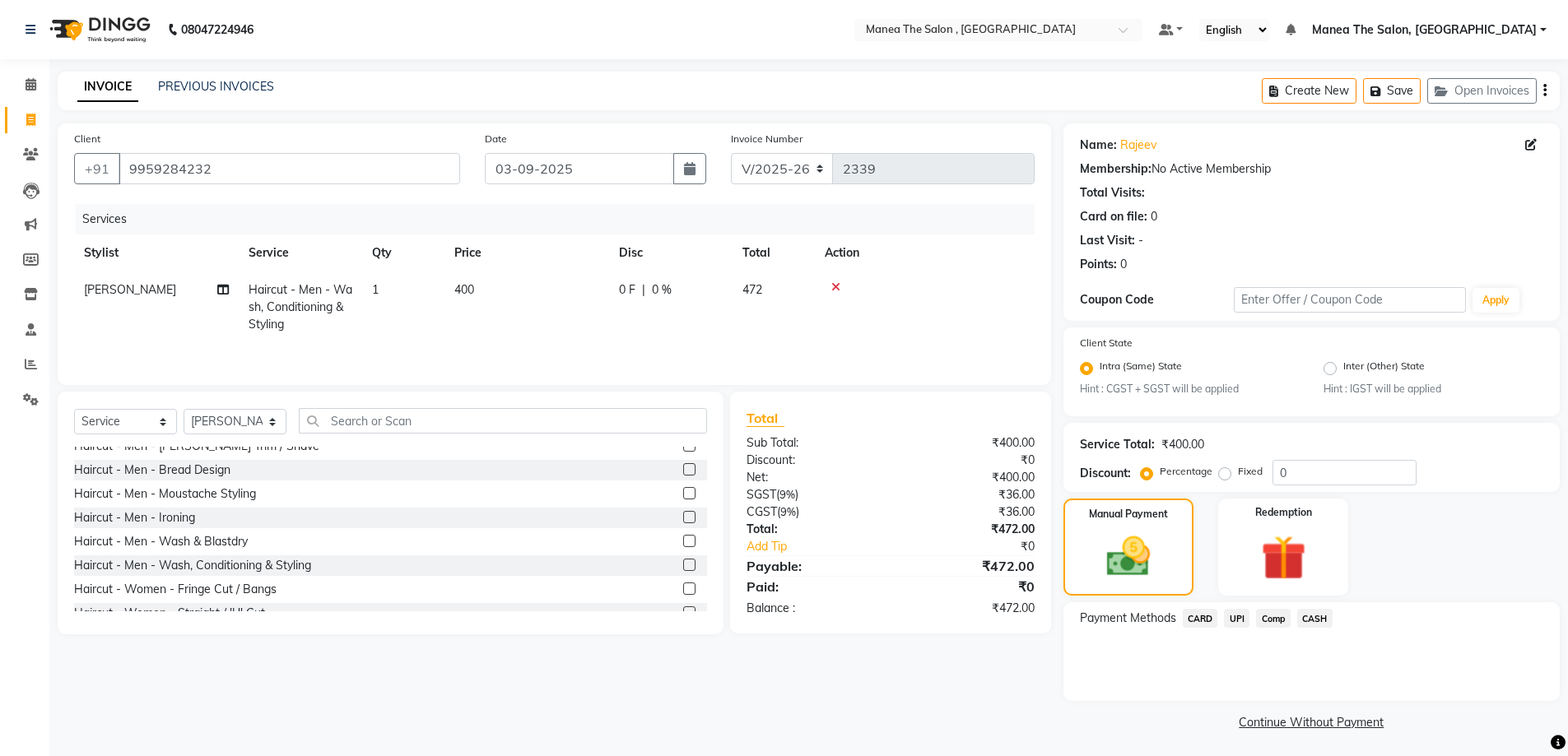
click at [1315, 611] on span "CASH" at bounding box center [1314, 618] width 35 height 19
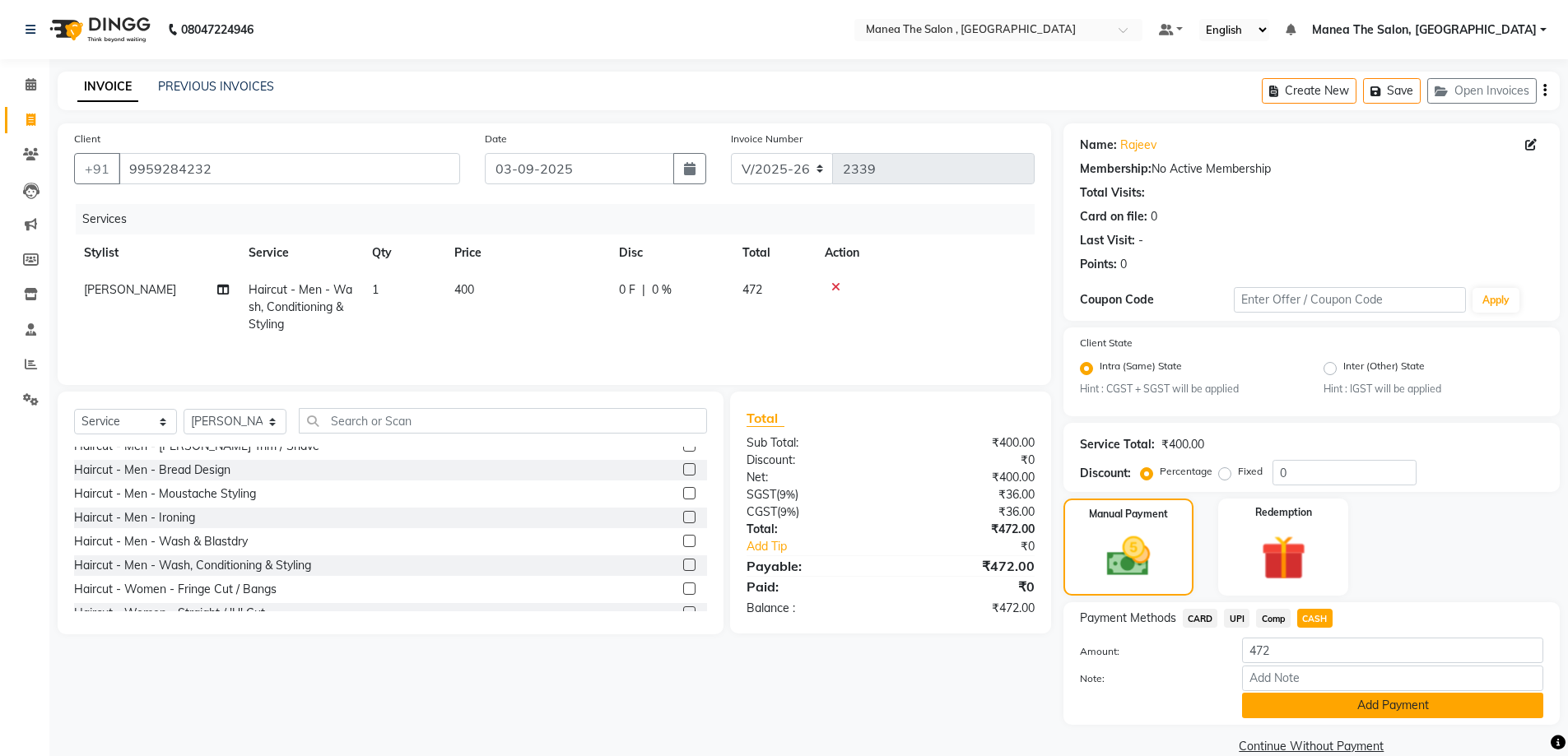
click at [1308, 707] on button "Add Payment" at bounding box center [1393, 706] width 301 height 26
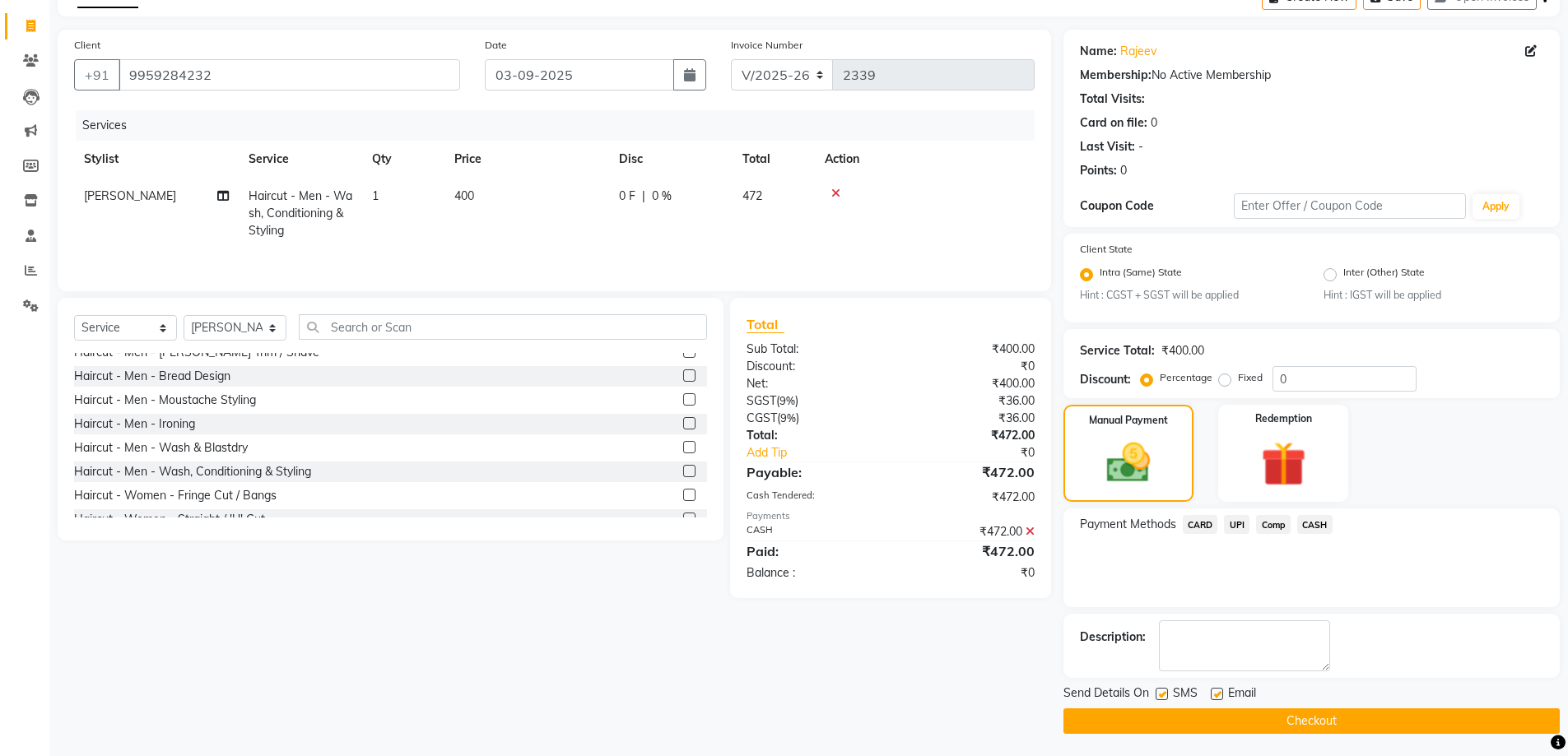
scroll to position [97, 0]
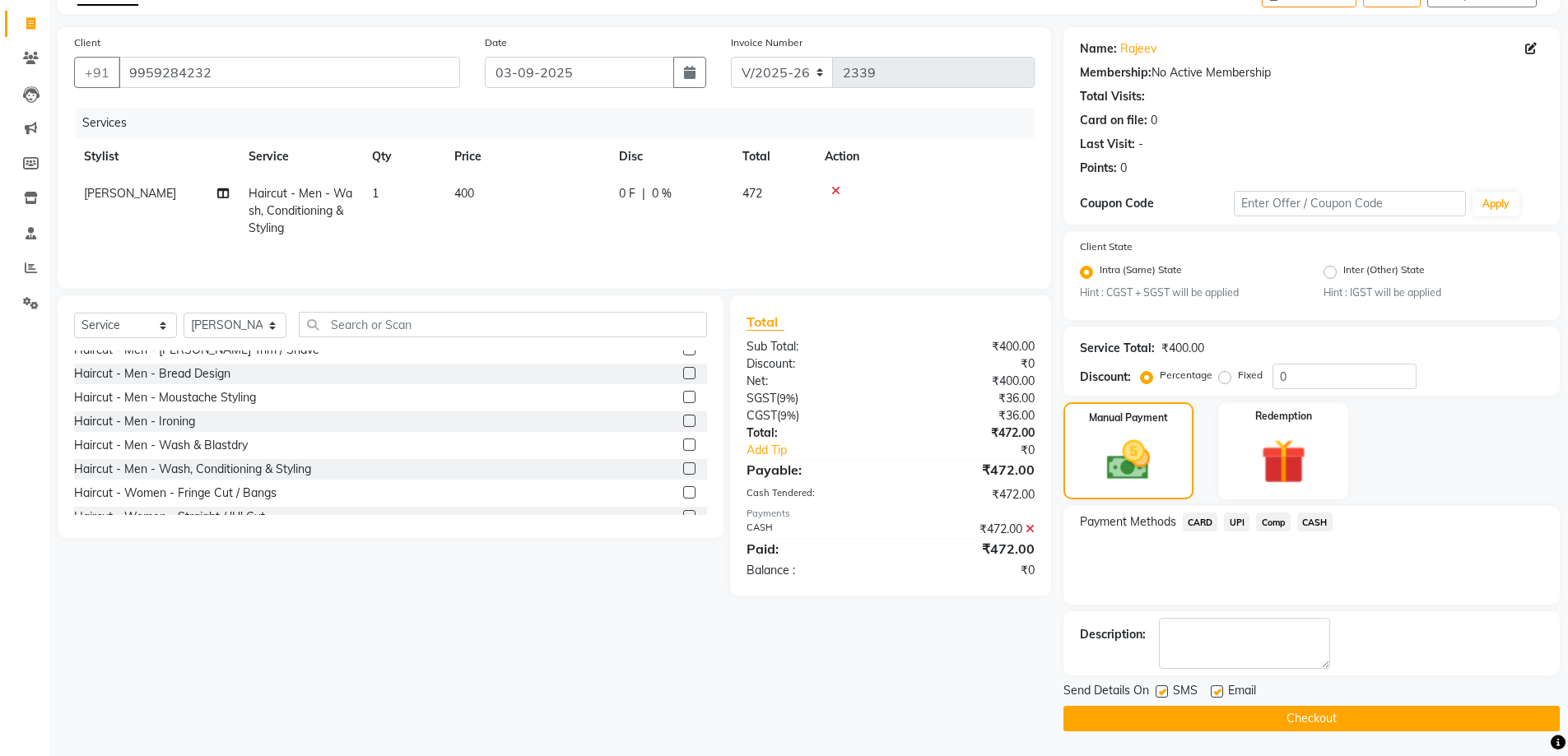
drag, startPoint x: 1291, startPoint y: 717, endPoint x: 1279, endPoint y: 717, distance: 12.0
click at [1292, 717] on button "Checkout" at bounding box center [1312, 719] width 496 height 26
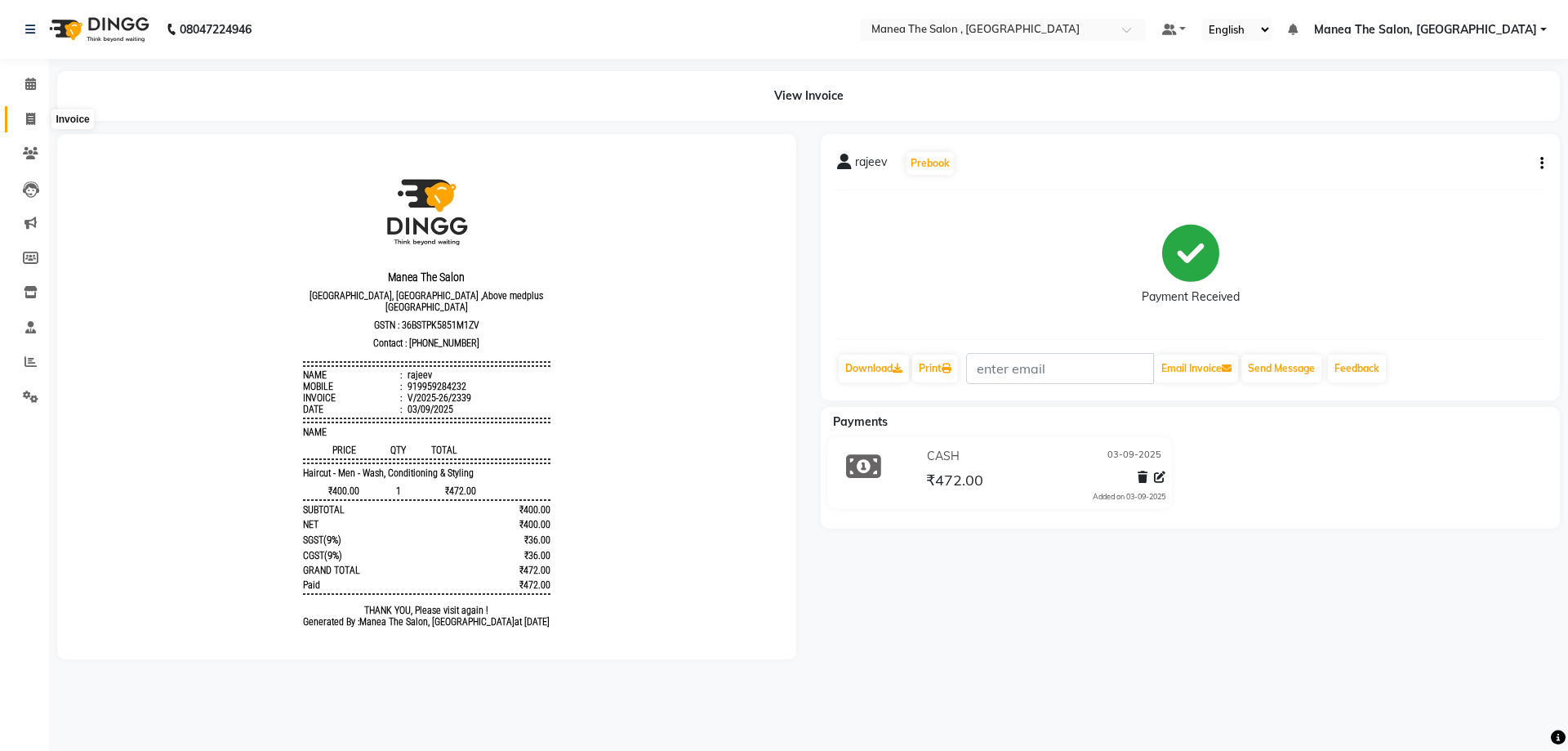
click at [34, 111] on span at bounding box center [30, 120] width 28 height 19
select select "service"
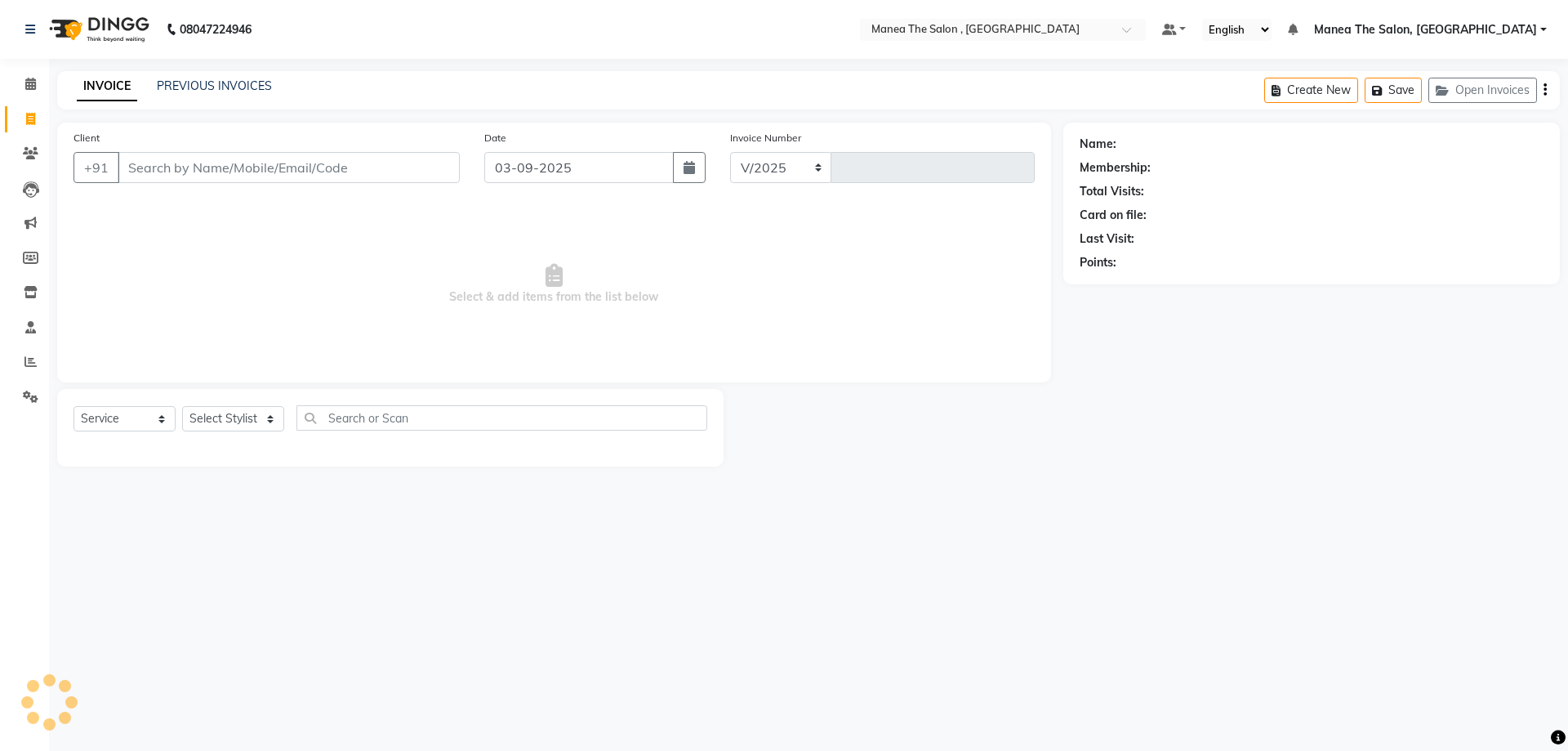
select select "7201"
type input "2340"
click at [228, 91] on link "PREVIOUS INVOICES" at bounding box center [214, 86] width 115 height 15
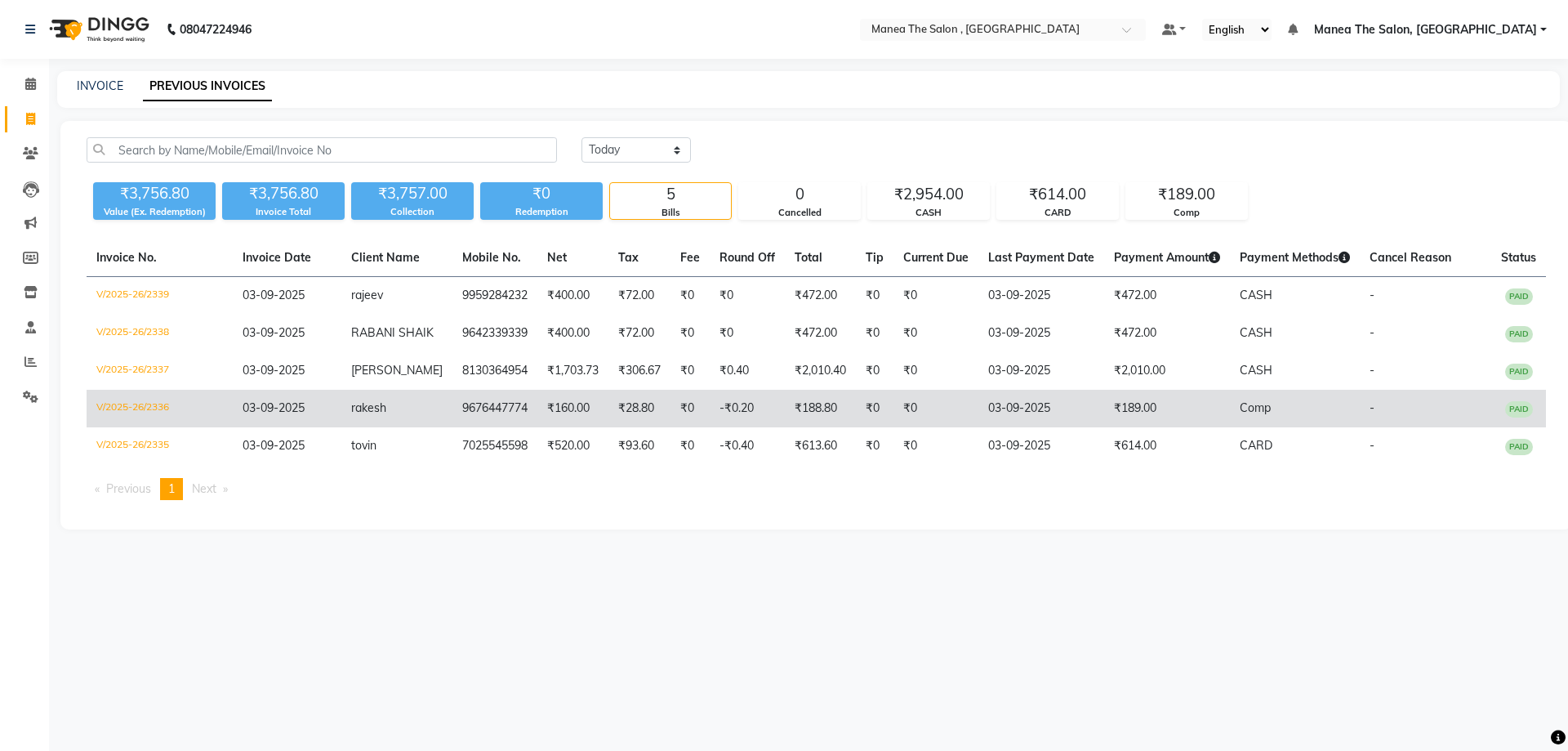
click at [1248, 415] on span "Comp" at bounding box center [1255, 407] width 31 height 15
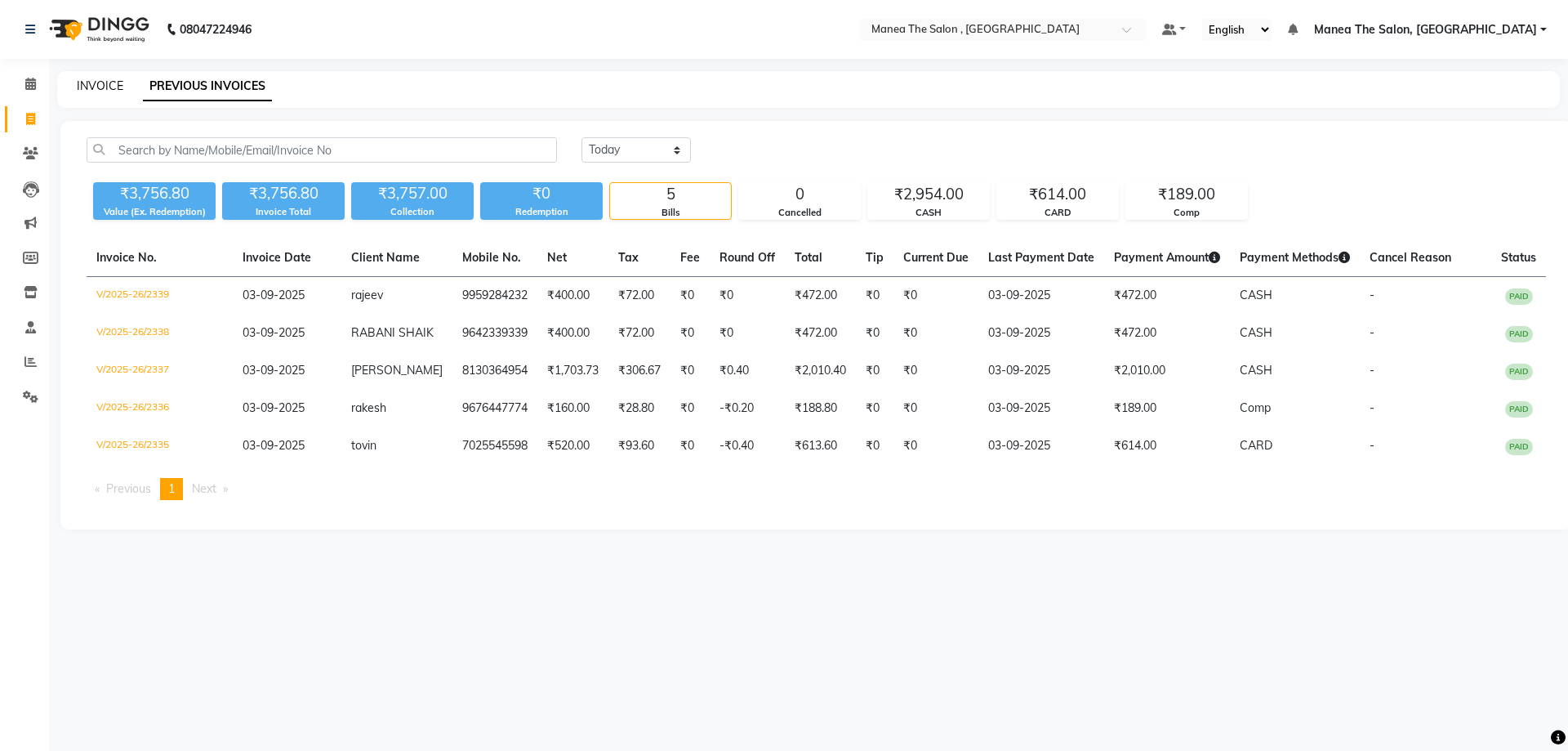
click at [94, 83] on link "INVOICE" at bounding box center [100, 86] width 46 height 15
select select "service"
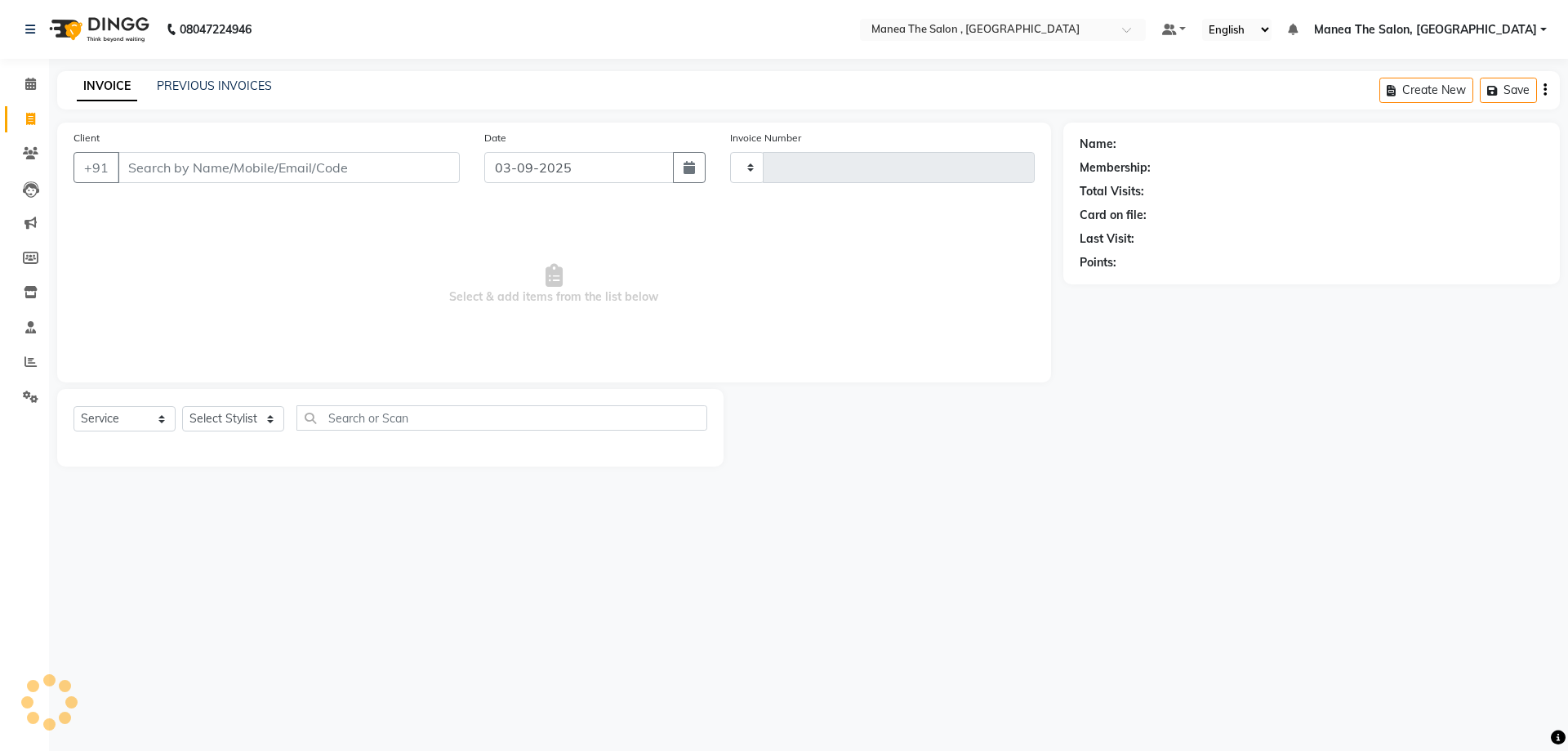
type input "2340"
select select "7201"
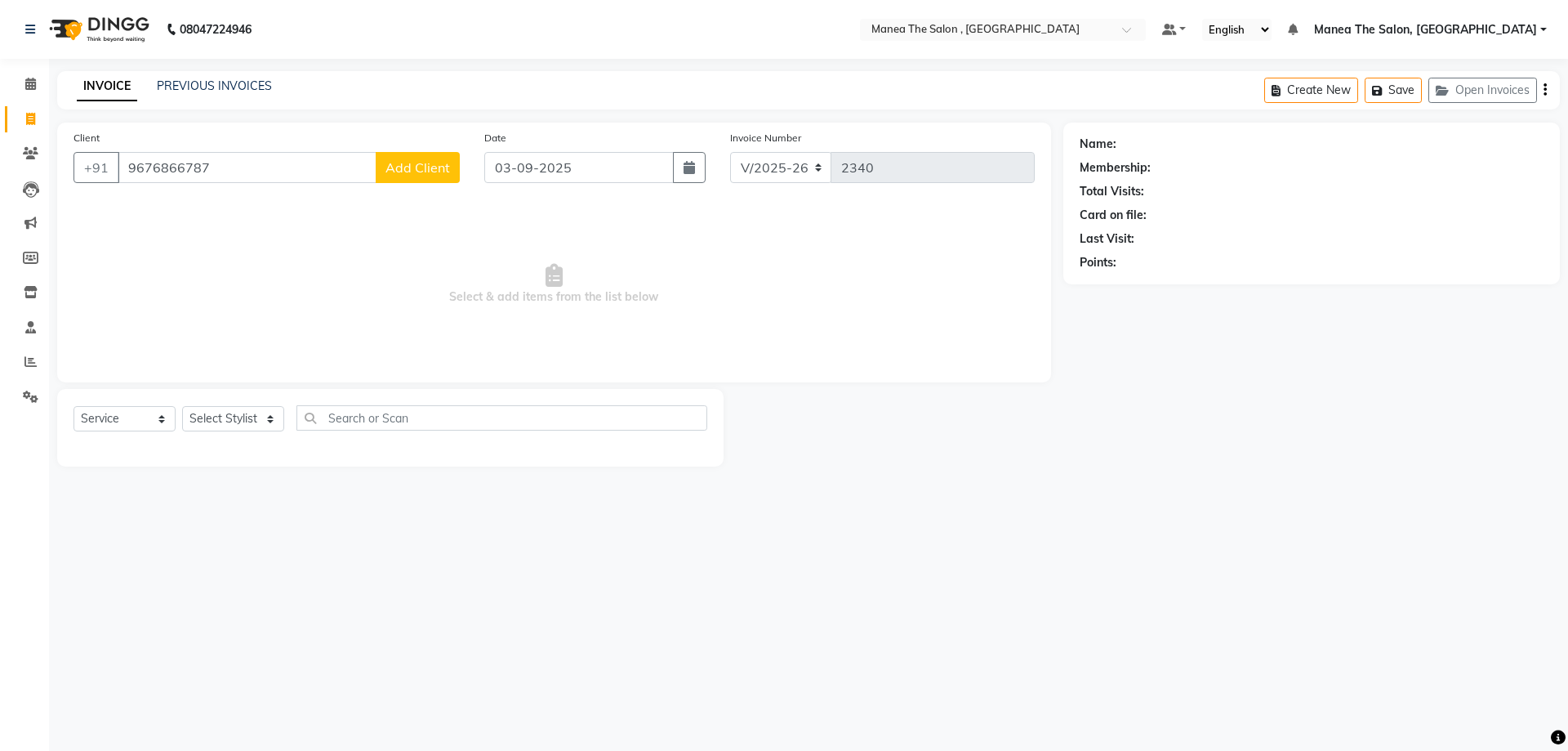
click at [182, 169] on input "9676866787" at bounding box center [247, 167] width 259 height 31
type input "9676899787"
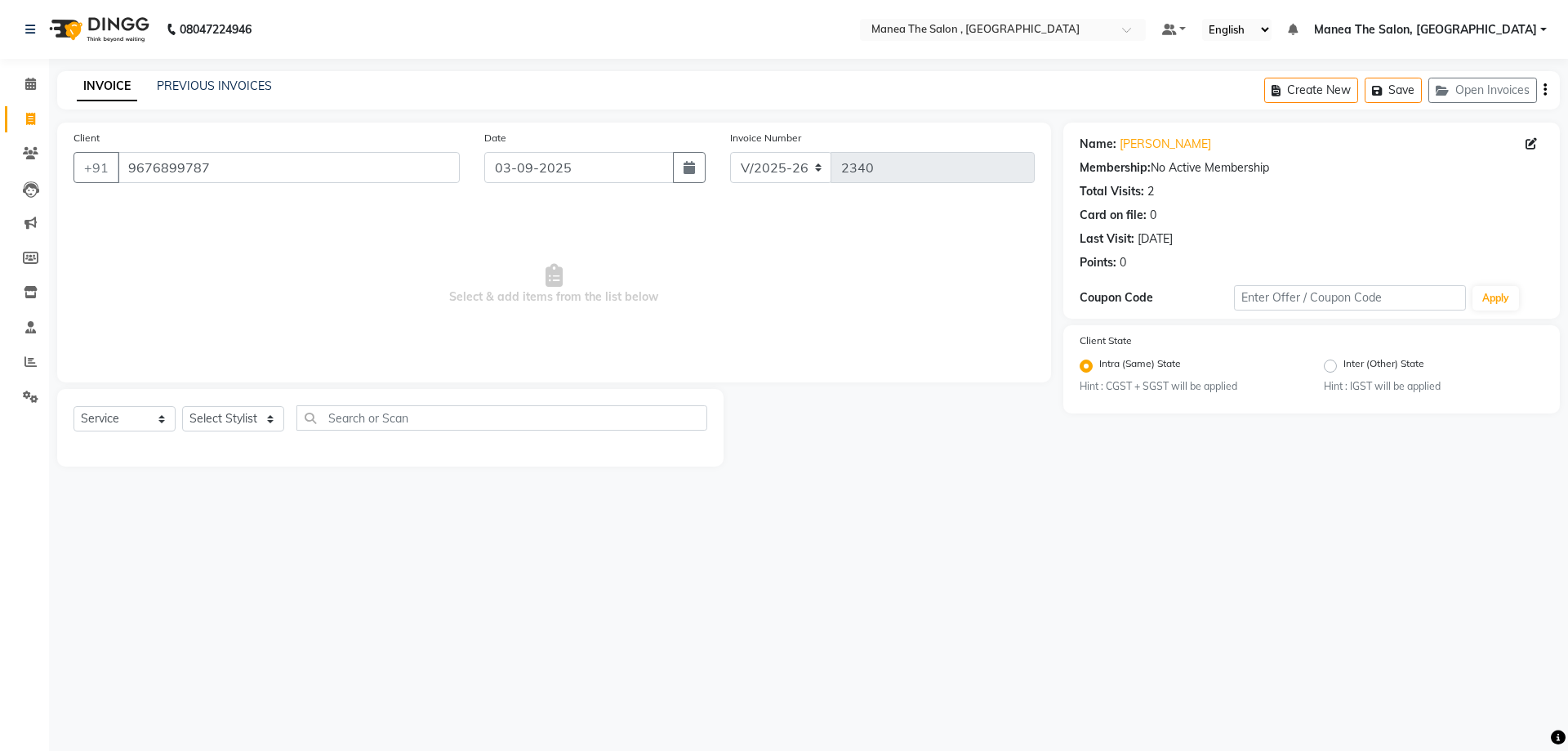
click at [209, 211] on span "Select & add items from the list below" at bounding box center [554, 284] width 961 height 164
click at [236, 423] on select "Select Stylist AYAZ Manager prameela PUNITH Raj tillu SALMAN Soujanya" at bounding box center [233, 419] width 102 height 26
select select "78150"
click at [183, 406] on select "Select Stylist AYAZ Manager prameela PUNITH Raj tillu SALMAN Soujanya" at bounding box center [233, 419] width 102 height 26
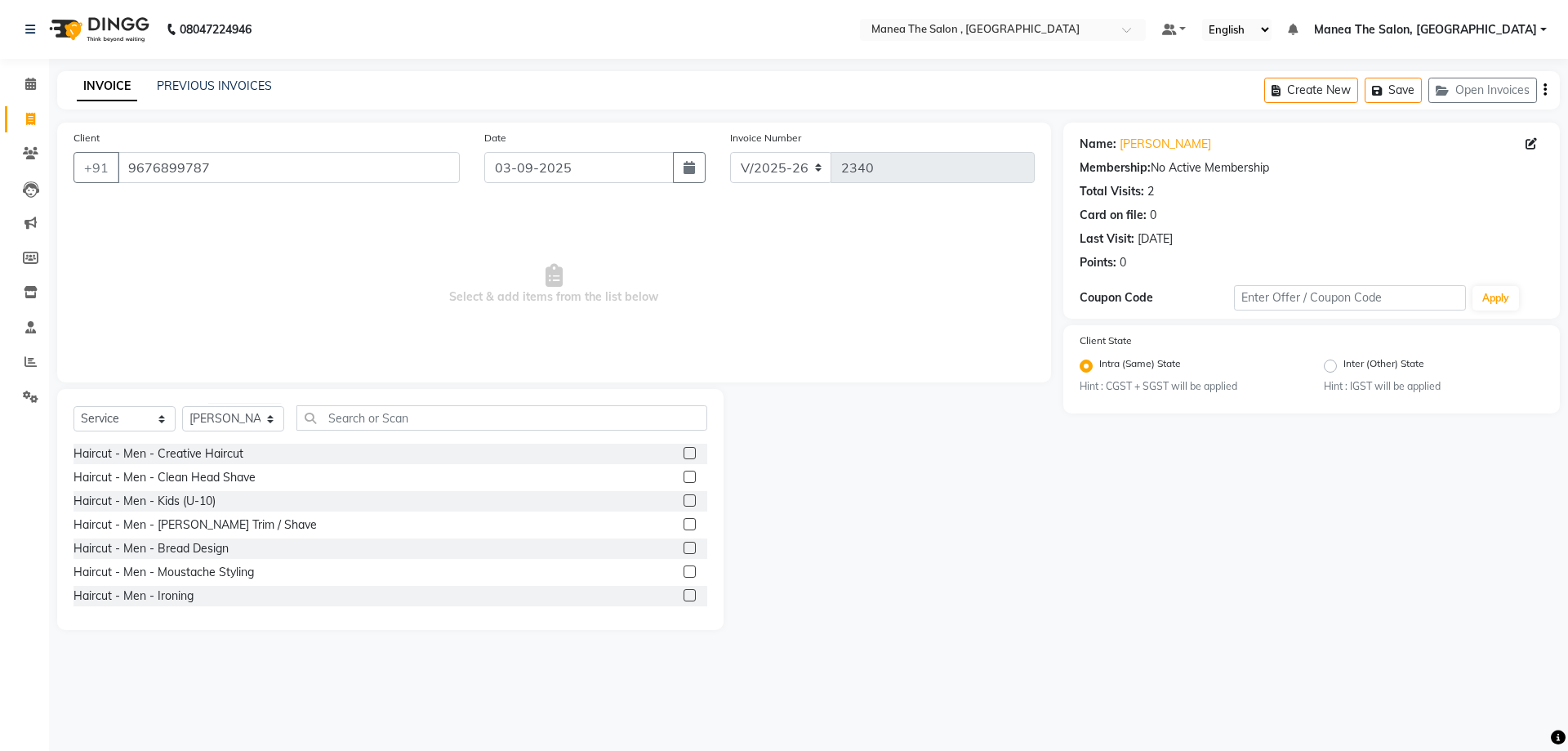
drag, startPoint x: 1154, startPoint y: 168, endPoint x: 1255, endPoint y: 159, distance: 101.4
click at [1255, 159] on div "Name: Anvesh Membership: No Active Membership Total Visits: 2 Card on file: 0 L…" at bounding box center [1311, 201] width 464 height 142
click at [684, 452] on label at bounding box center [690, 453] width 12 height 12
click at [684, 452] on input "checkbox" at bounding box center [689, 454] width 10 height 10
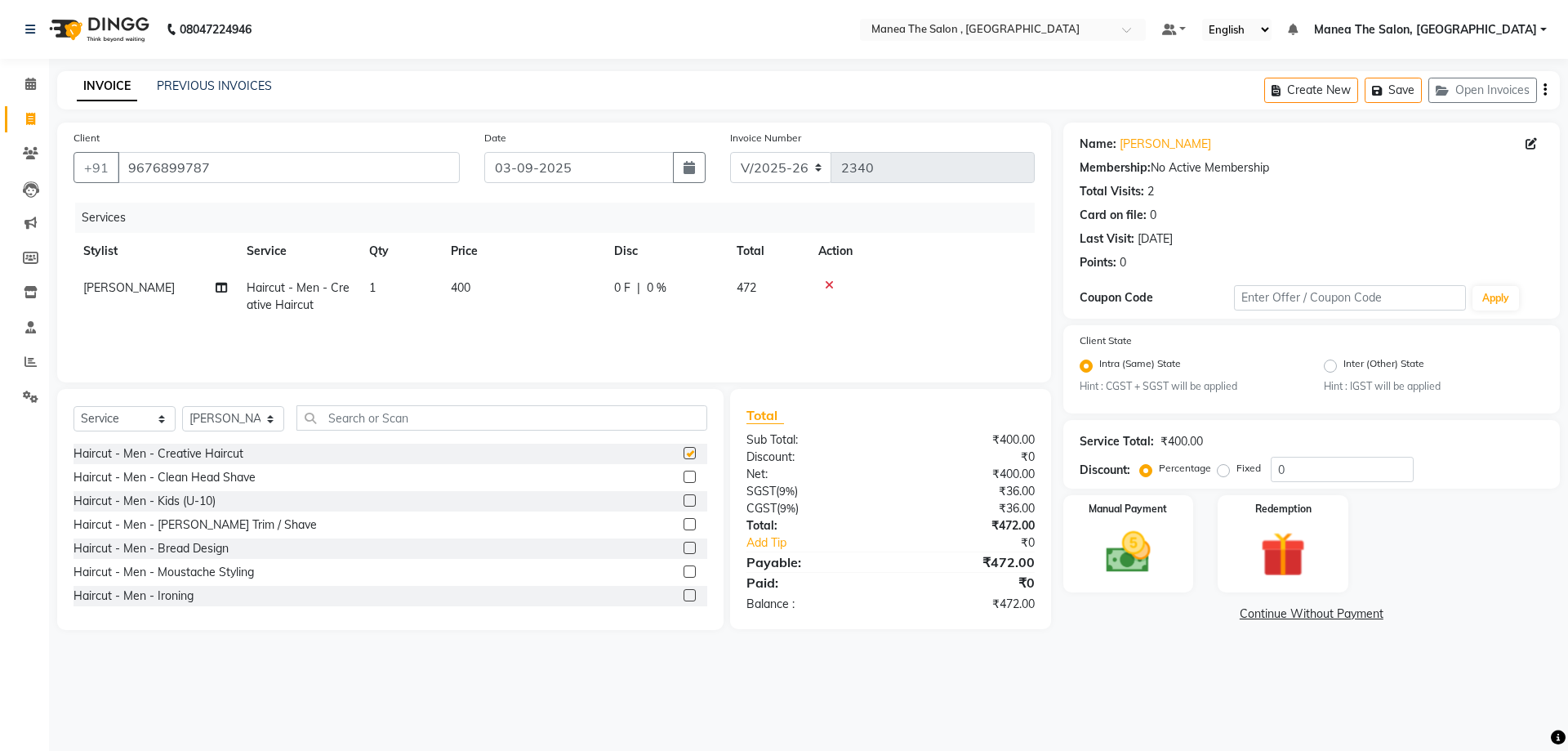
checkbox input "false"
click at [684, 524] on label at bounding box center [690, 524] width 12 height 12
click at [684, 524] on input "checkbox" at bounding box center [689, 525] width 10 height 10
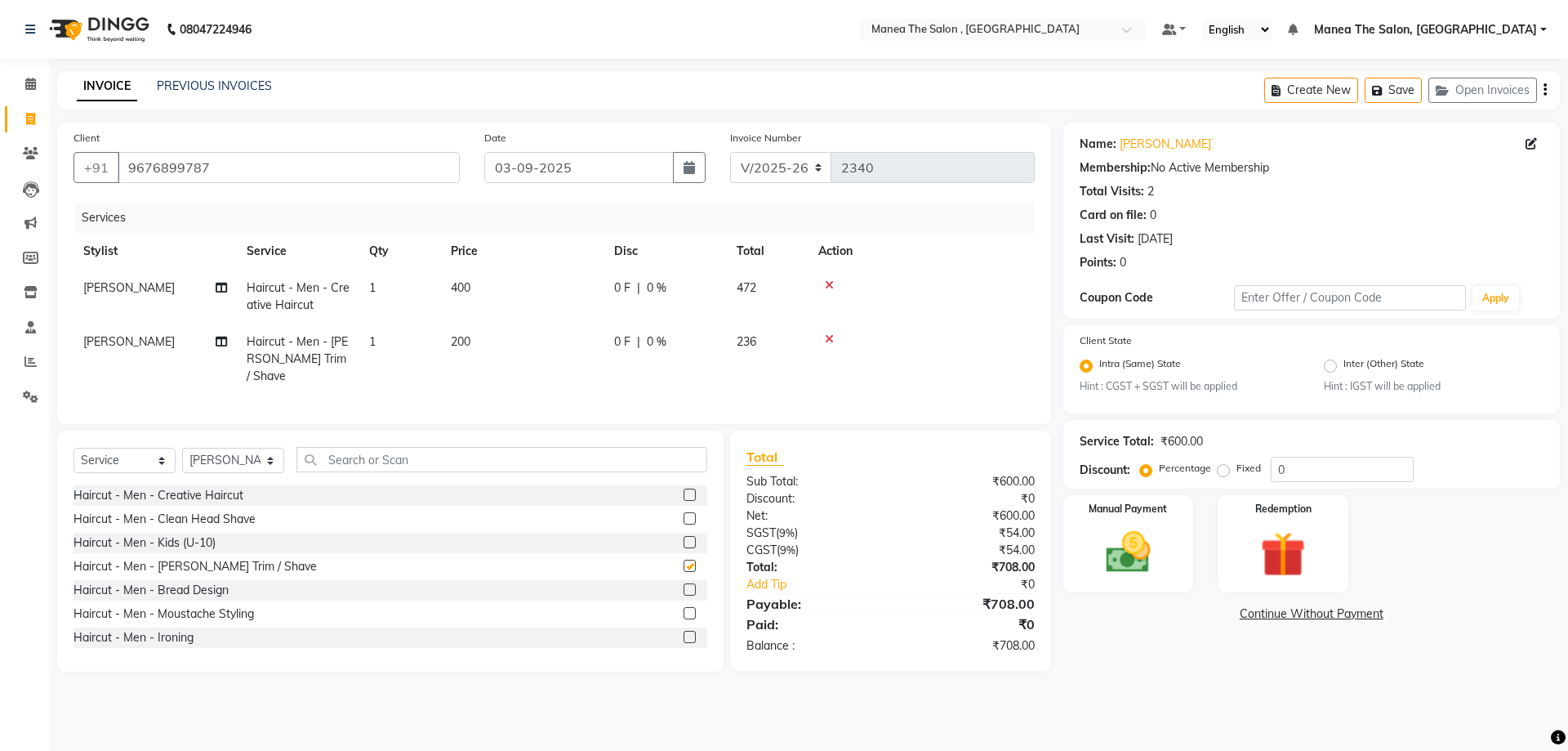
checkbox input "false"
click at [232, 460] on select "Select Stylist AYAZ Manager prameela PUNITH Raj tillu SALMAN Soujanya" at bounding box center [233, 460] width 102 height 26
select select "69665"
click at [183, 448] on select "Select Stylist AYAZ Manager prameela PUNITH Raj tillu SALMAN Soujanya" at bounding box center [233, 460] width 102 height 26
click at [154, 459] on select "Select Service Product Membership Package Voucher Prepaid Gift Card" at bounding box center [124, 460] width 102 height 26
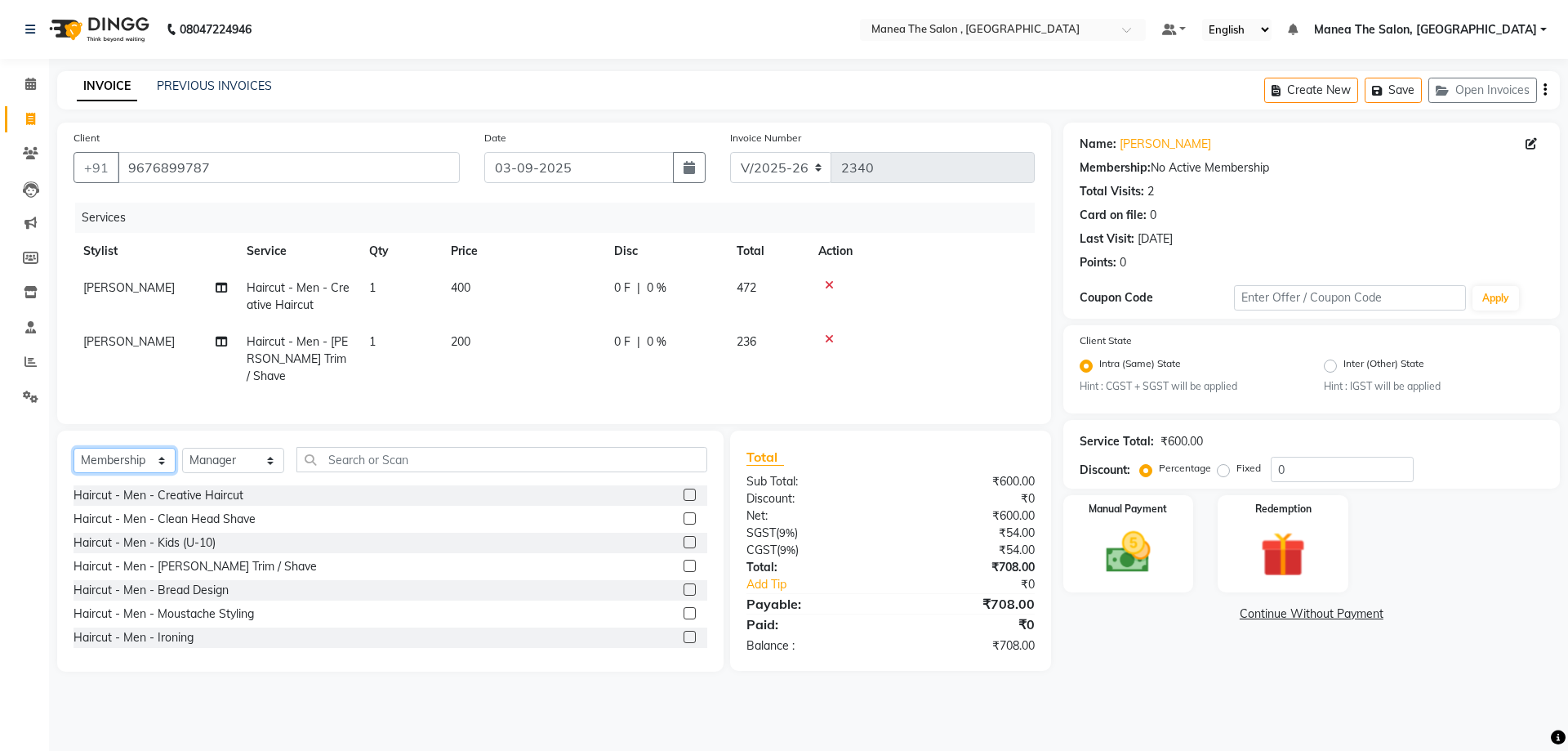
click at [74, 448] on select "Select Service Product Membership Package Voucher Prepaid Gift Card" at bounding box center [124, 460] width 102 height 26
click at [684, 584] on label at bounding box center [690, 590] width 12 height 12
click at [684, 586] on input "checkbox" at bounding box center [689, 591] width 10 height 10
select select "select"
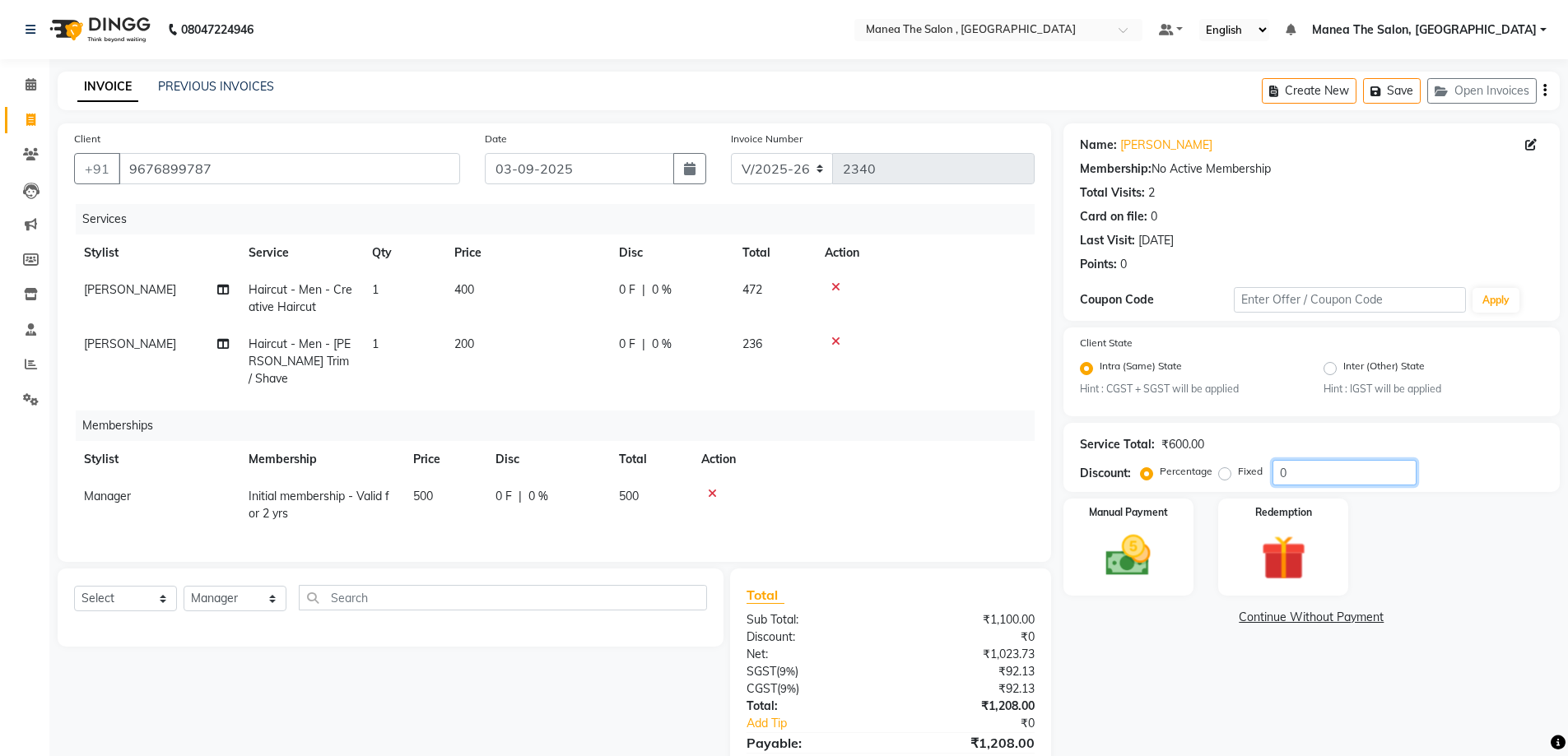
drag, startPoint x: 1303, startPoint y: 468, endPoint x: 1071, endPoint y: 471, distance: 232.0
click at [1072, 471] on div "Service Total: ₹600.00 Discount: Percentage Fixed 0" at bounding box center [1312, 457] width 496 height 69
type input "20"
click at [670, 728] on div "Select Service Product Package Voucher Prepaid Gift Card Select Stylist AYAZ Ma…" at bounding box center [384, 698] width 679 height 259
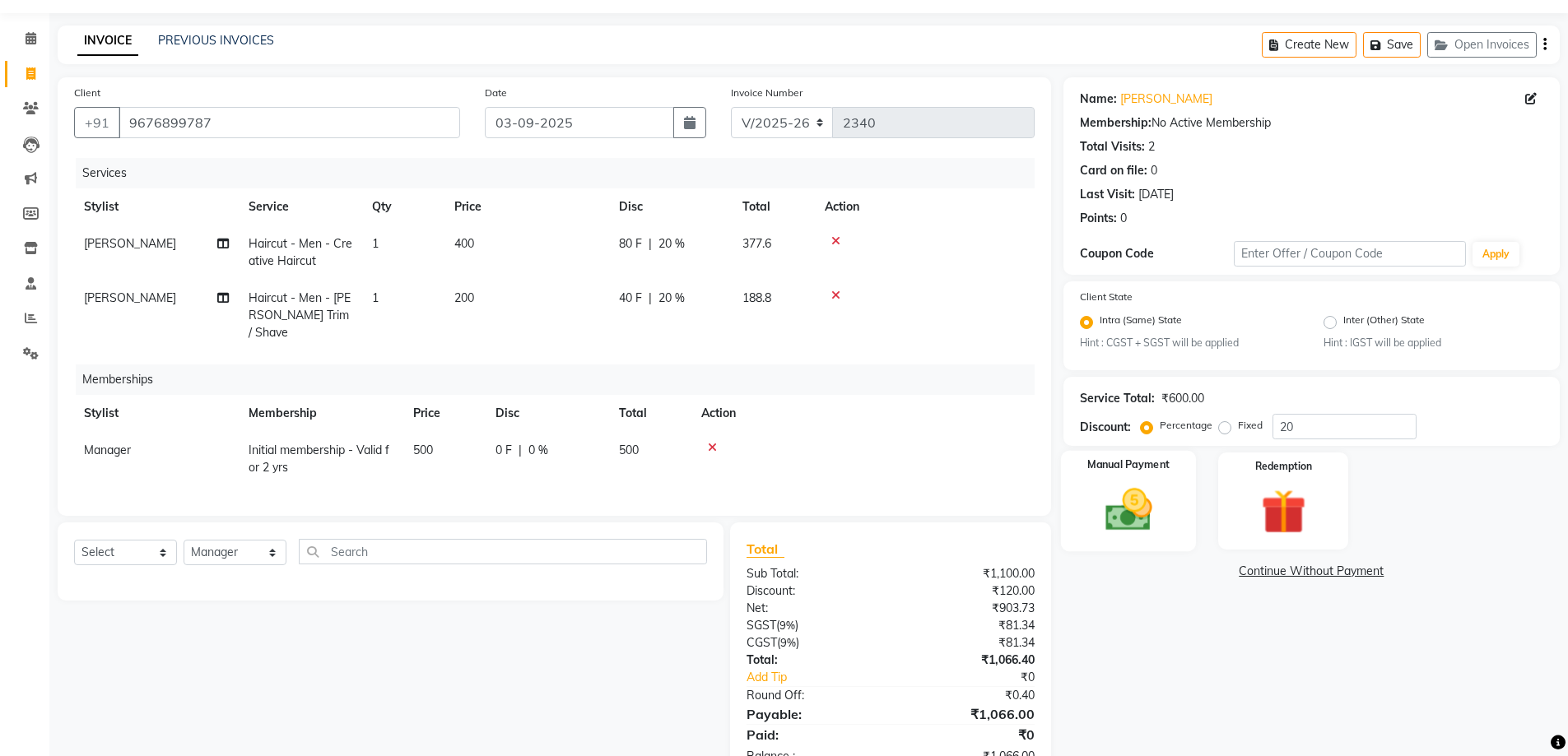
scroll to position [91, 0]
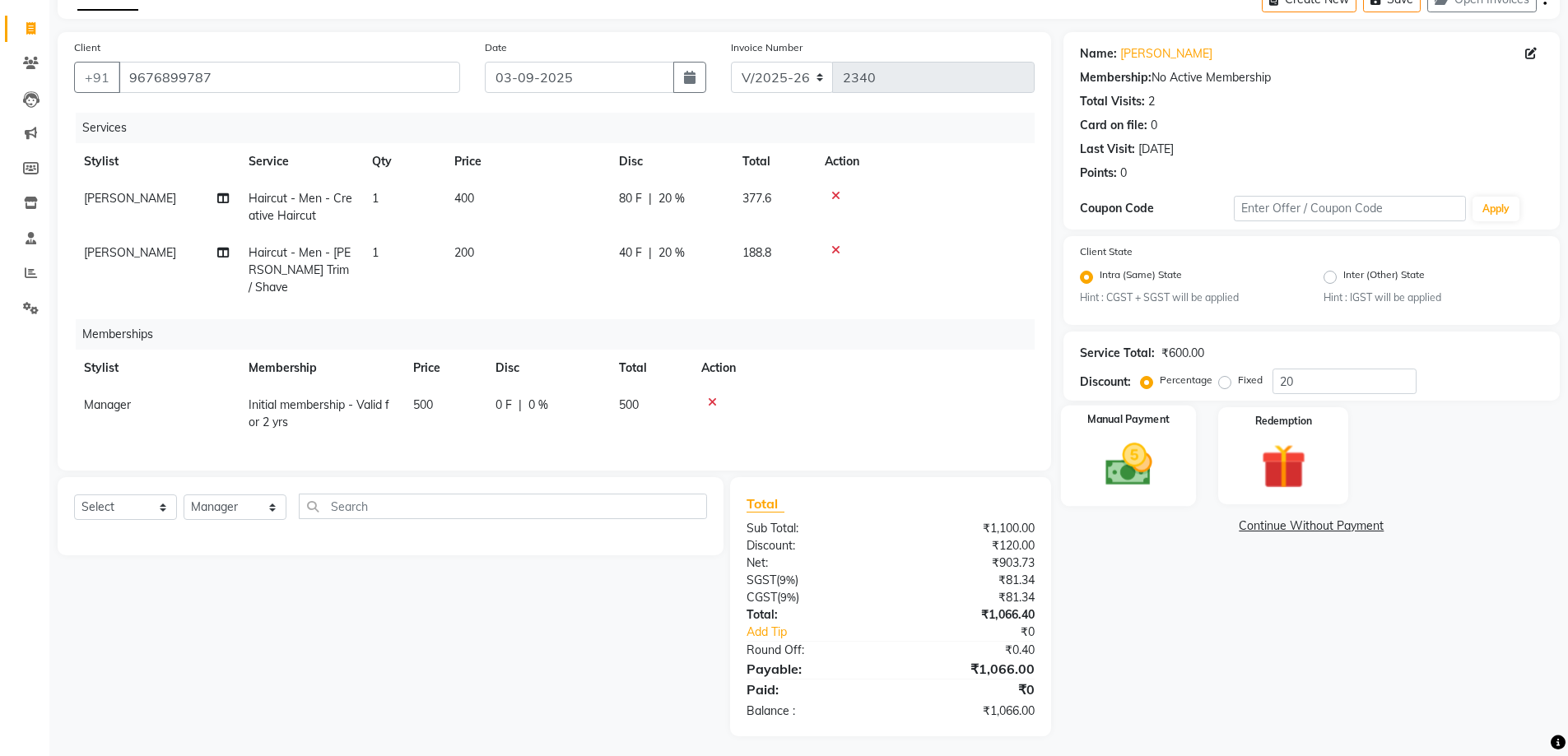
click at [1110, 456] on img at bounding box center [1129, 465] width 76 height 54
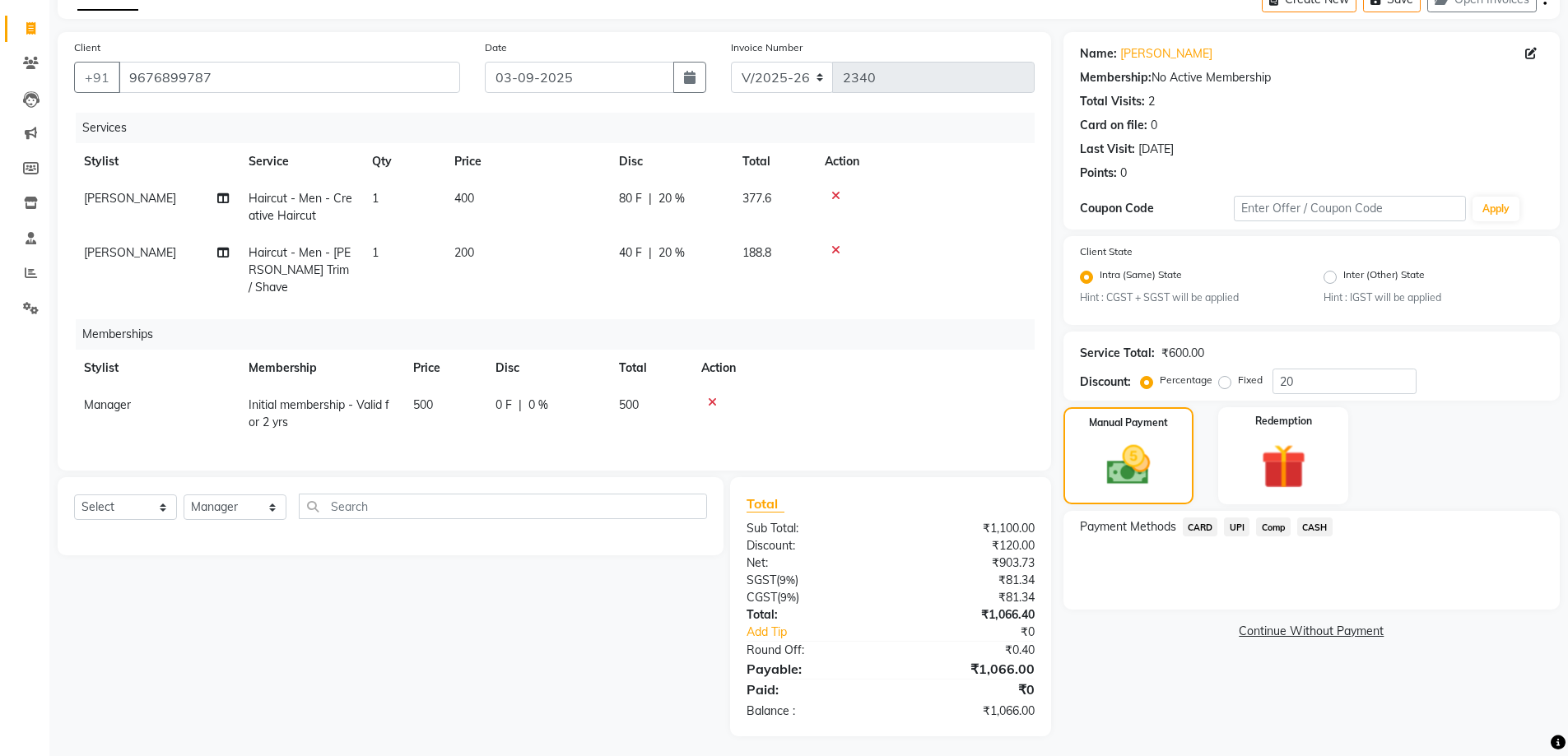
click at [1317, 527] on span "CASH" at bounding box center [1314, 527] width 35 height 19
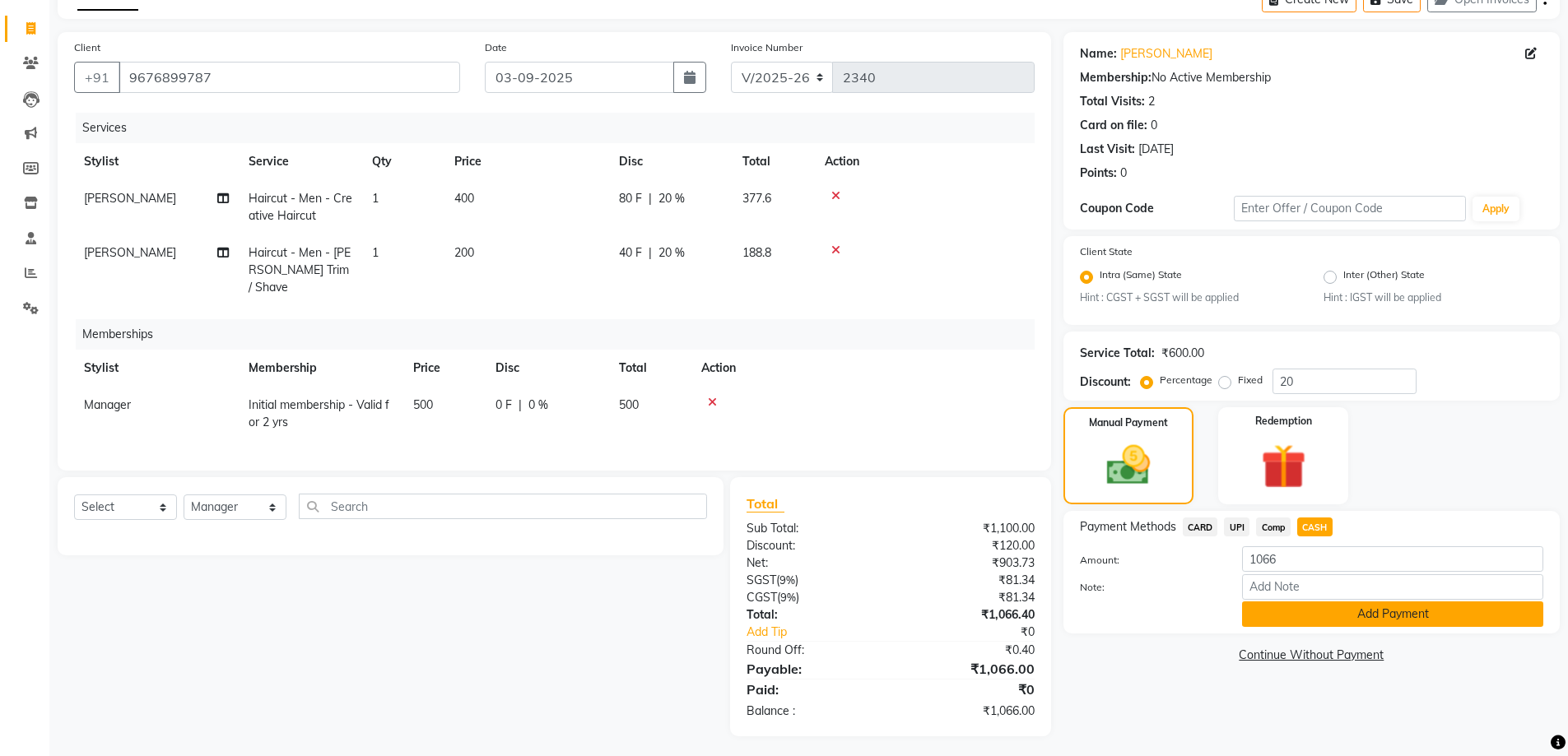
click at [1331, 615] on button "Add Payment" at bounding box center [1393, 614] width 301 height 26
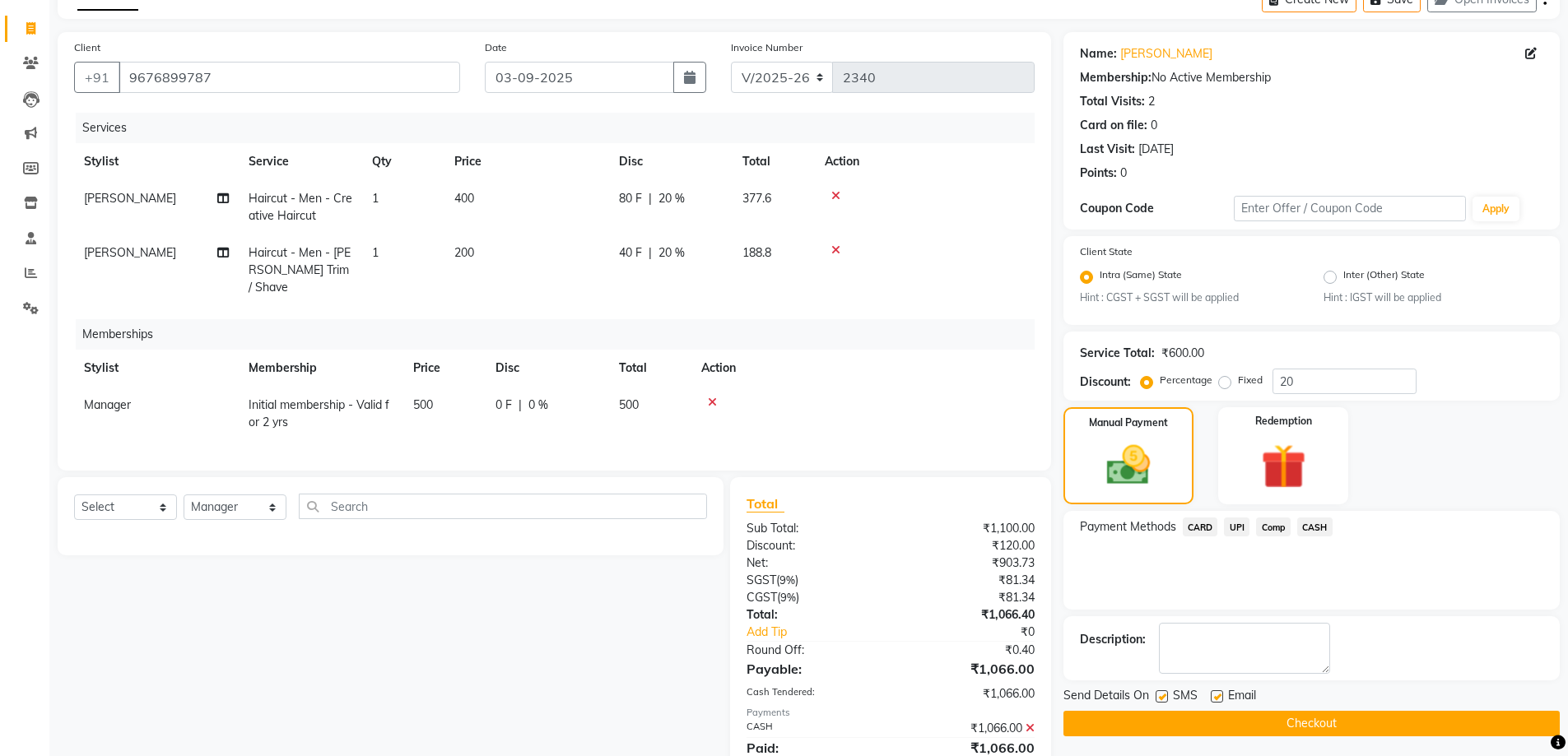
click at [1293, 721] on button "Checkout" at bounding box center [1312, 724] width 496 height 26
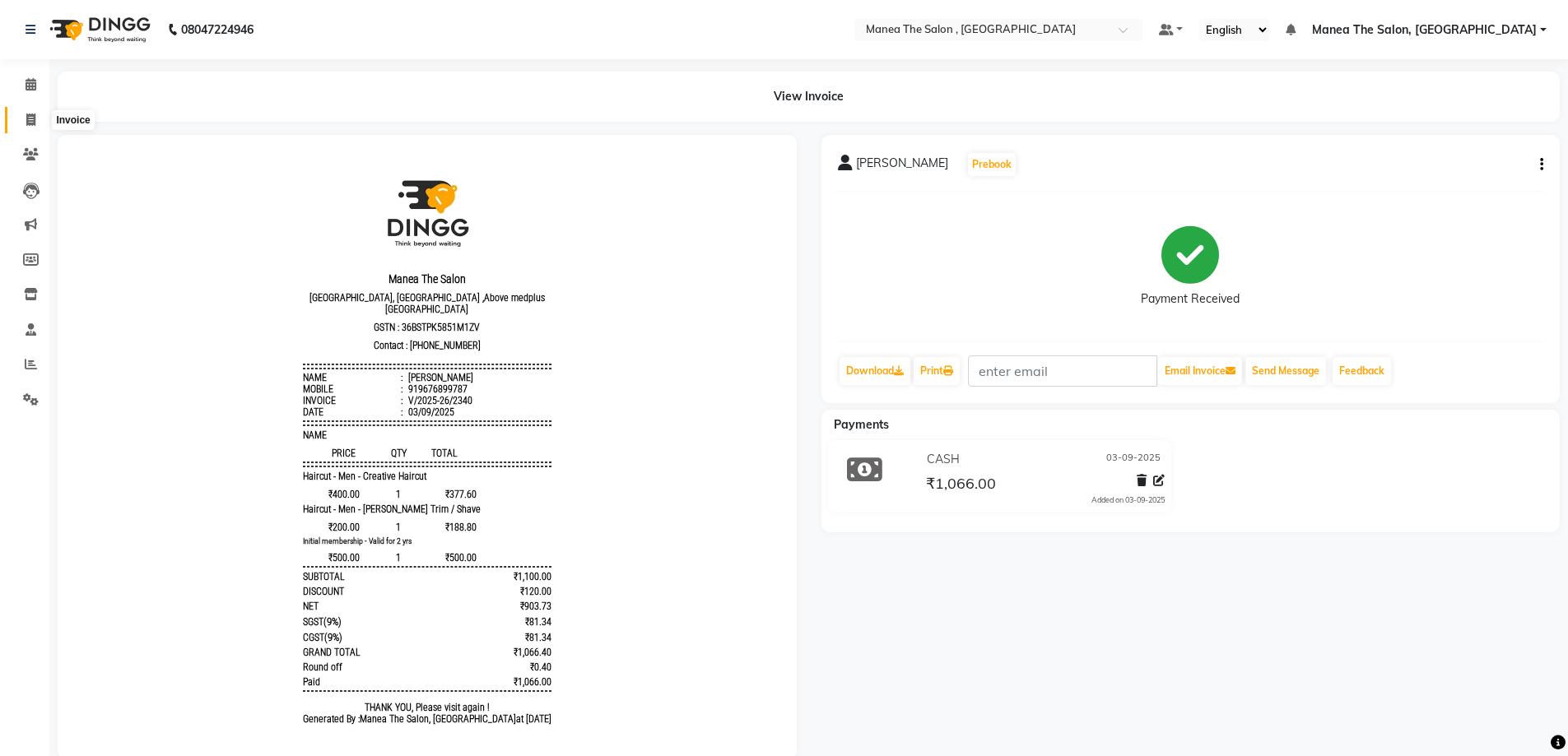
click at [35, 122] on icon at bounding box center [31, 120] width 9 height 12
select select "service"
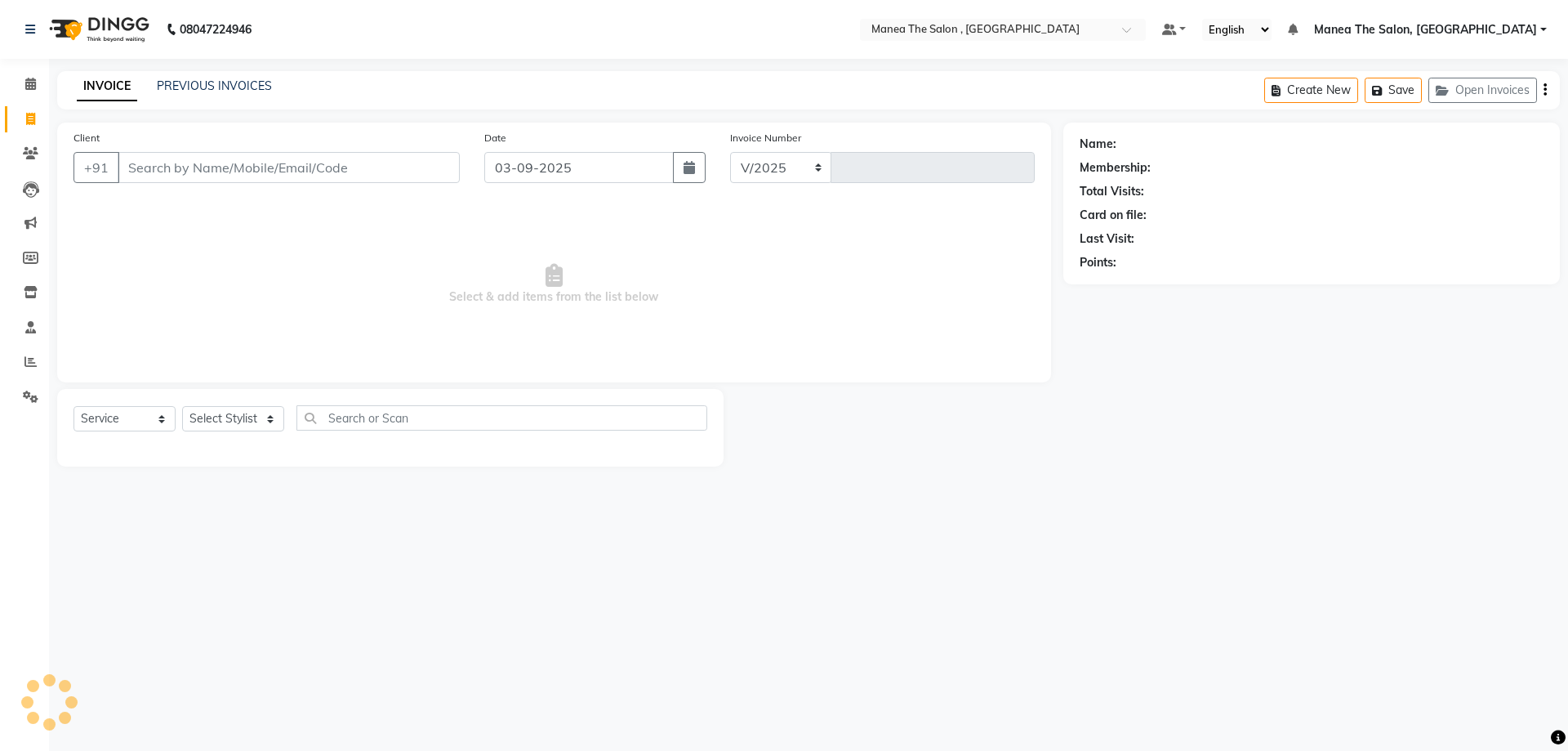
select select "7201"
type input "2341"
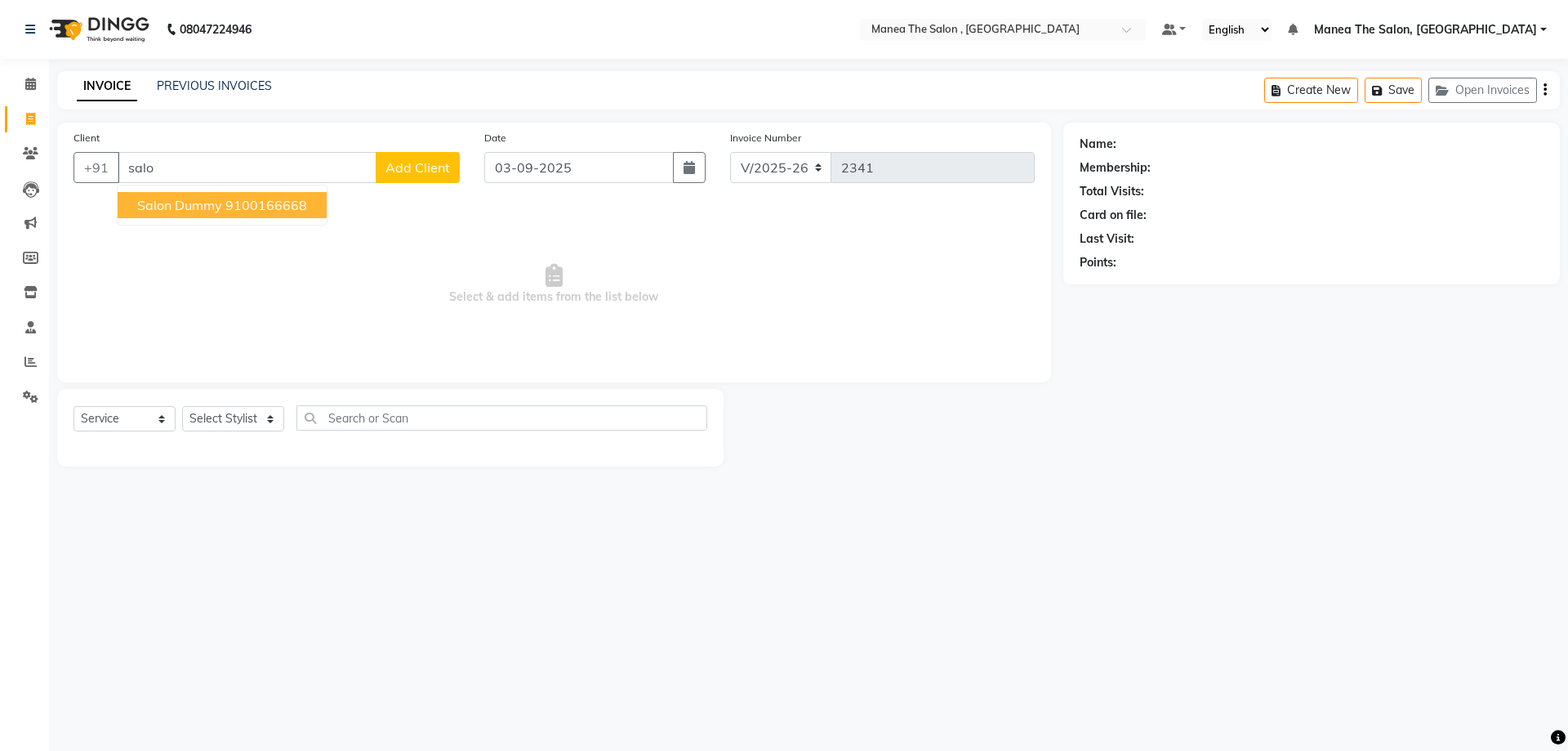
click at [259, 210] on ngb-highlight "9100166668" at bounding box center [266, 205] width 81 height 16
type input "9100166668"
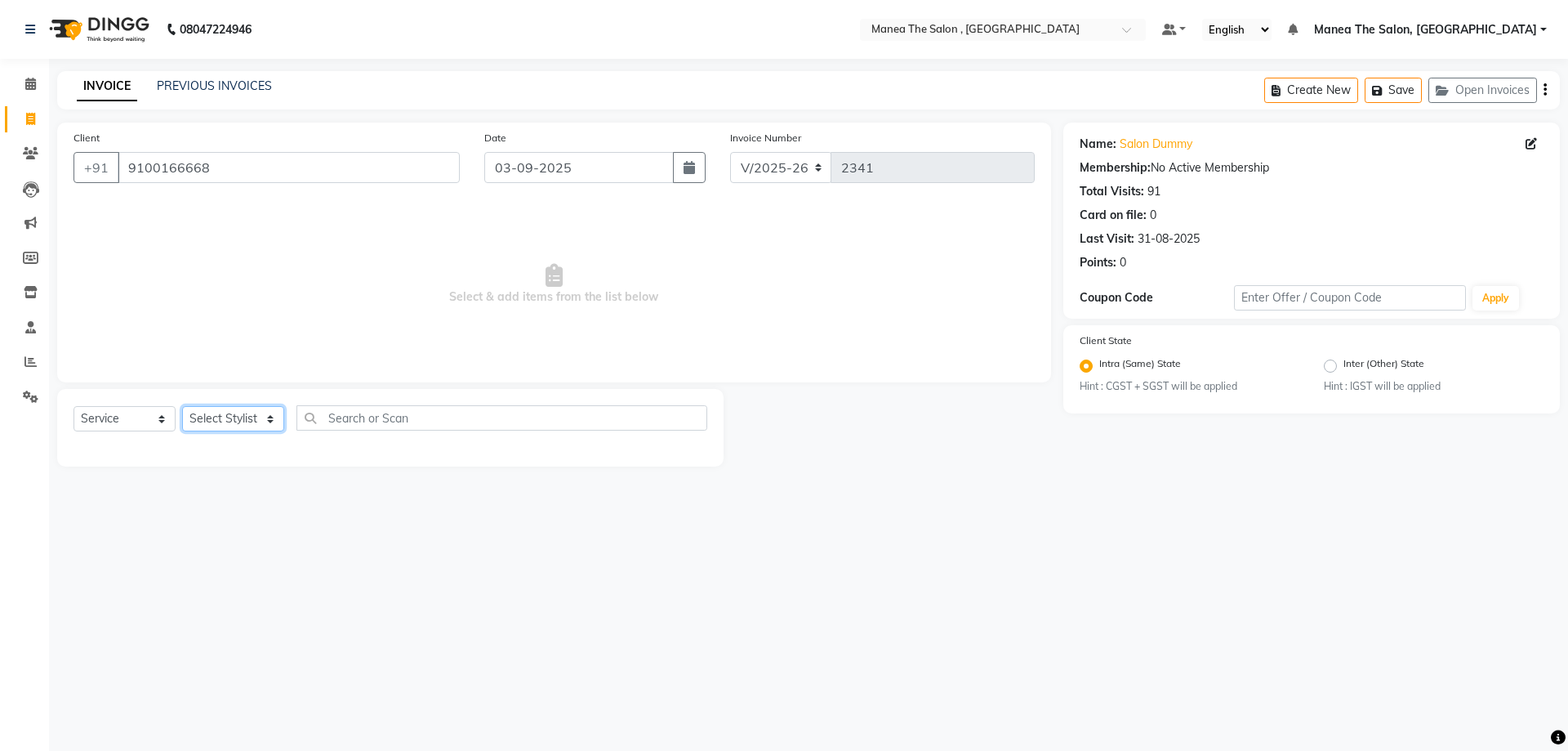
click at [255, 418] on select "Select Stylist AYAZ Manager prameela PUNITH Raj tillu SALMAN Soujanya" at bounding box center [233, 419] width 102 height 26
select select "78150"
click at [183, 406] on select "Select Stylist AYAZ Manager prameela PUNITH Raj tillu SALMAN Soujanya" at bounding box center [233, 419] width 102 height 26
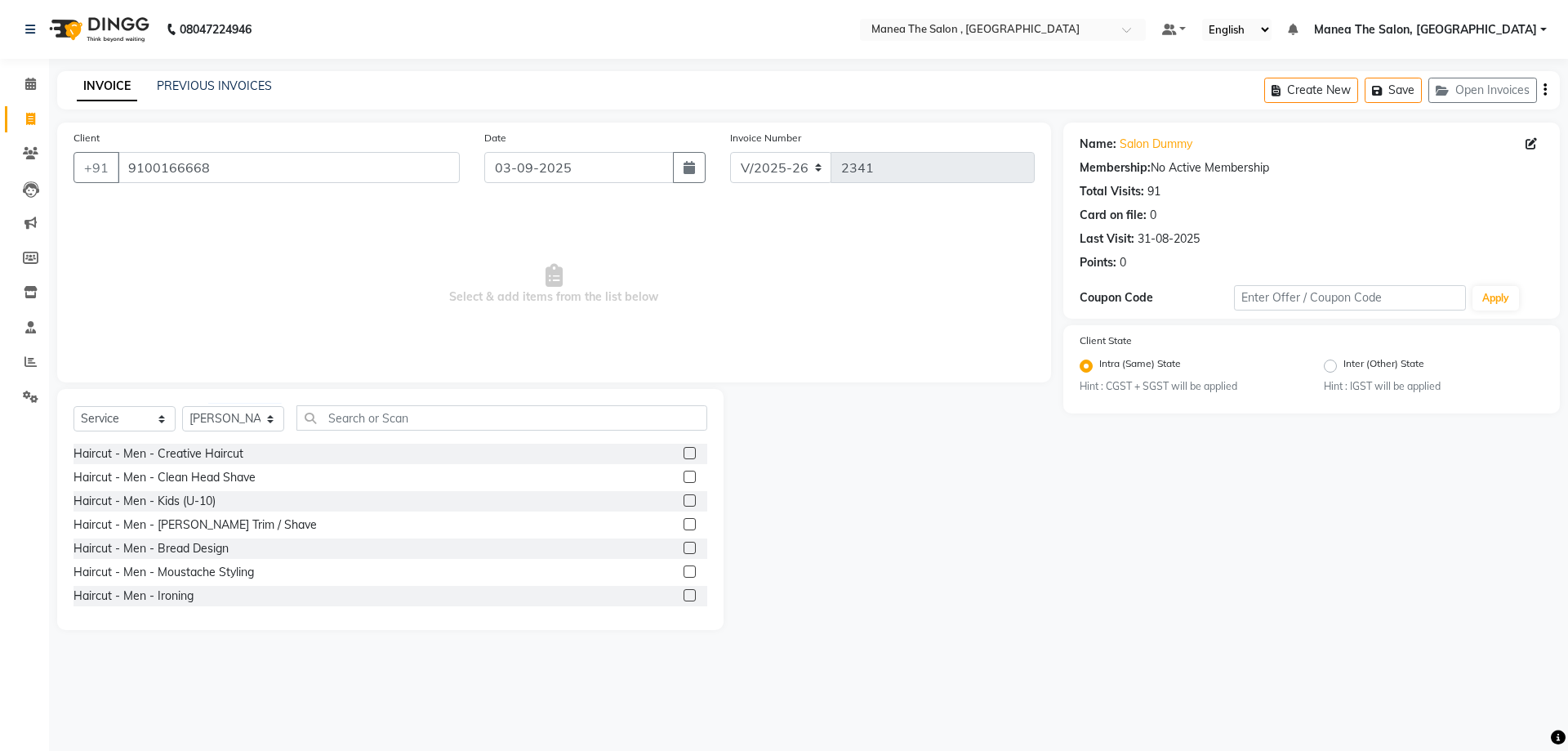
click at [298, 556] on div "Haircut - Men - Creative Haircut Haircut - Men - Clean Head Shave Haircut - Men…" at bounding box center [391, 526] width 634 height 164
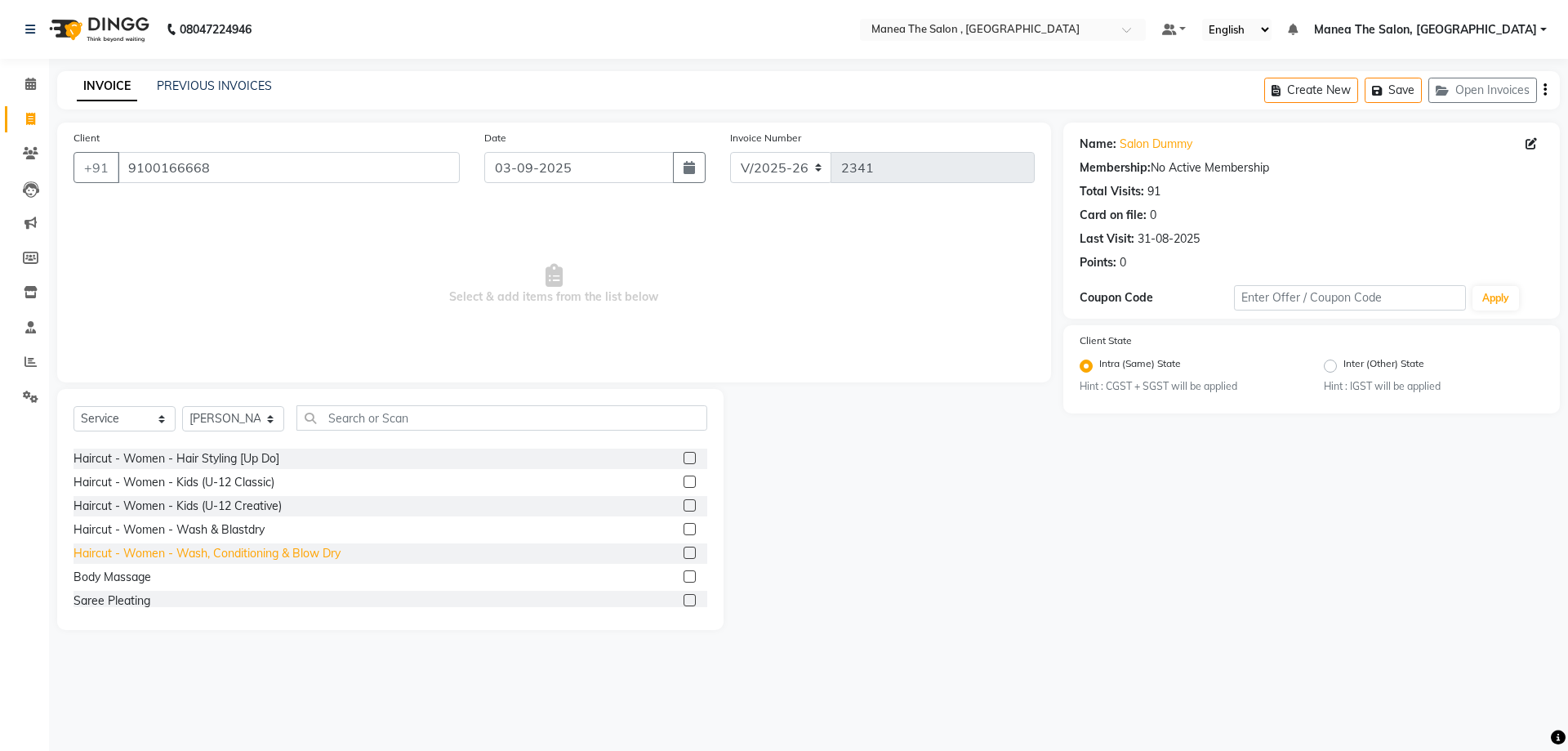
scroll to position [409, 0]
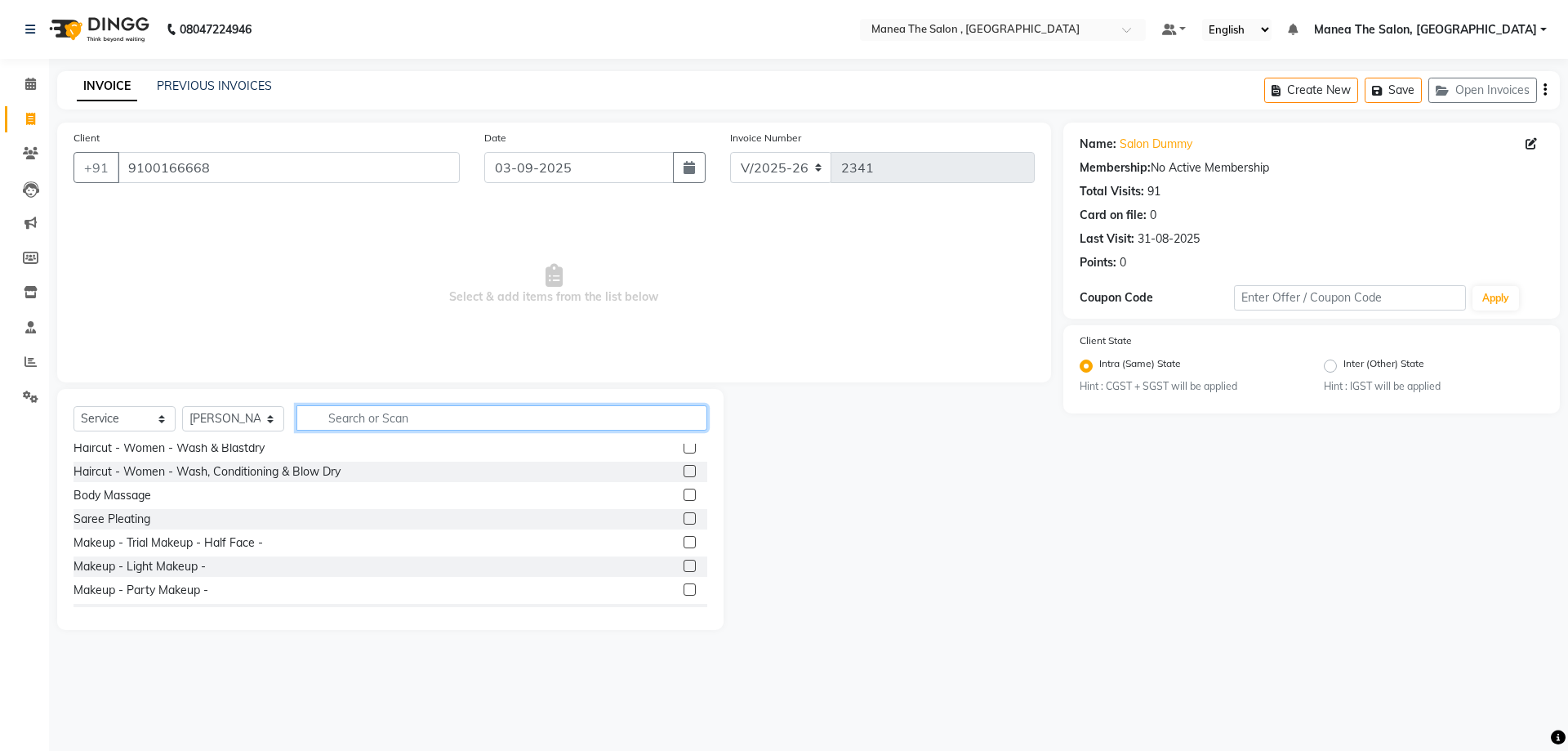
click at [347, 421] on input "text" at bounding box center [502, 418] width 411 height 26
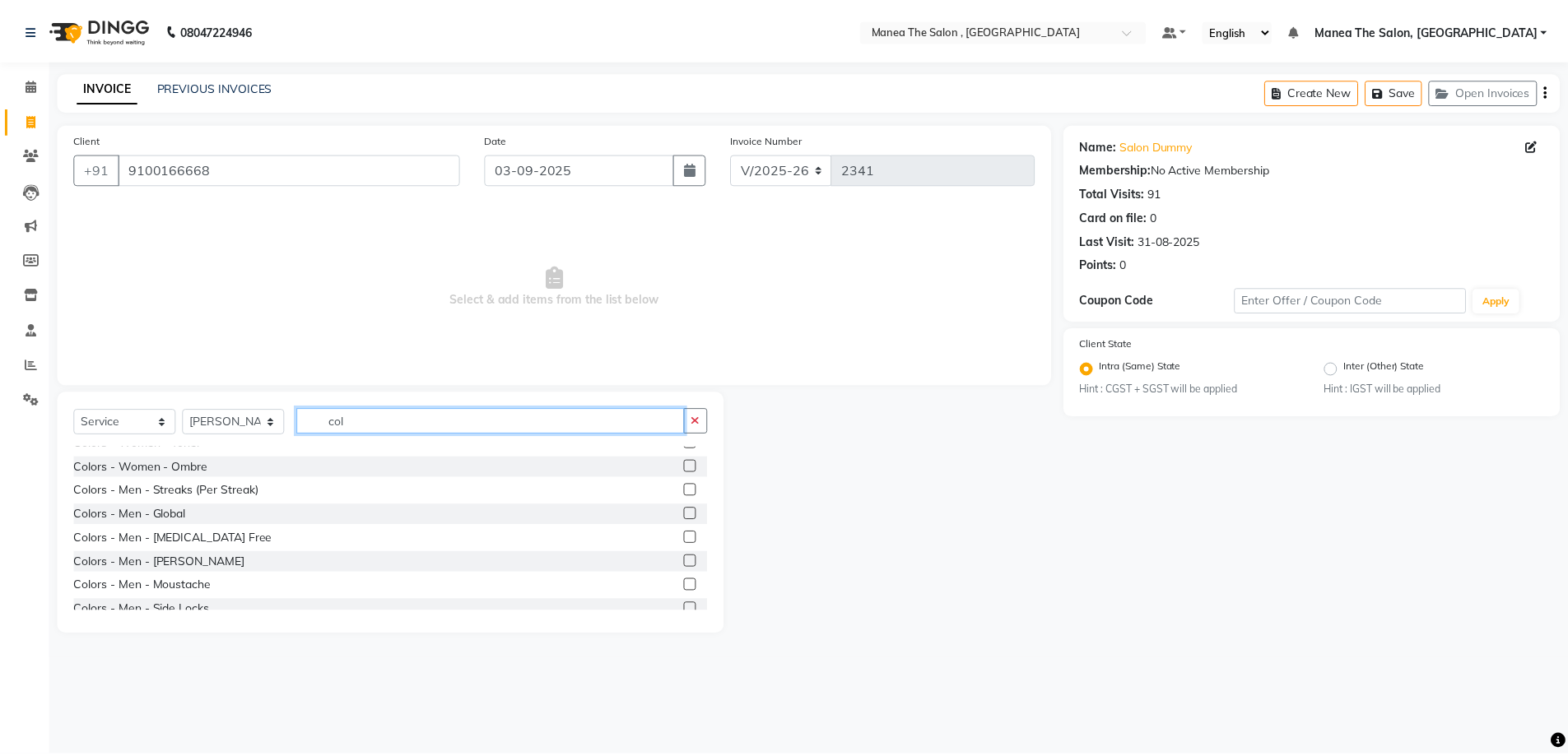
scroll to position [432, 0]
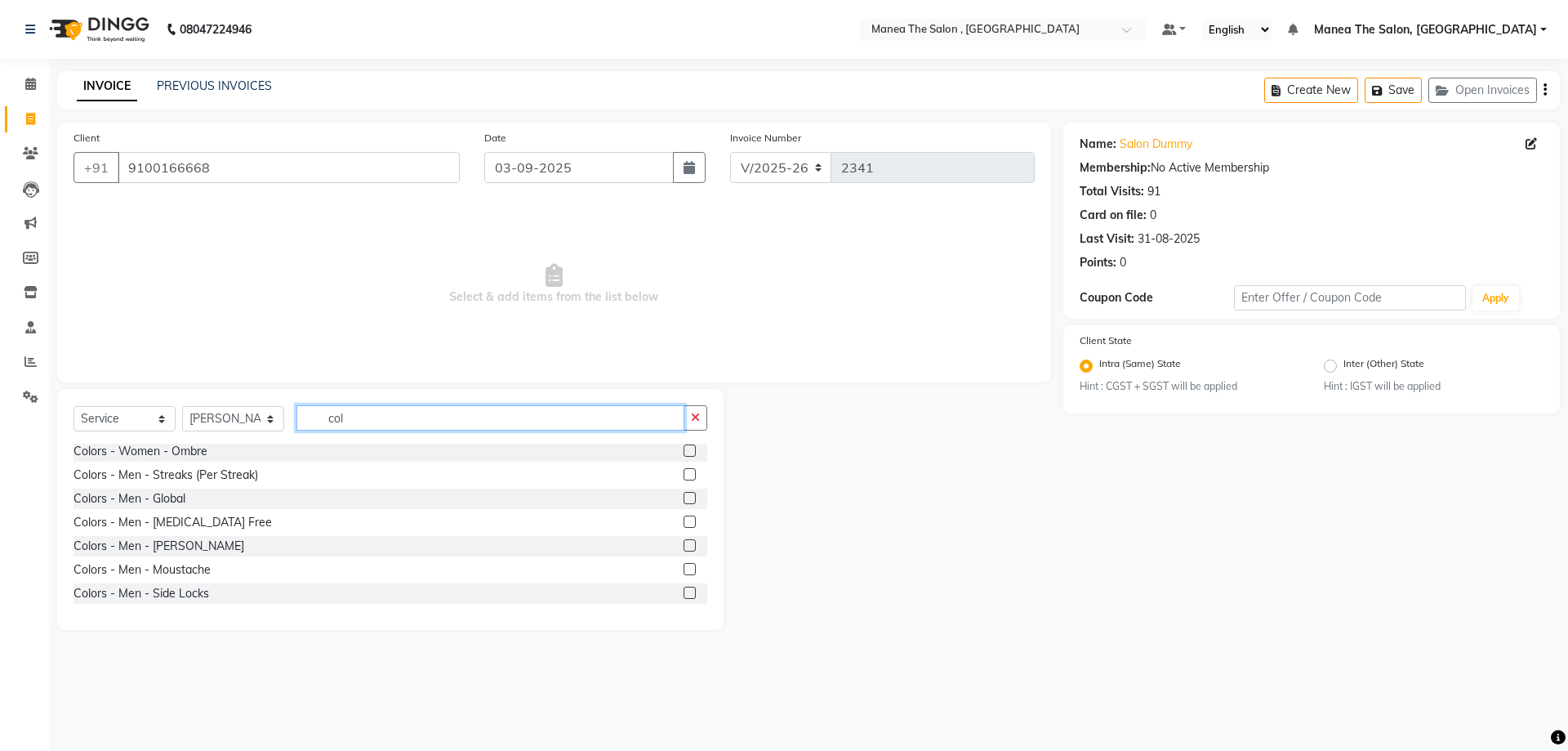
type input "col"
click at [684, 570] on label at bounding box center [690, 569] width 12 height 12
click at [684, 570] on input "checkbox" at bounding box center [689, 570] width 10 height 10
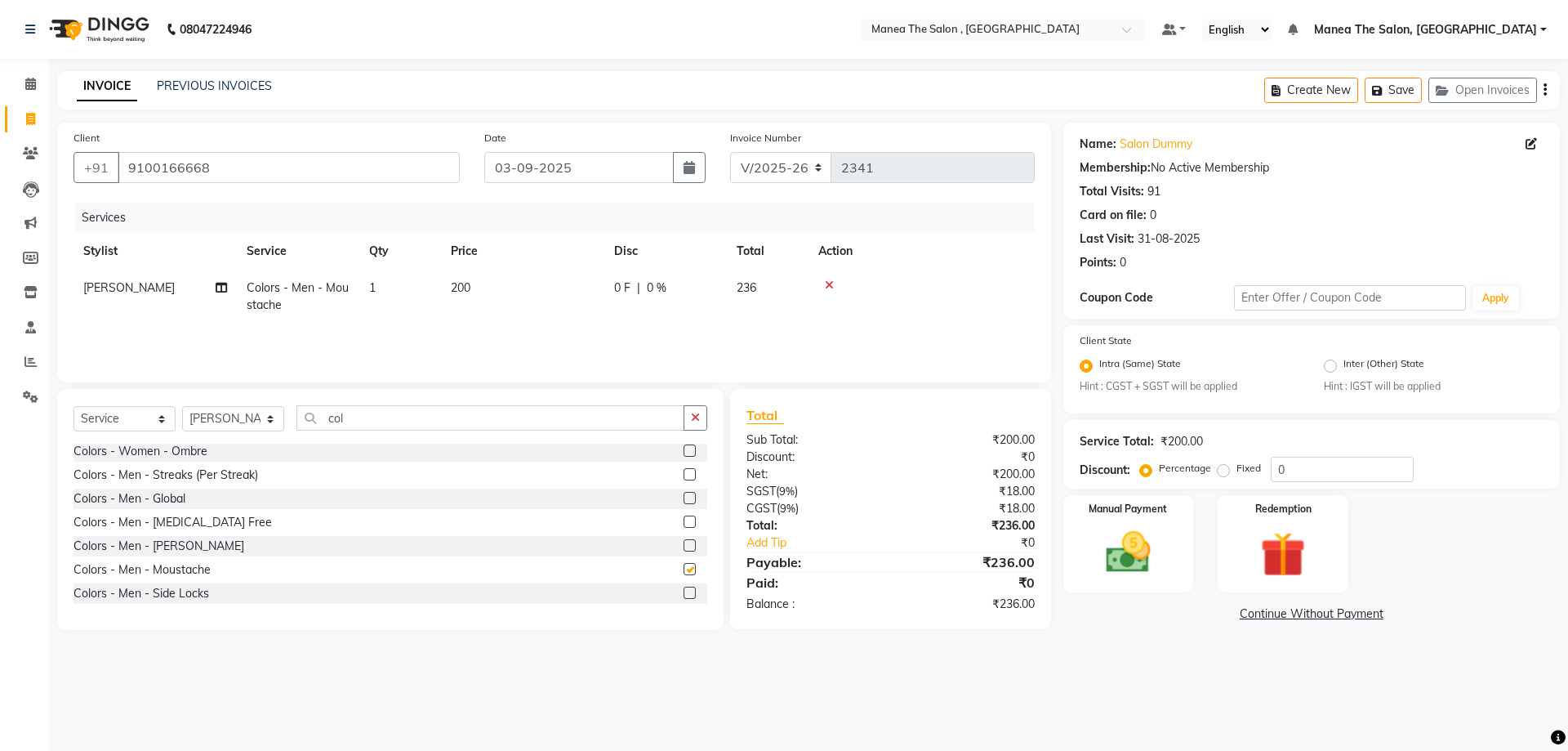
checkbox input "false"
click at [1146, 529] on img at bounding box center [1128, 553] width 76 height 54
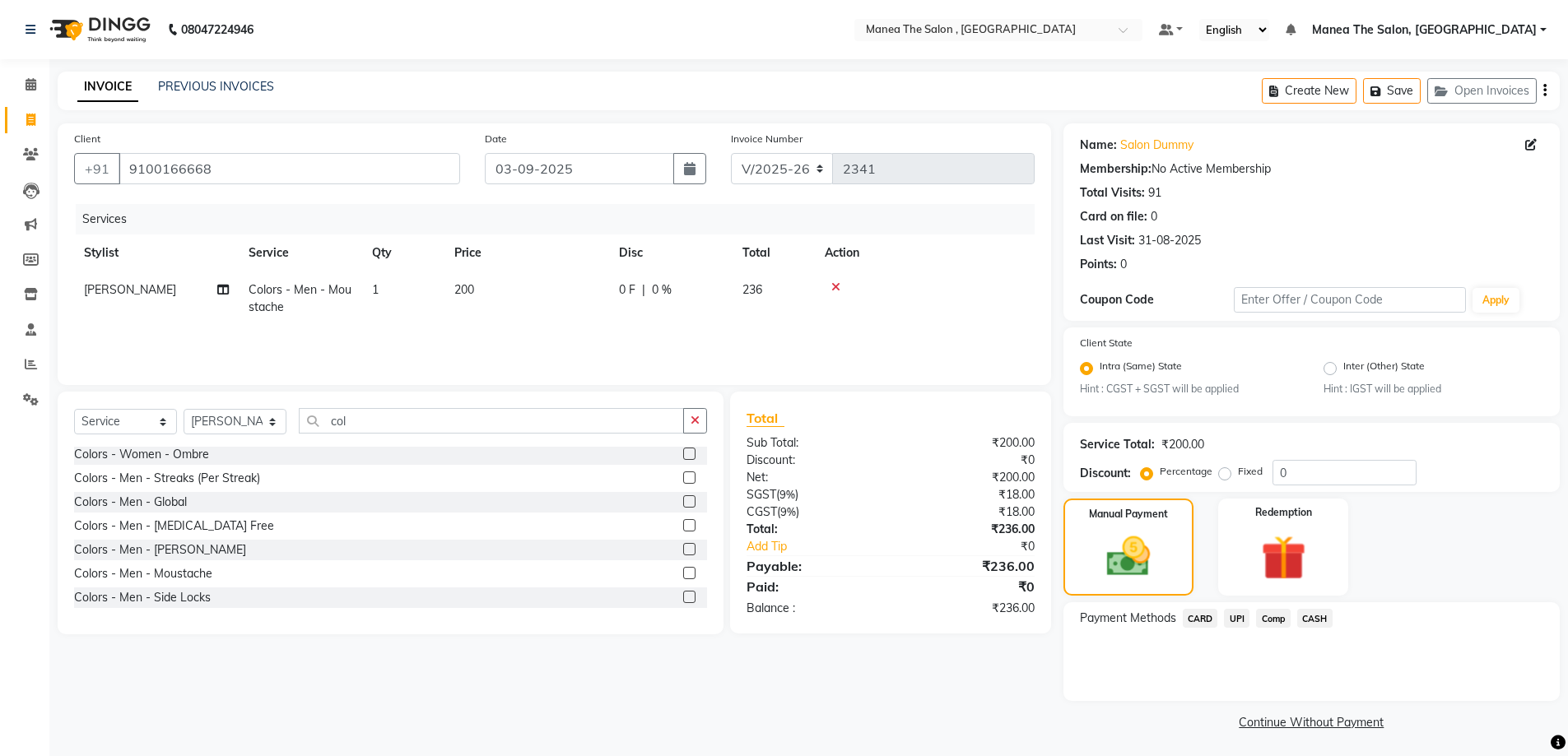
click at [1312, 617] on span "CASH" at bounding box center [1314, 618] width 35 height 19
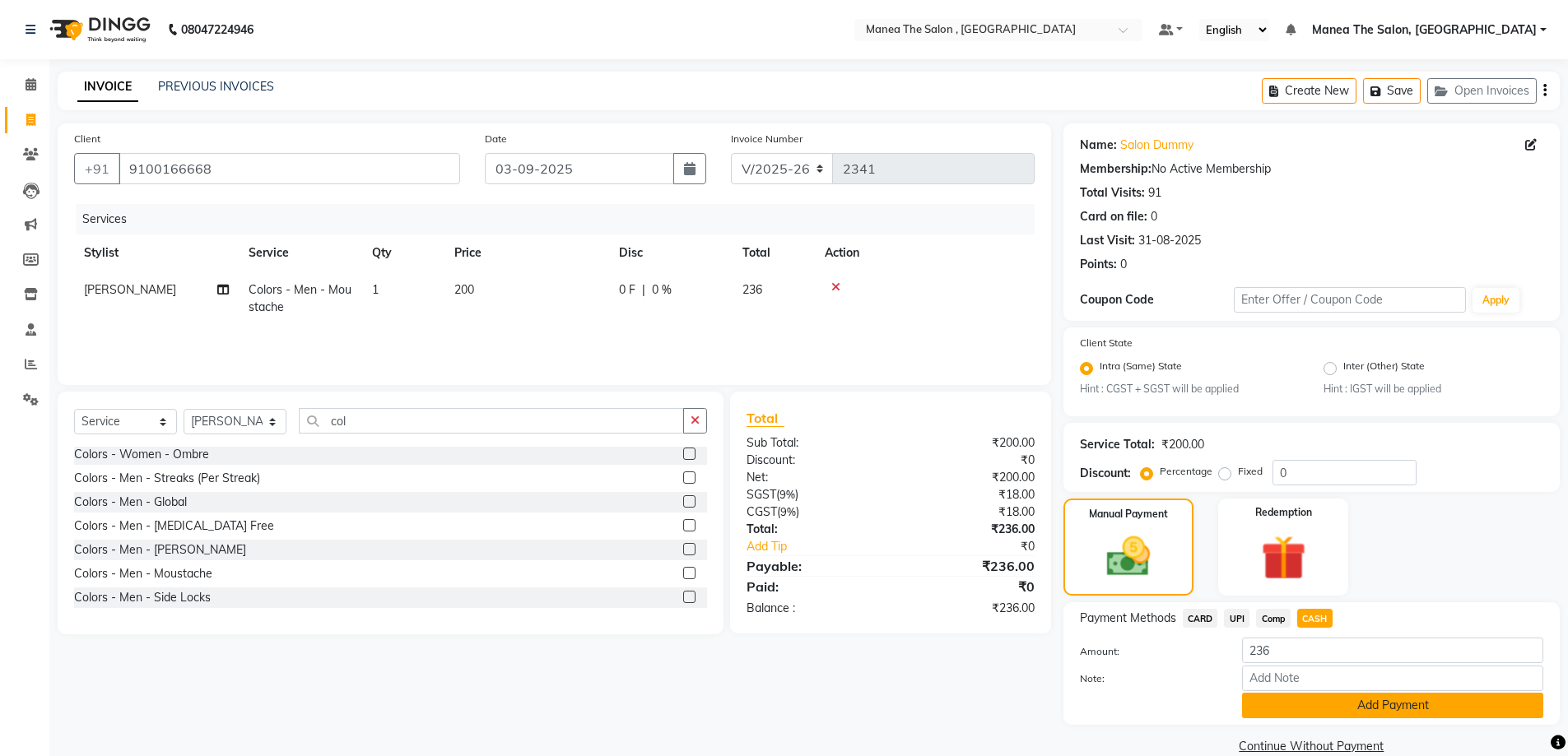
click at [1342, 702] on button "Add Payment" at bounding box center [1393, 706] width 301 height 26
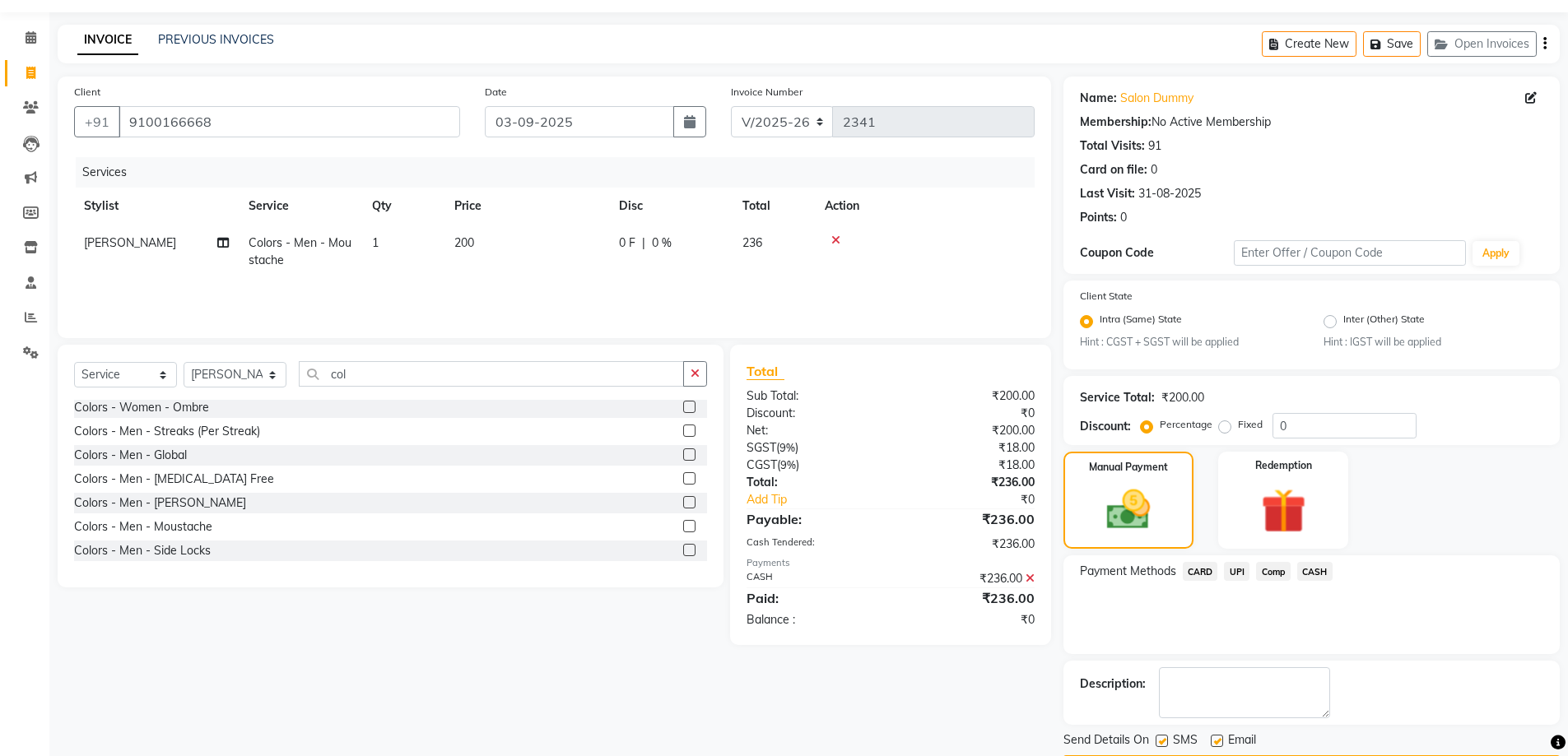
scroll to position [97, 0]
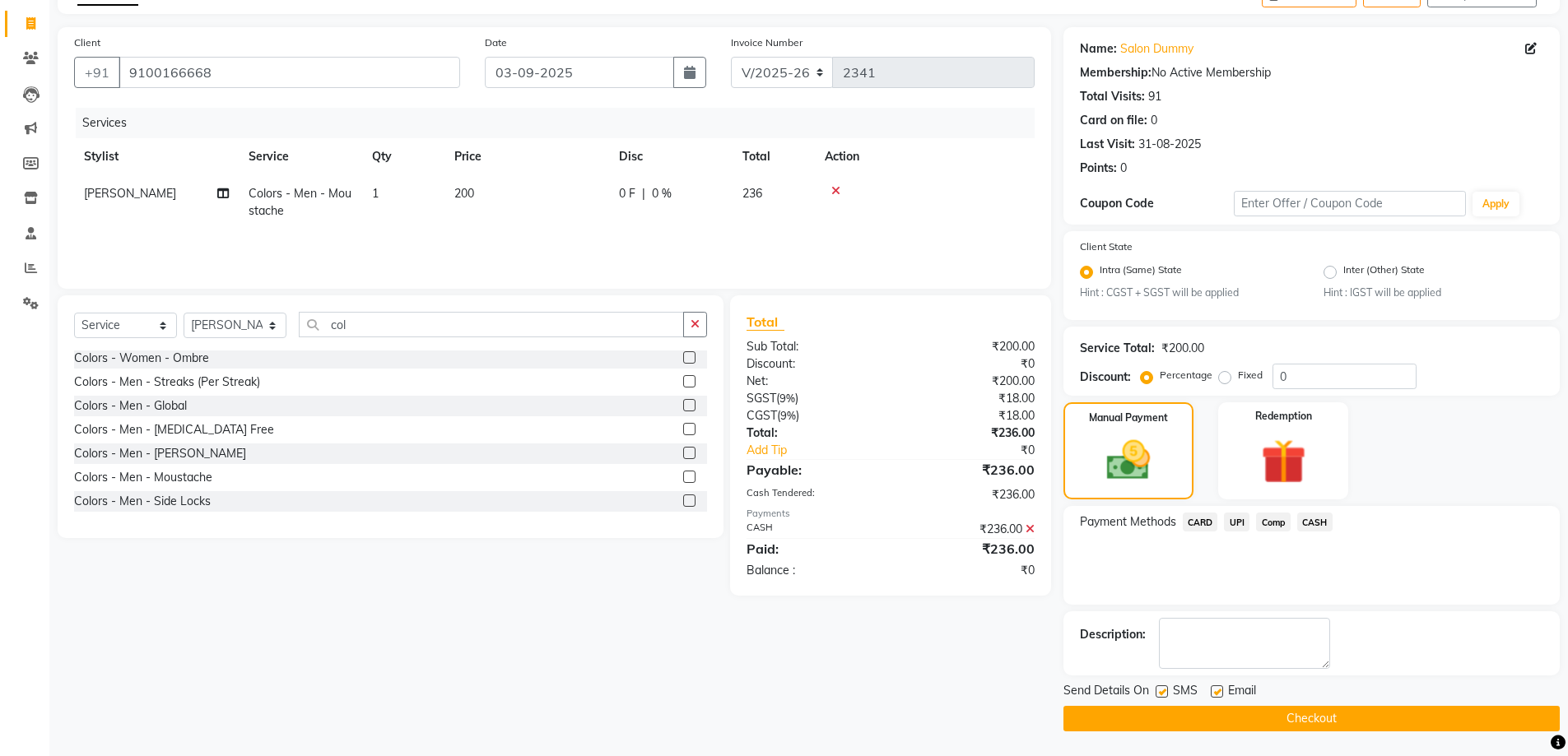
click at [1283, 723] on button "Checkout" at bounding box center [1312, 719] width 496 height 26
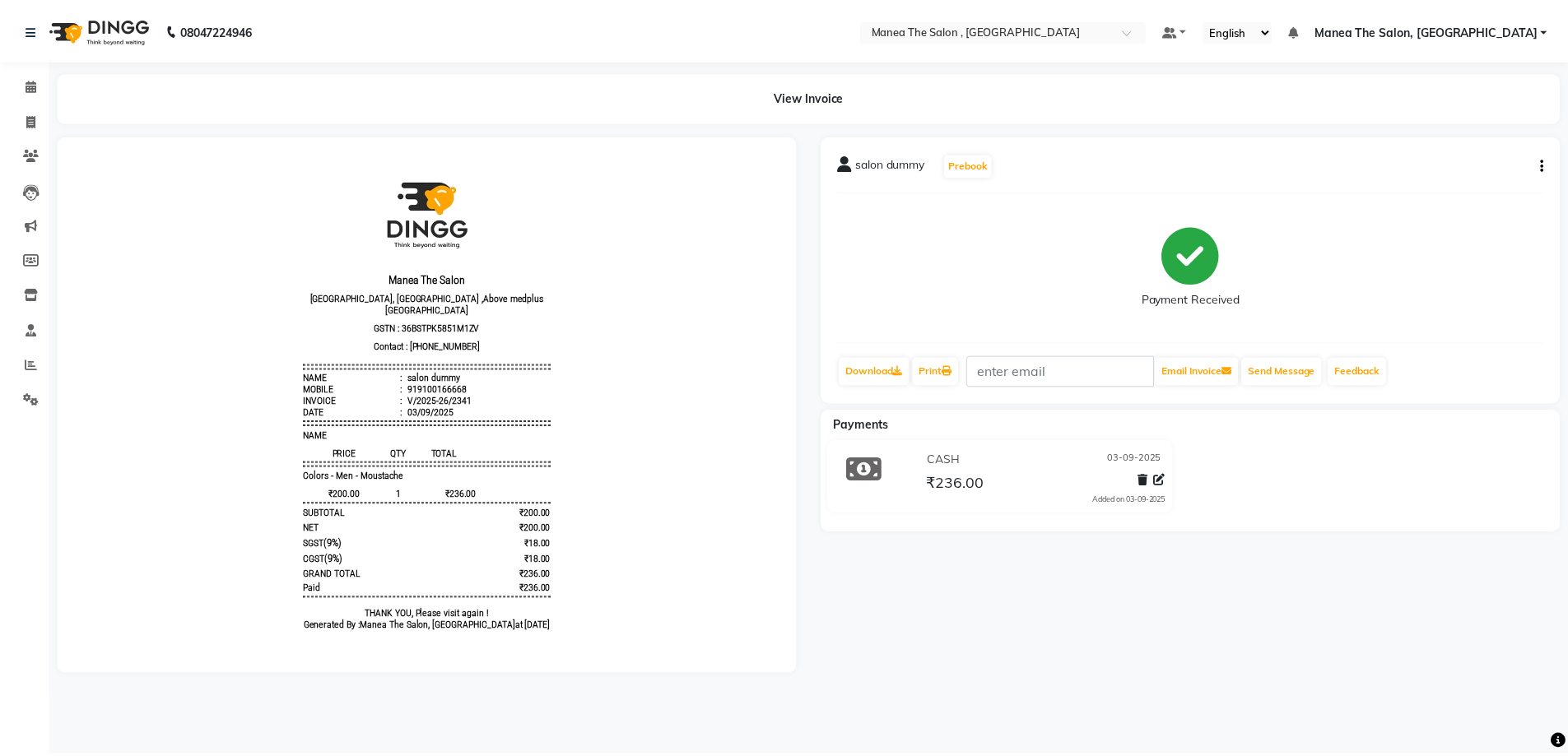
scroll to position [3, 0]
click at [32, 117] on icon at bounding box center [31, 120] width 9 height 12
select select "service"
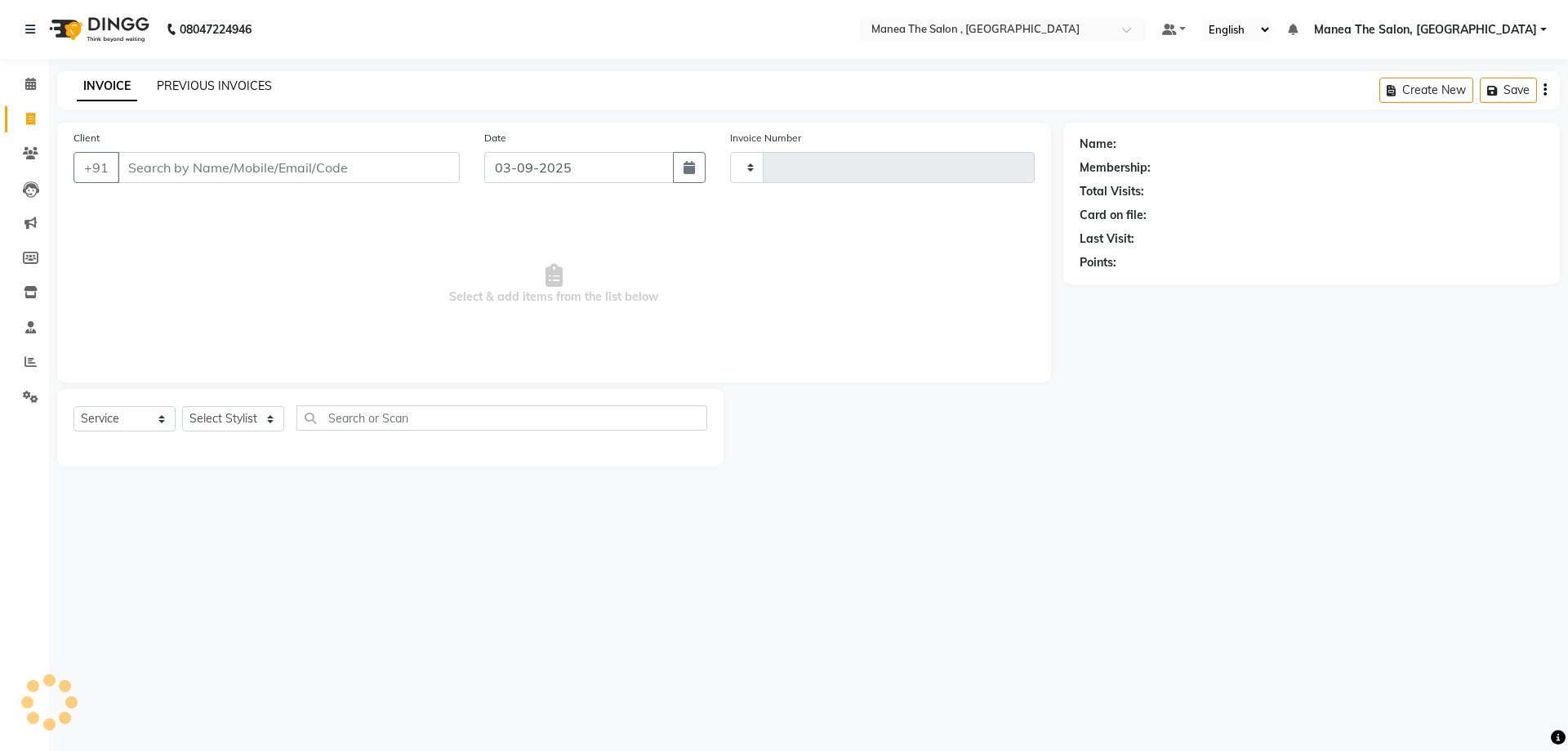
click at [207, 81] on link "PREVIOUS INVOICES" at bounding box center [214, 86] width 115 height 15
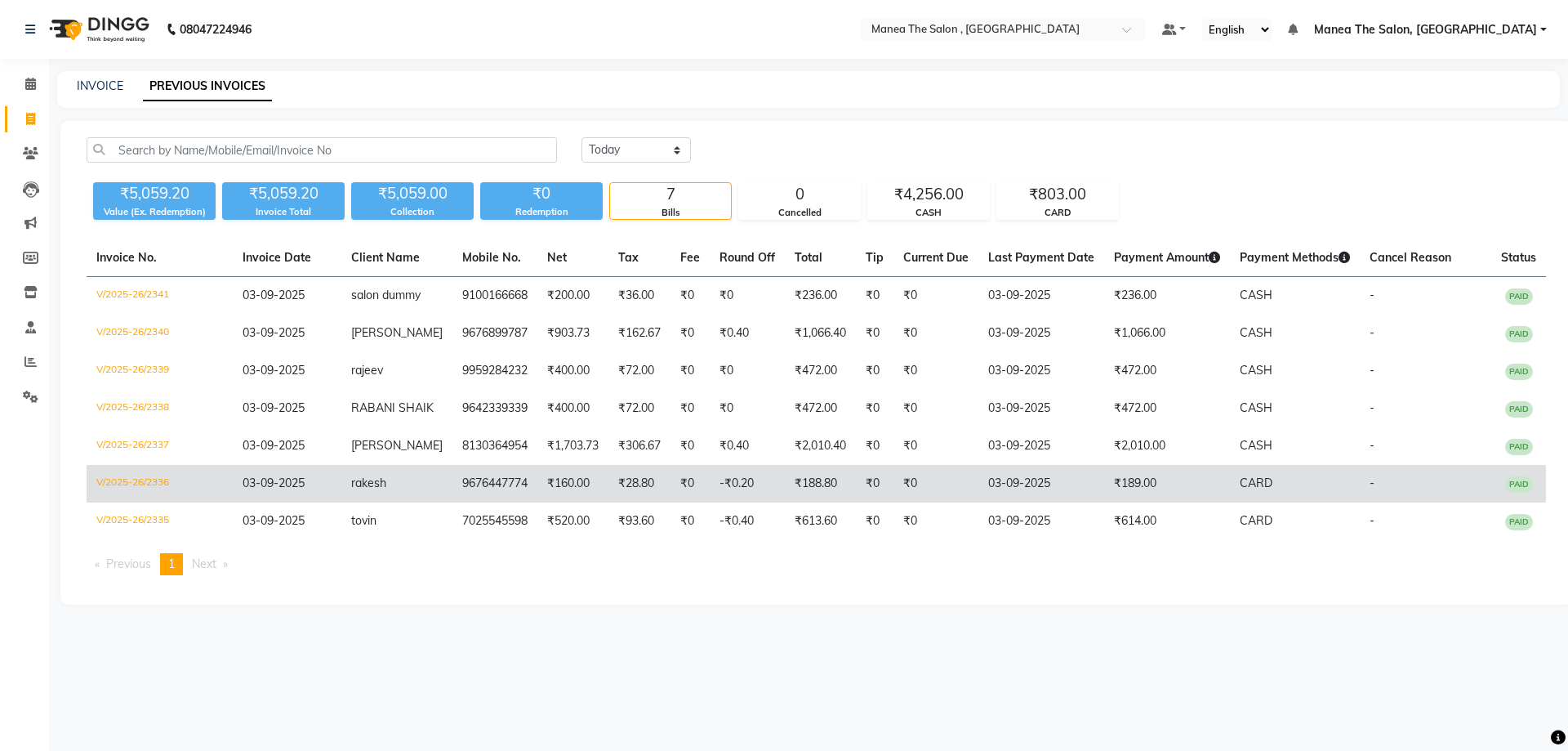
click at [377, 502] on td "rakesh" at bounding box center [397, 484] width 111 height 38
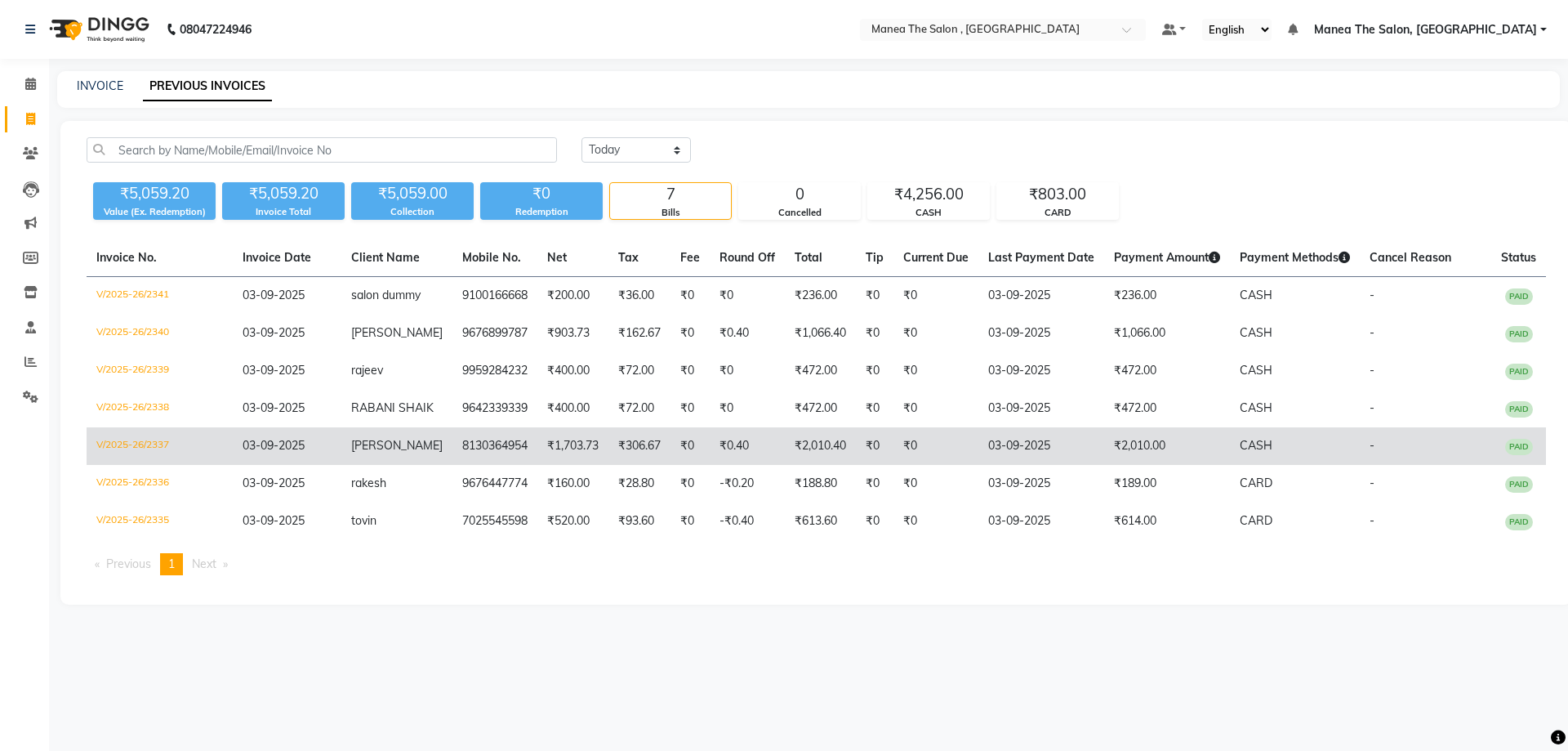
click at [390, 465] on td "[PERSON_NAME]" at bounding box center [397, 447] width 111 height 38
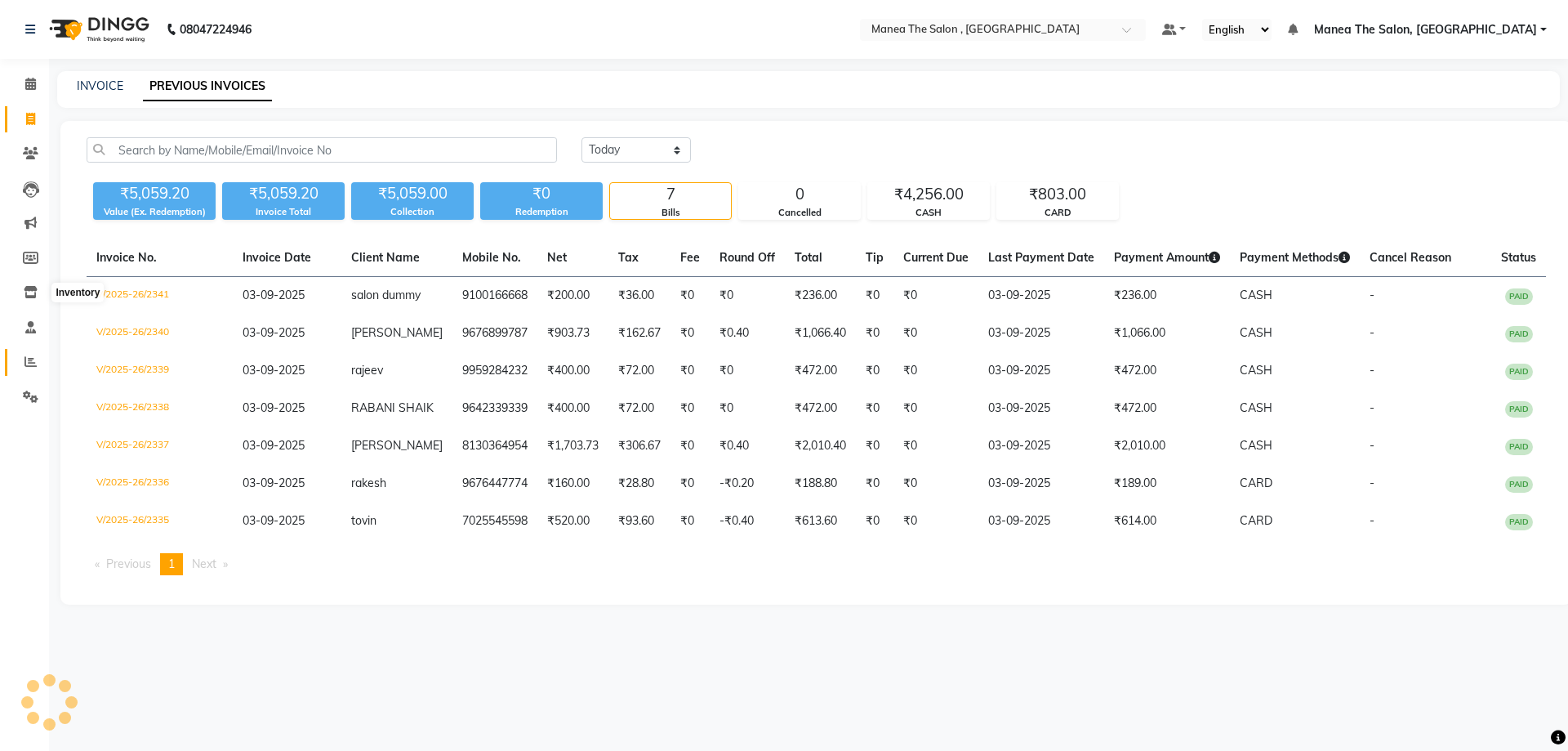
click at [37, 362] on span at bounding box center [30, 363] width 28 height 19
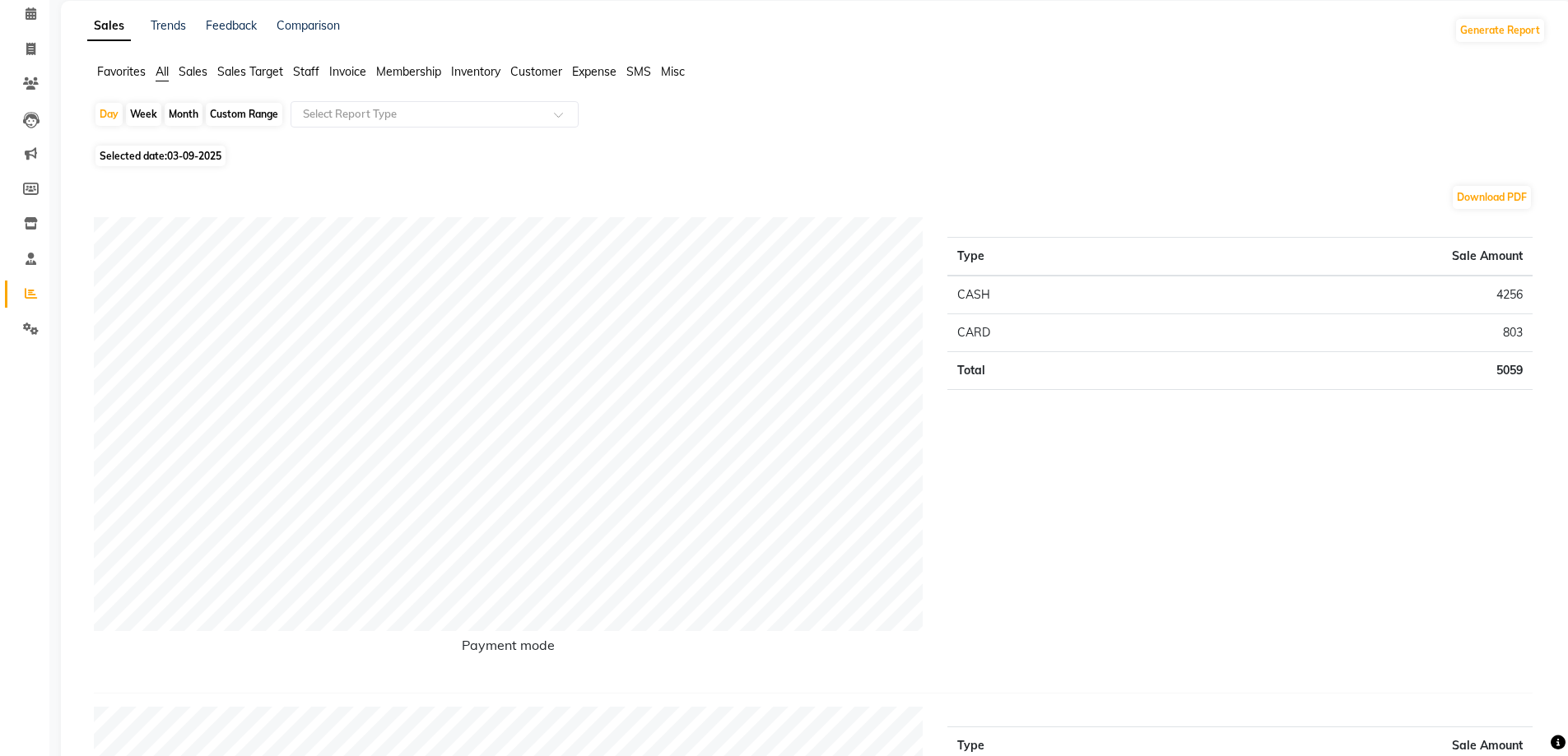
scroll to position [412, 0]
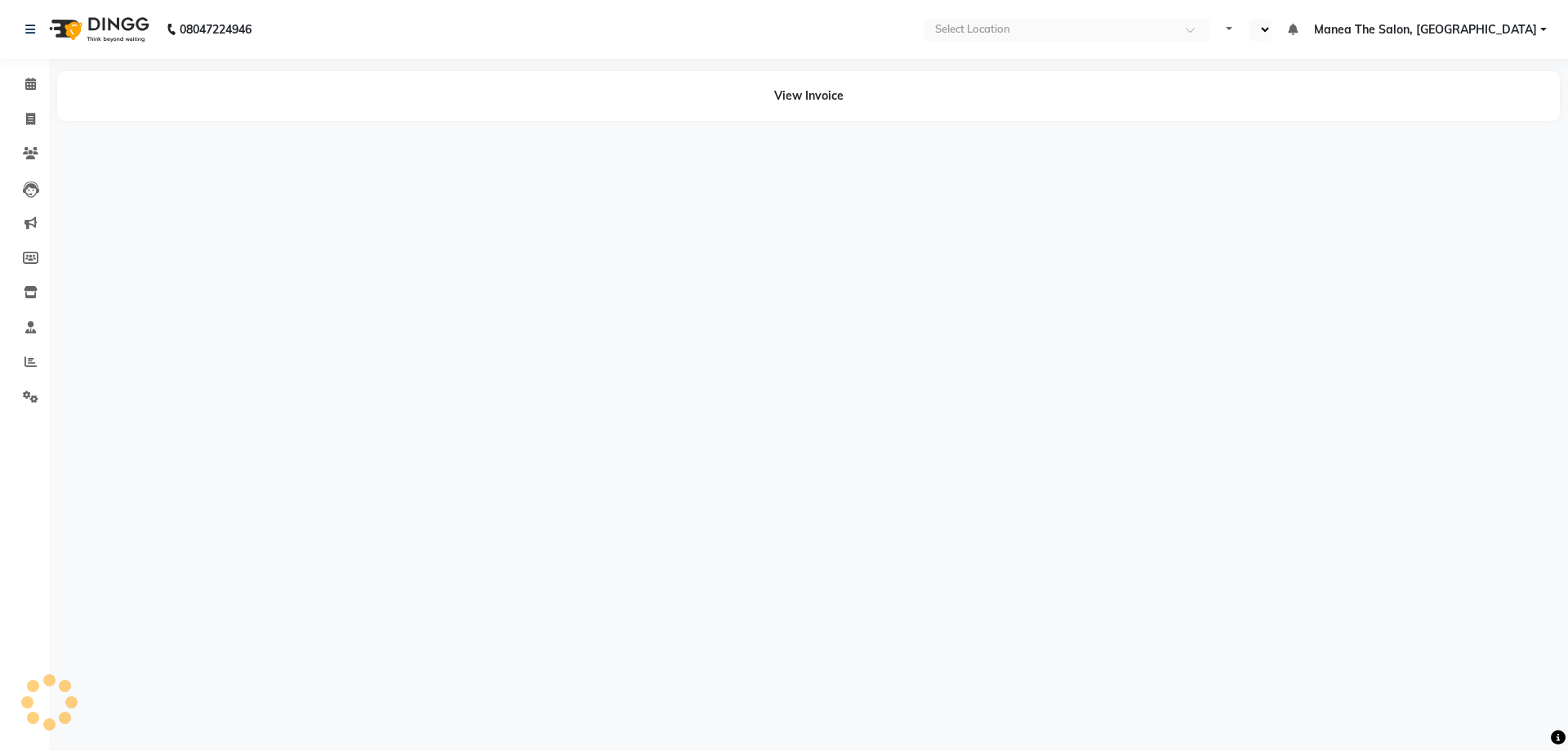
select select "en"
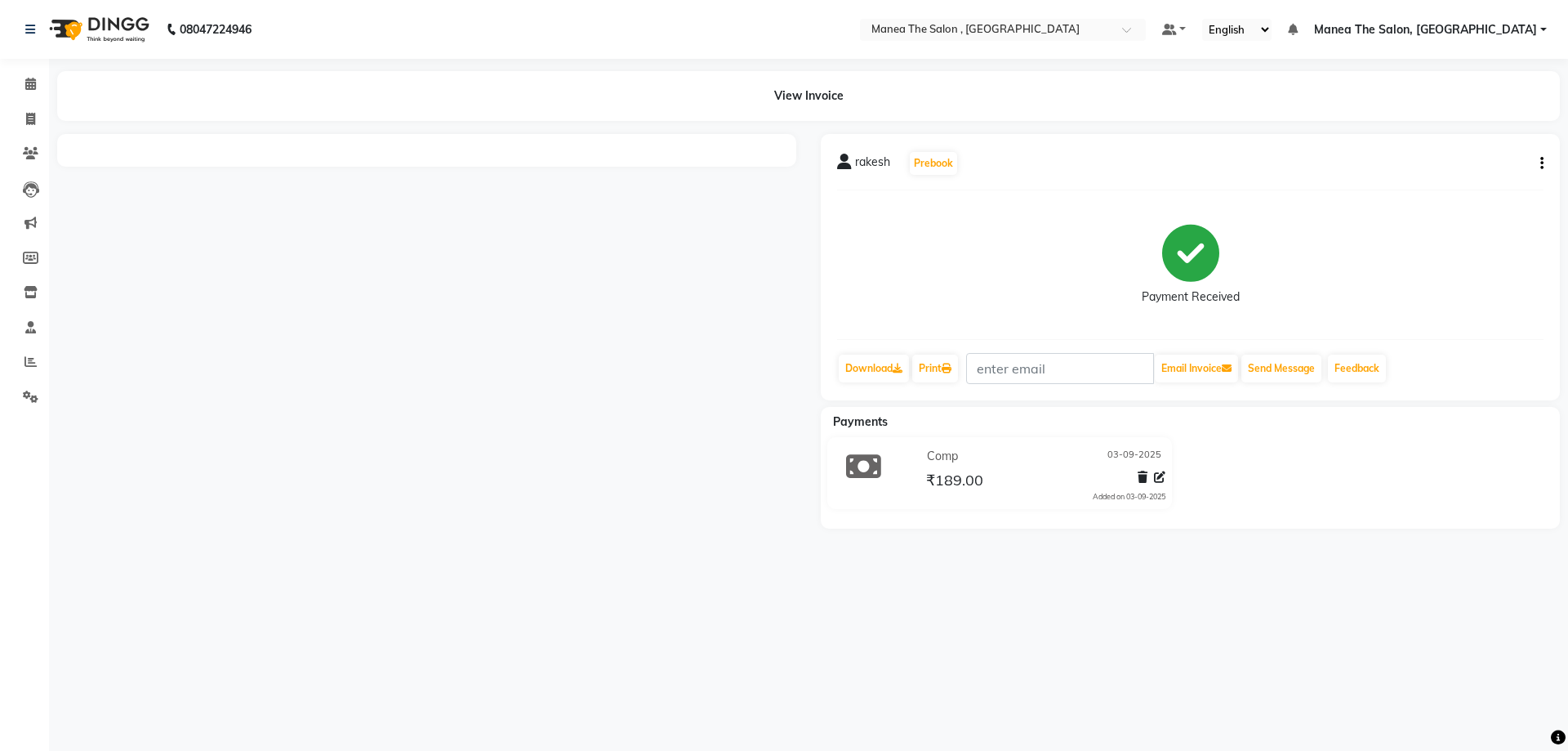
click at [1542, 165] on icon "button" at bounding box center [1542, 164] width 3 height 1
click at [1462, 189] on div "Edit Invoice" at bounding box center [1461, 184] width 112 height 21
select select "service"
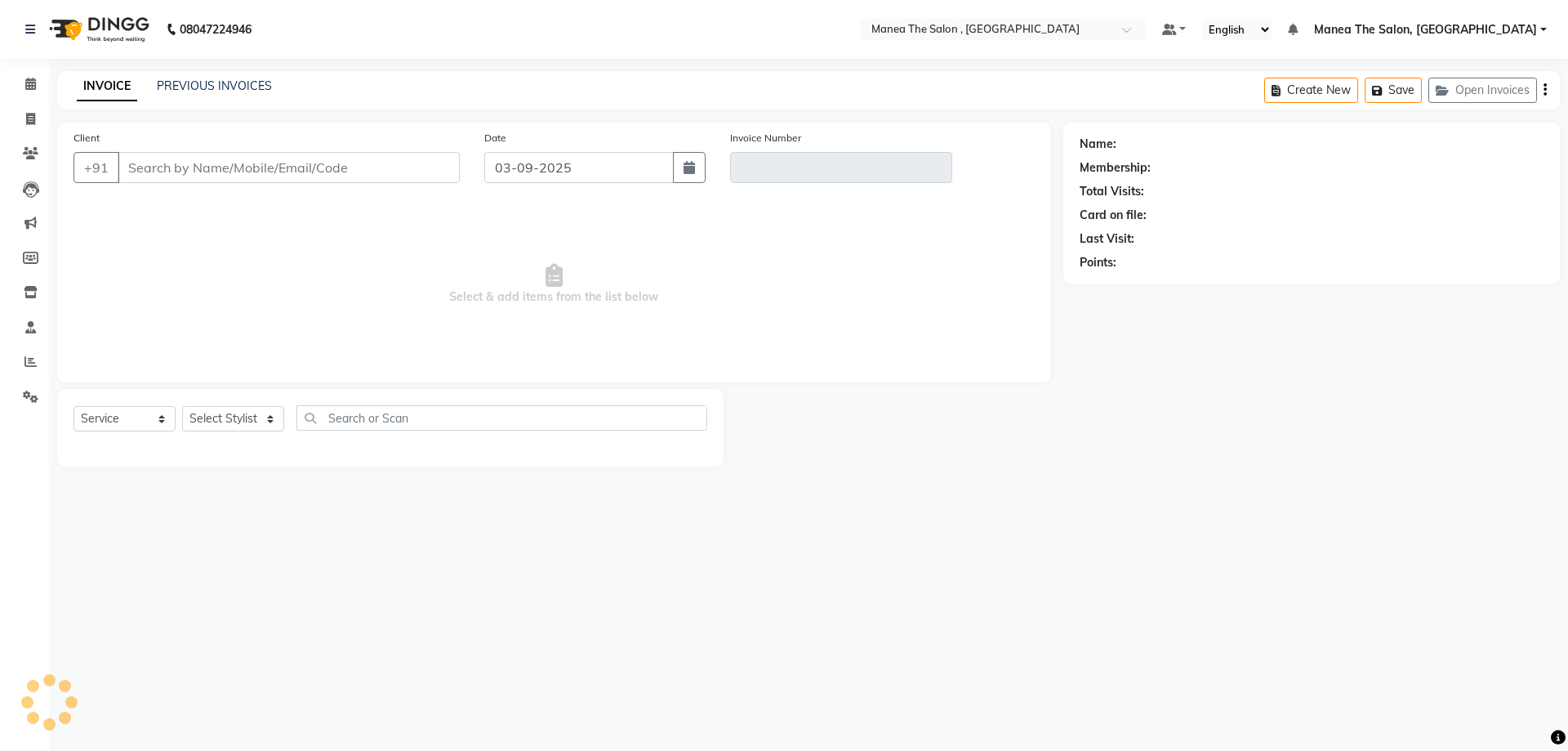
type input "9676447774"
type input "V/2025-26/2336"
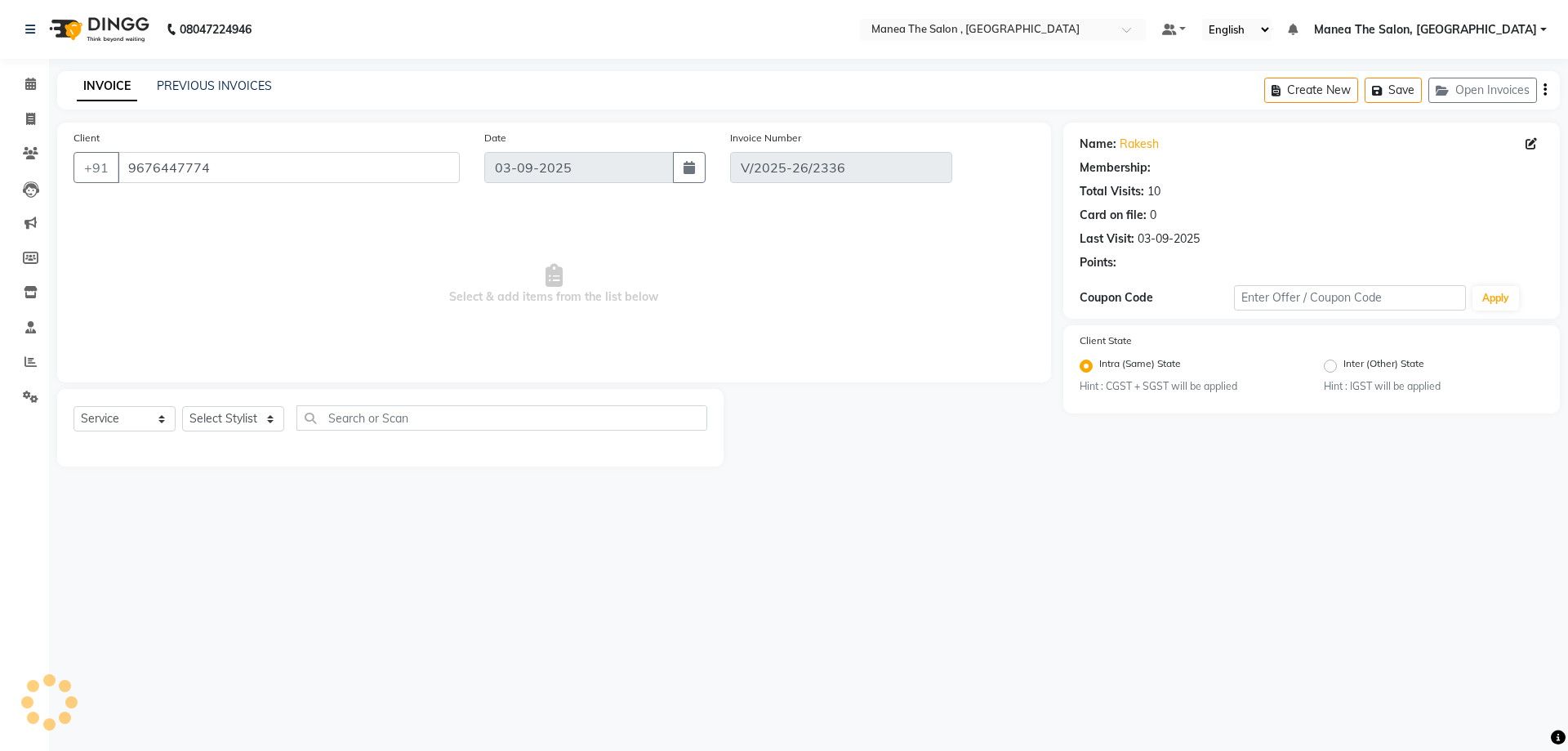
select select "1: Object"
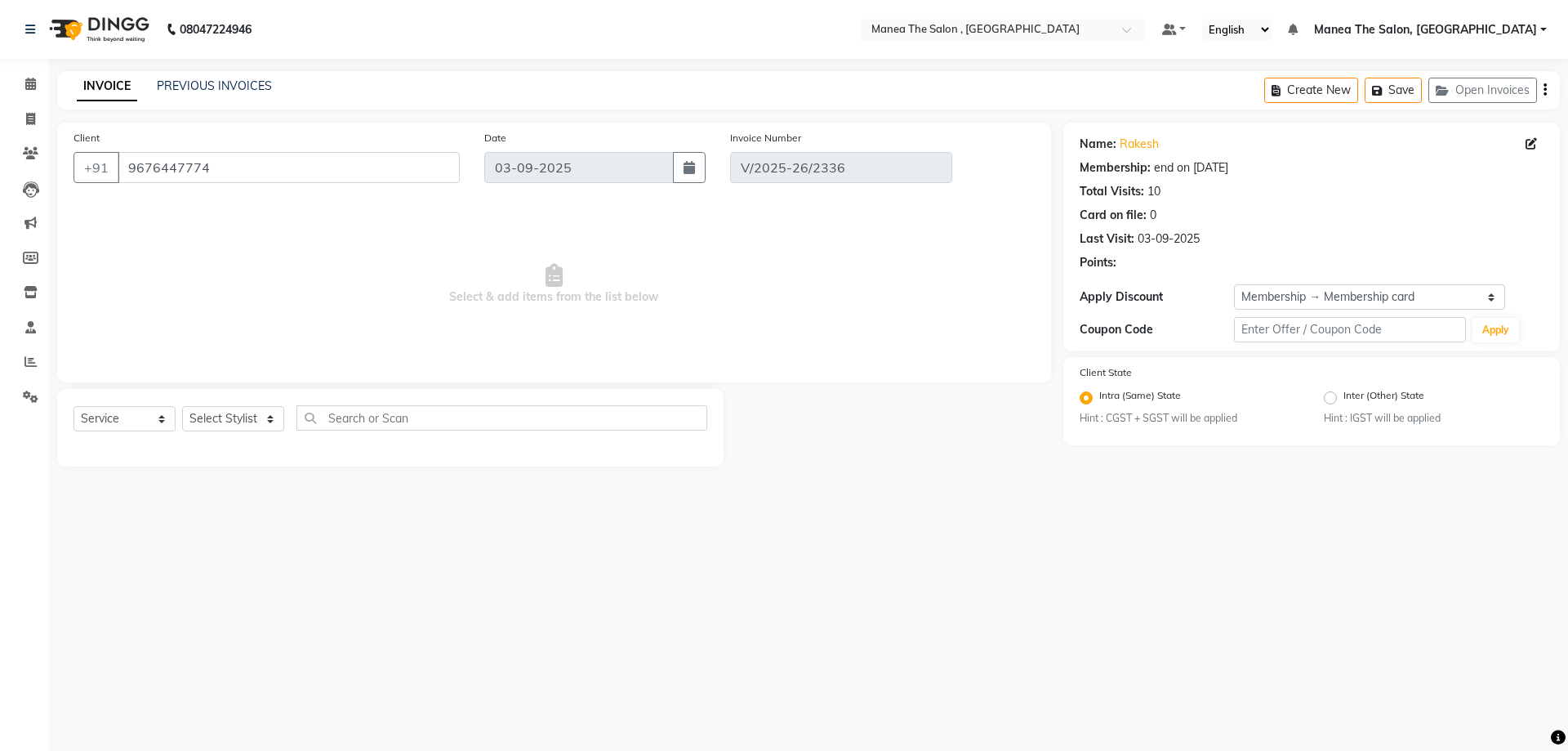
select select "select"
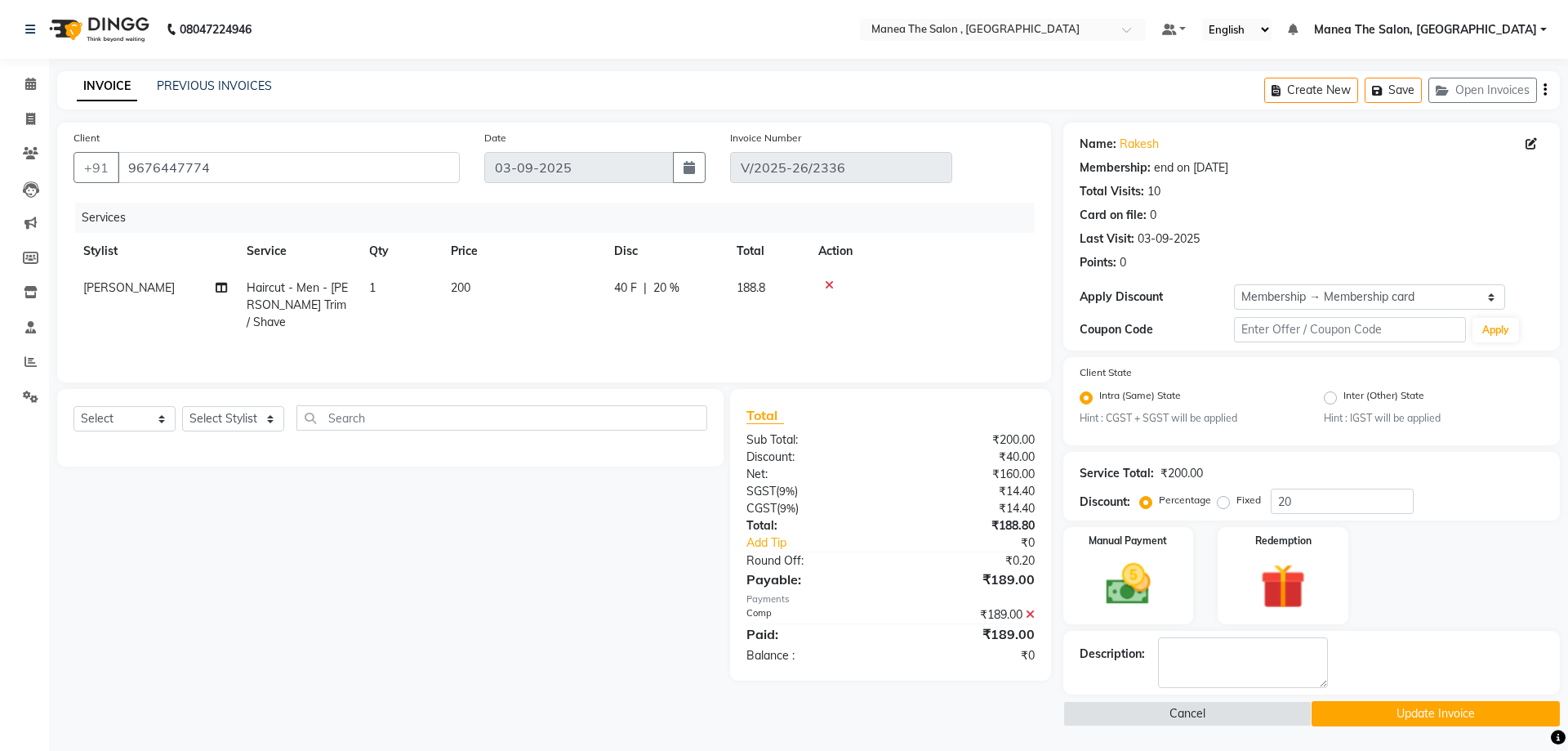
click at [1030, 615] on icon at bounding box center [1030, 614] width 9 height 11
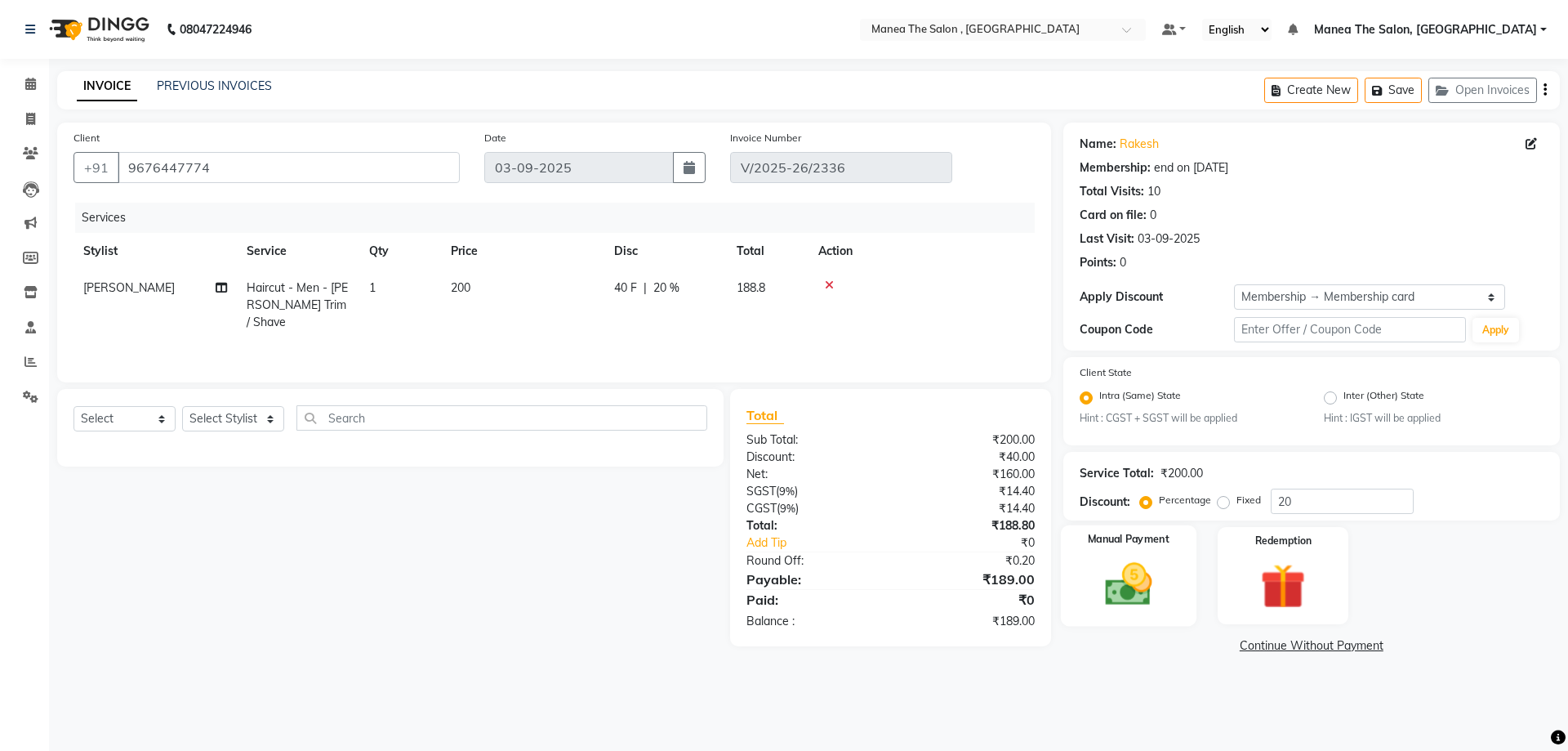
click at [1156, 568] on img at bounding box center [1128, 585] width 76 height 54
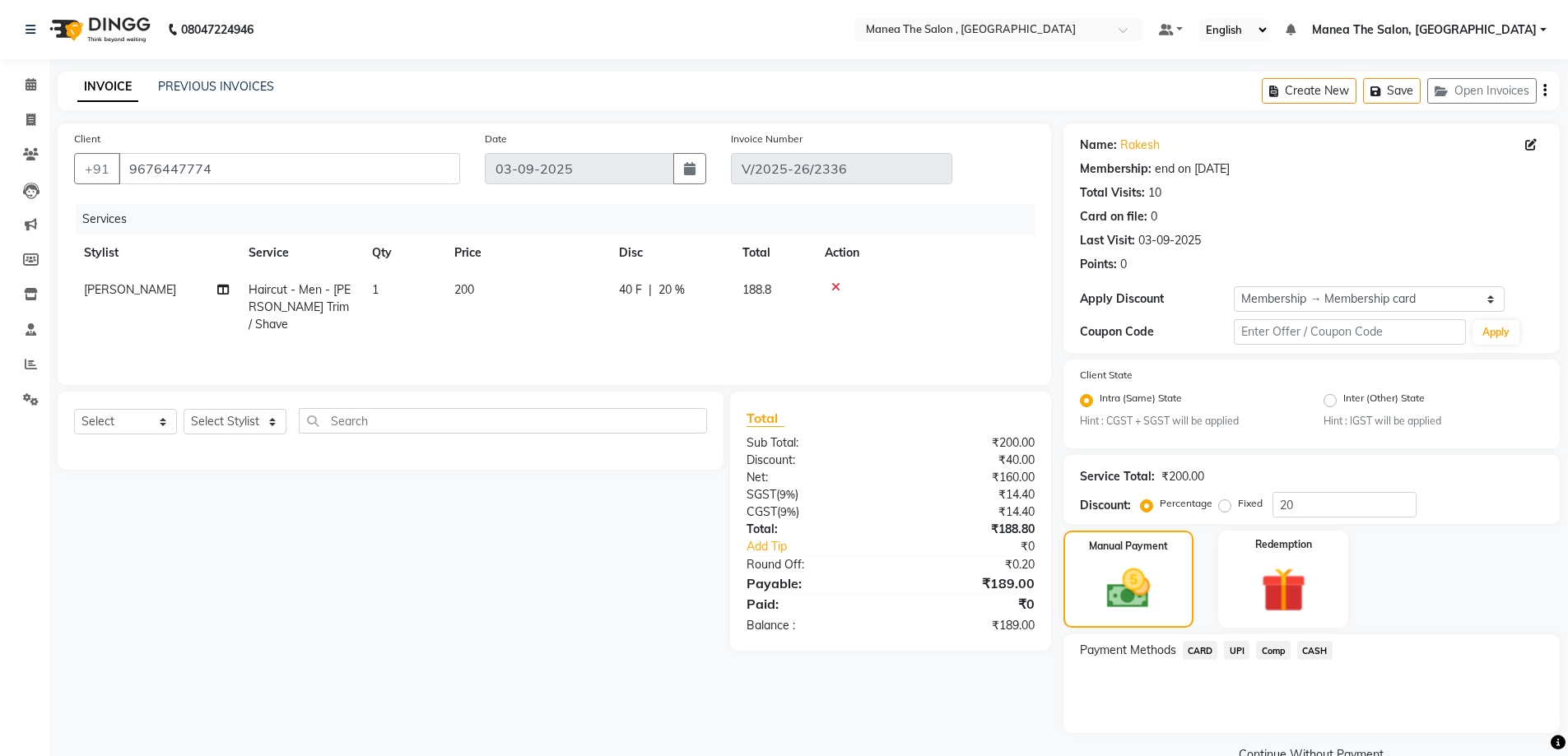
click at [1200, 648] on span "CARD" at bounding box center [1200, 651] width 35 height 19
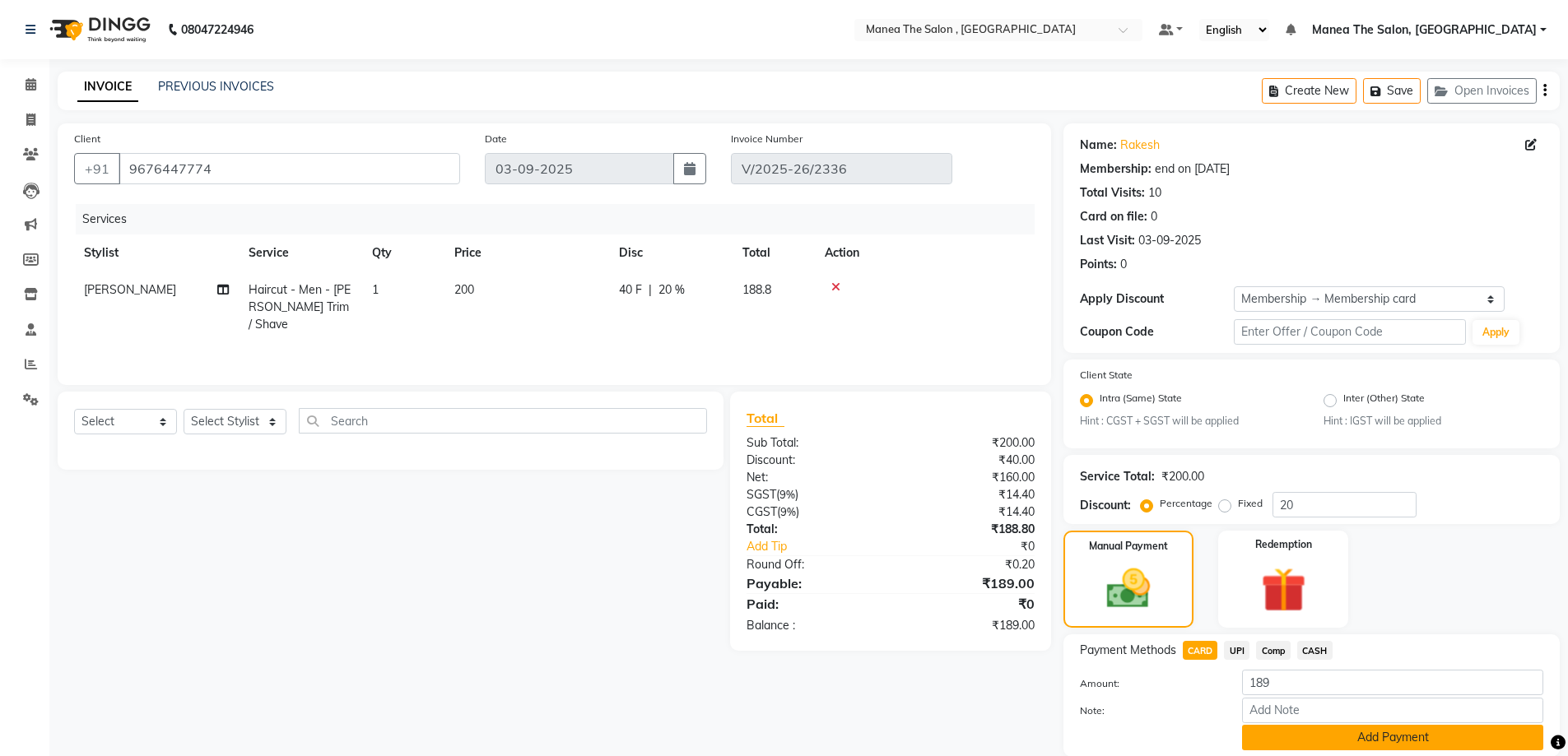
click at [1359, 745] on button "Add Payment" at bounding box center [1393, 738] width 301 height 26
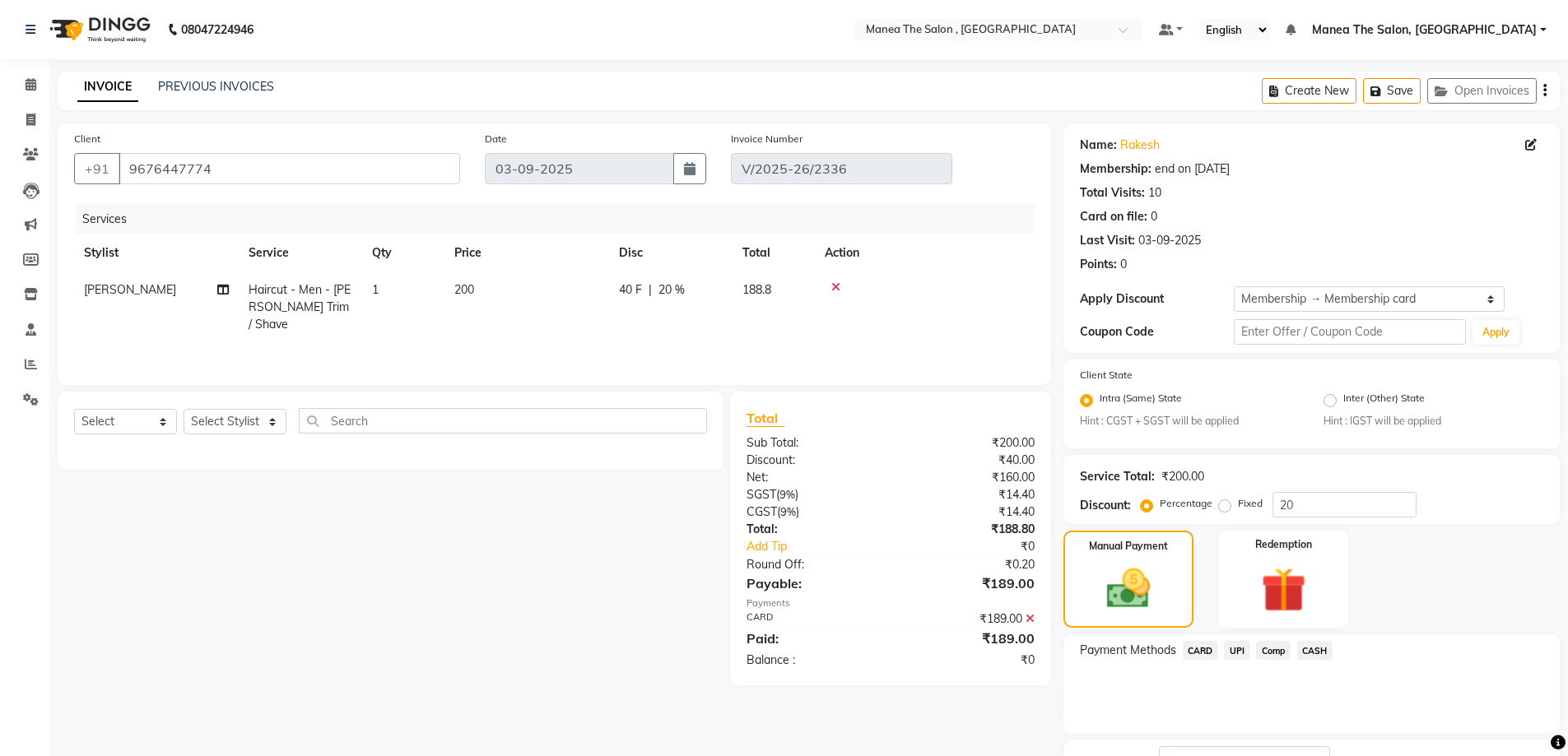
scroll to position [104, 0]
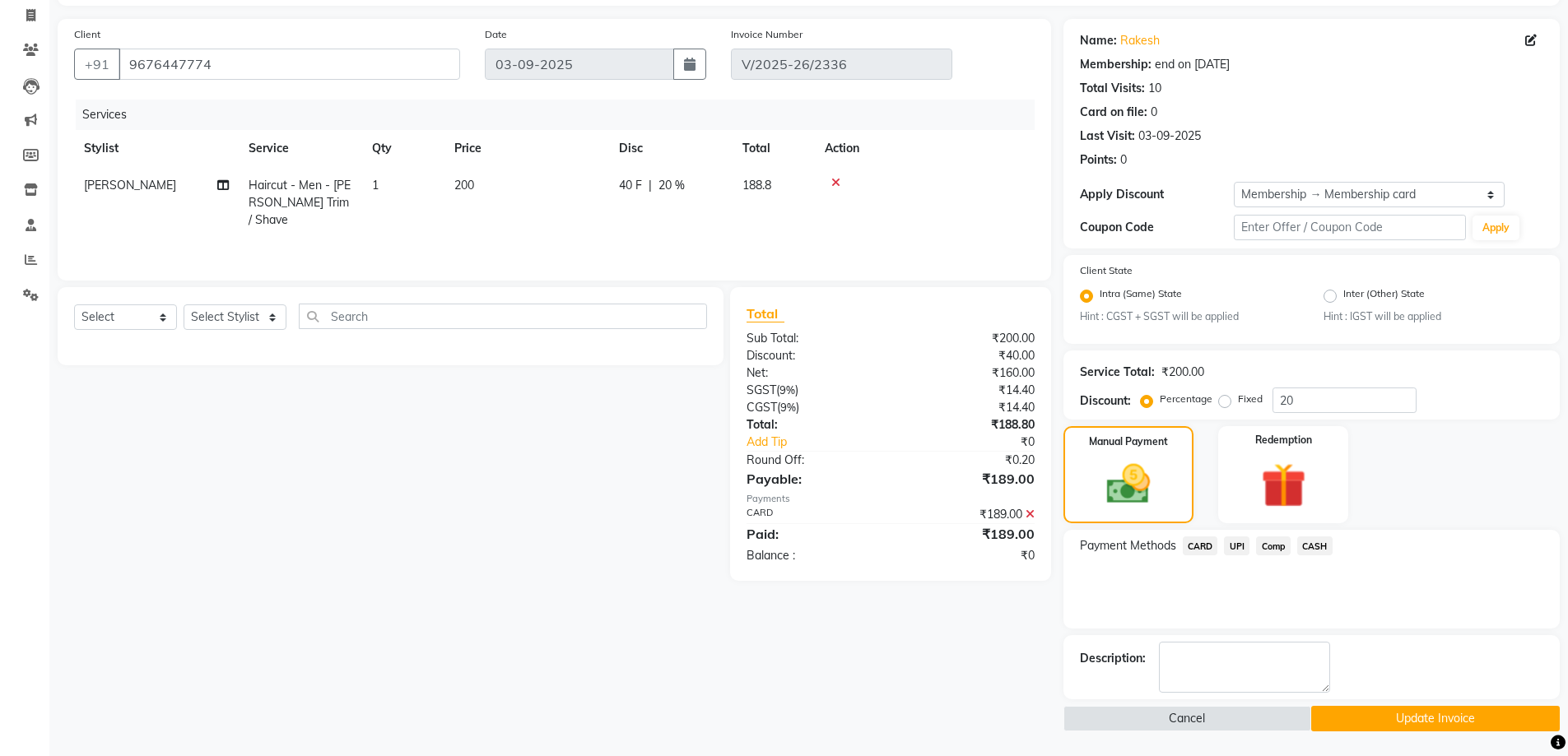
click at [1372, 720] on button "Update Invoice" at bounding box center [1436, 719] width 249 height 26
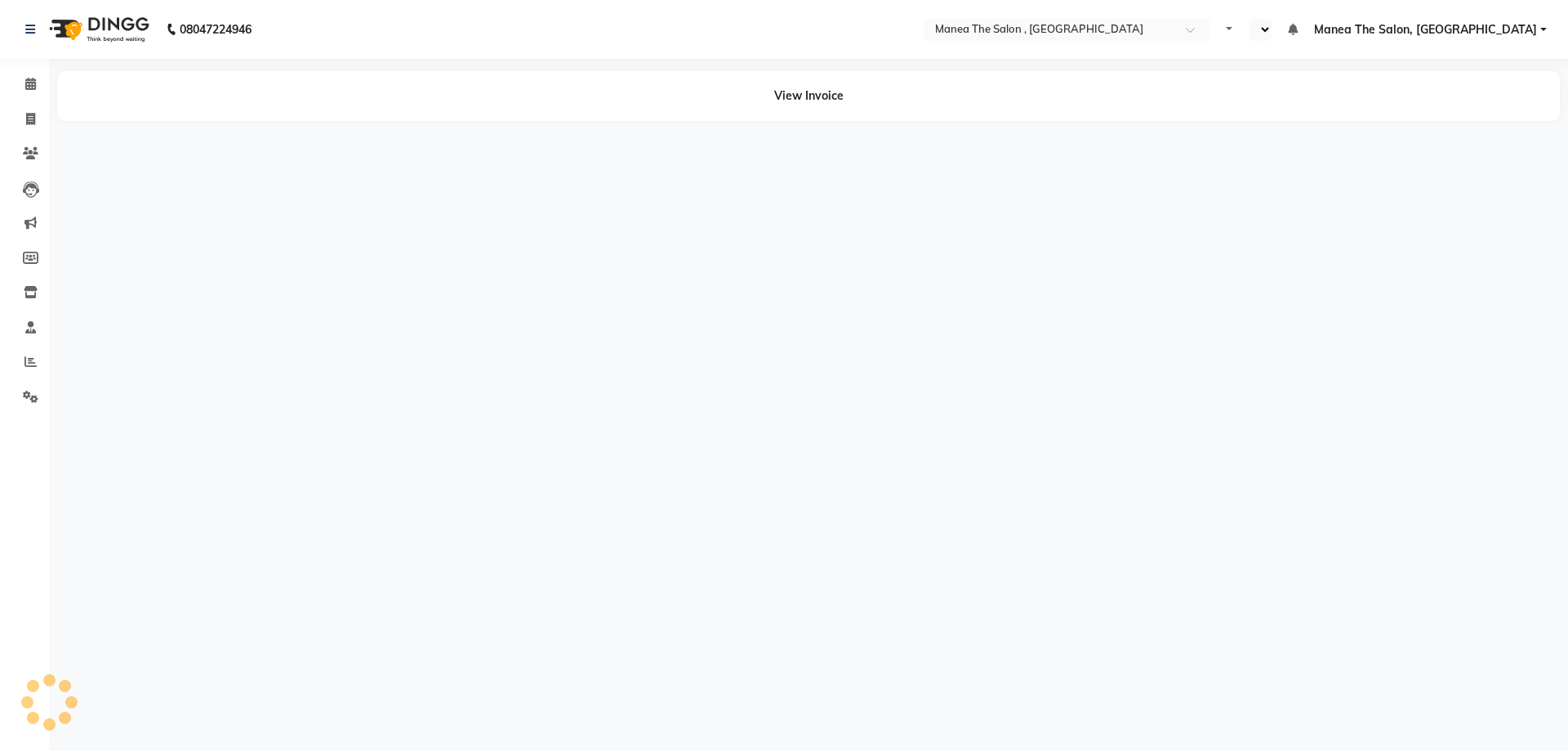
select select "en"
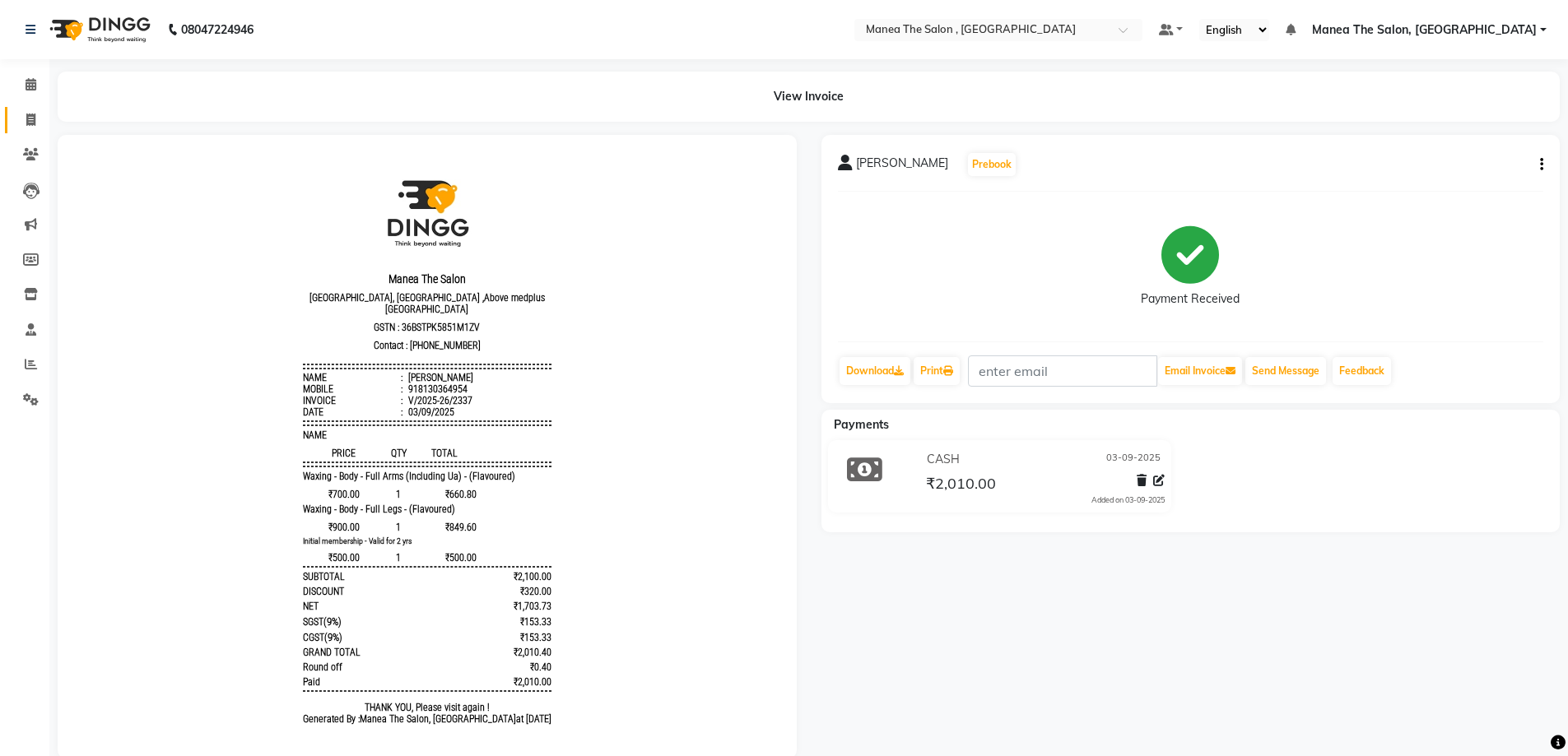
click at [39, 119] on span at bounding box center [30, 121] width 28 height 19
select select "service"
